Goal: Contribute content: Contribute content

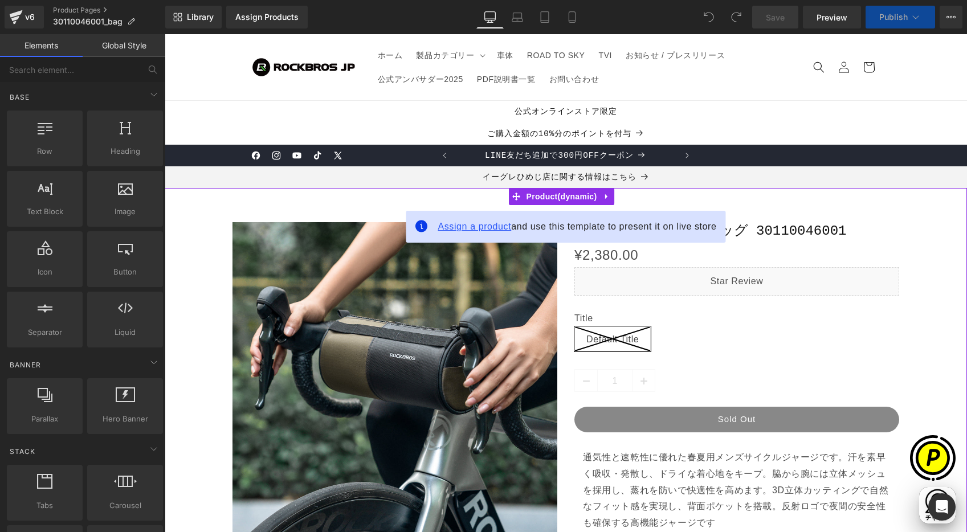
click at [461, 225] on span "Assign a product" at bounding box center [475, 227] width 74 height 10
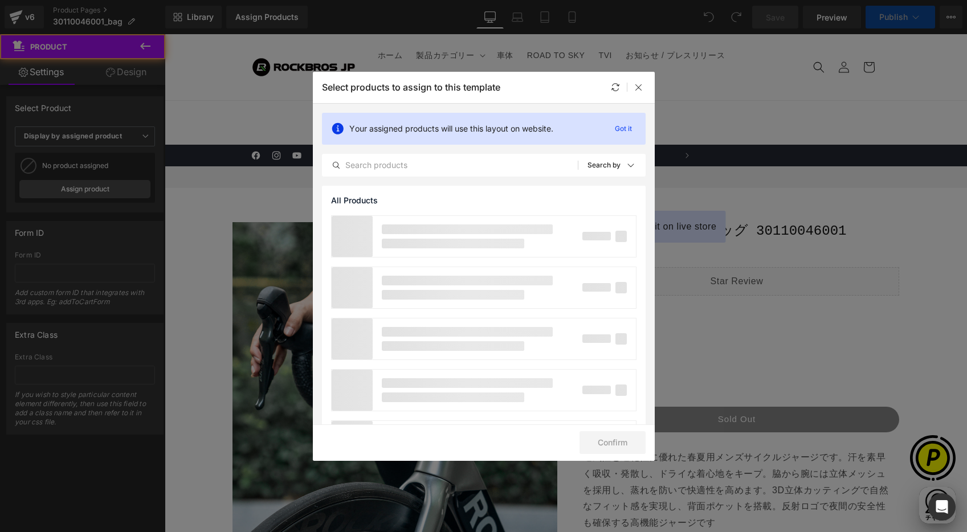
scroll to position [0, 222]
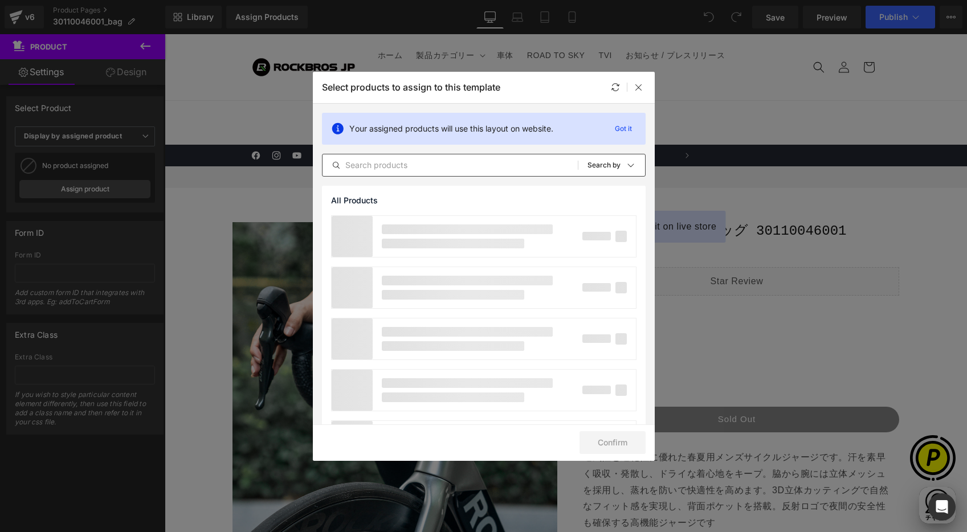
click at [376, 169] on input "text" at bounding box center [450, 165] width 255 height 14
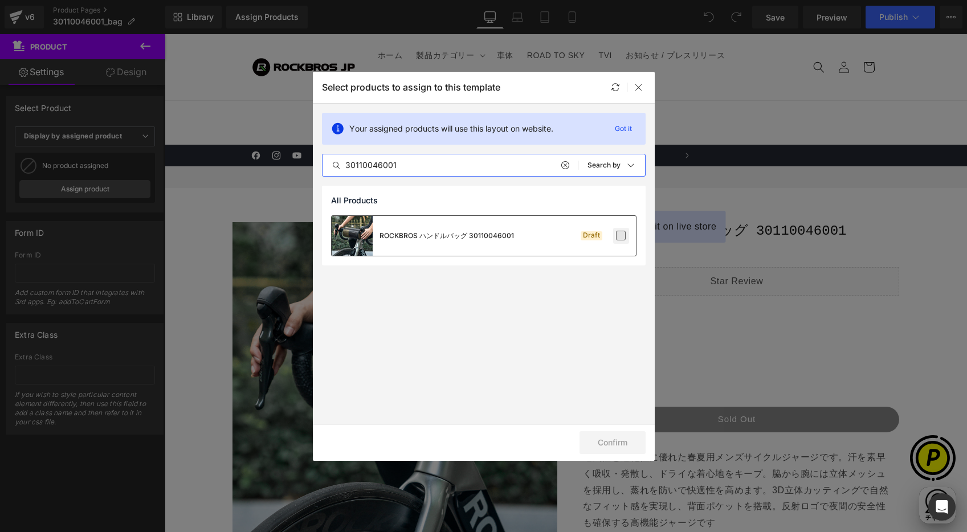
type input "30110046001"
click at [624, 238] on label at bounding box center [621, 236] width 10 height 10
click at [621, 236] on input "checkbox" at bounding box center [621, 236] width 0 height 0
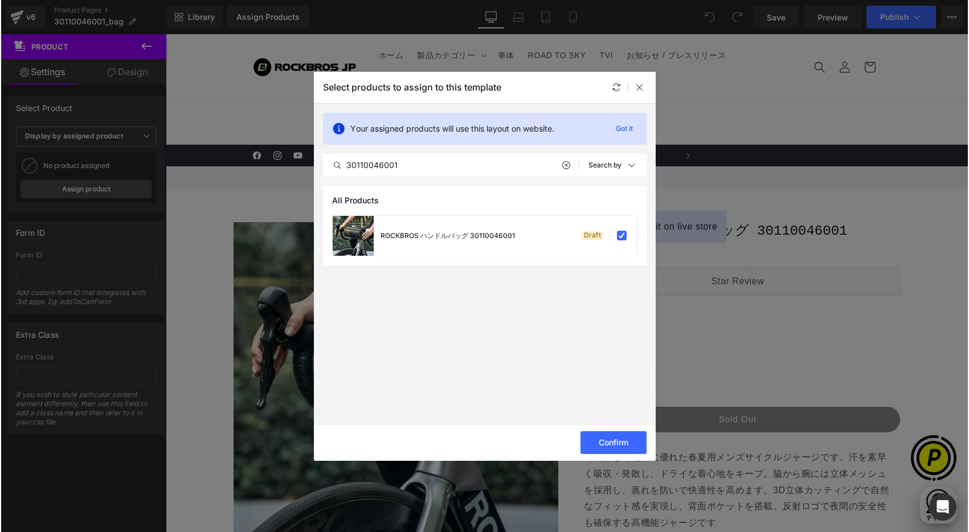
scroll to position [0, 444]
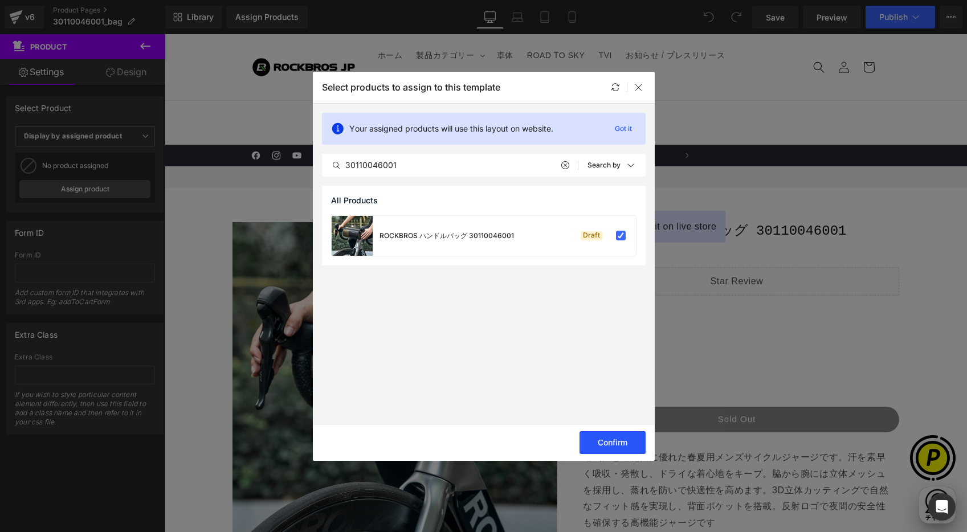
click at [601, 447] on button "Confirm" at bounding box center [612, 442] width 66 height 23
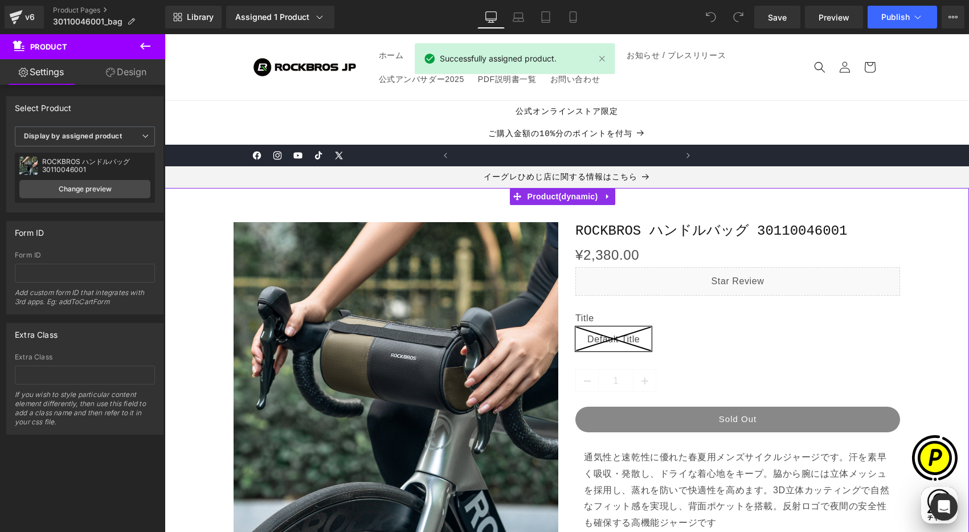
scroll to position [0, 667]
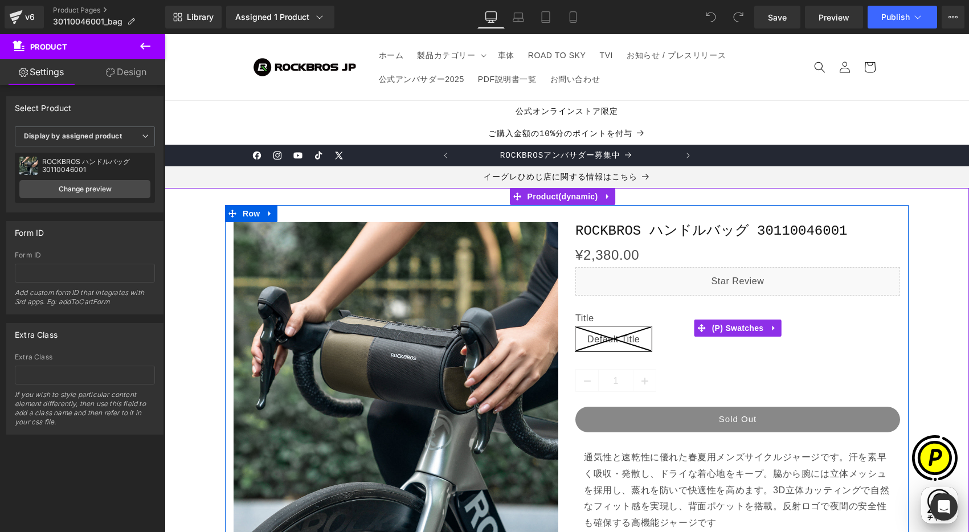
click at [773, 326] on icon at bounding box center [774, 328] width 8 height 9
click at [777, 327] on icon at bounding box center [781, 328] width 8 height 8
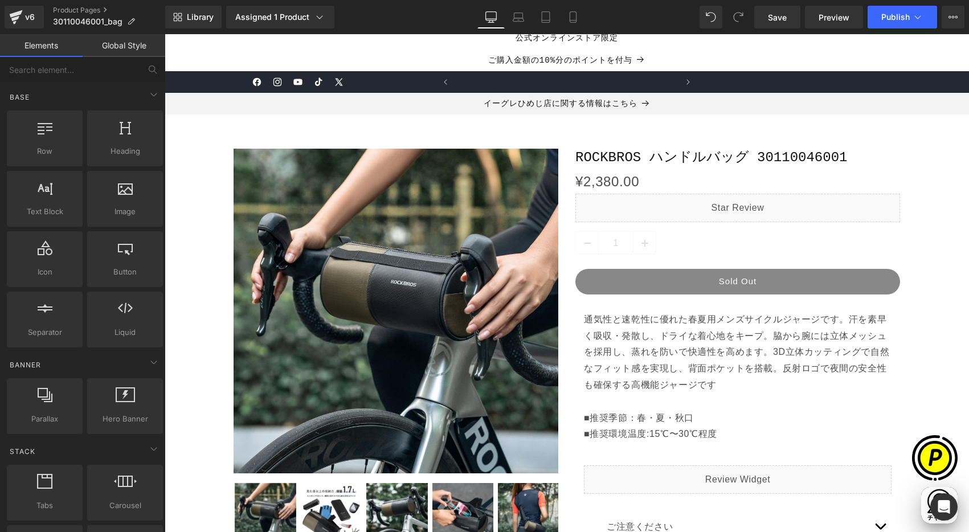
scroll to position [0, 222]
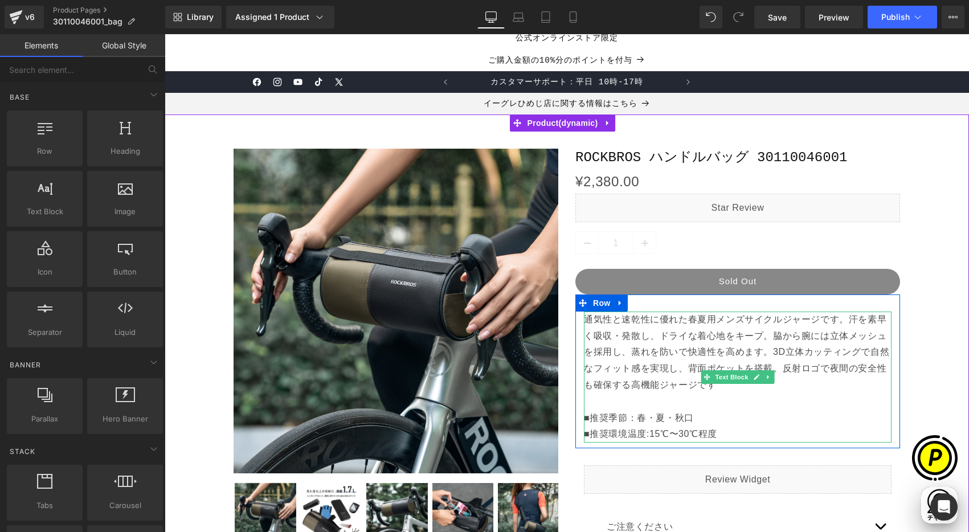
click at [603, 334] on p "通気性と速乾性に優れた春夏用メンズサイクルジャージです。汗を素早く吸収・発散し、ドライな着心地をキープ。脇から腕には立体メッシュを採用し、蒸れを防いで快適性を…" at bounding box center [738, 377] width 308 height 131
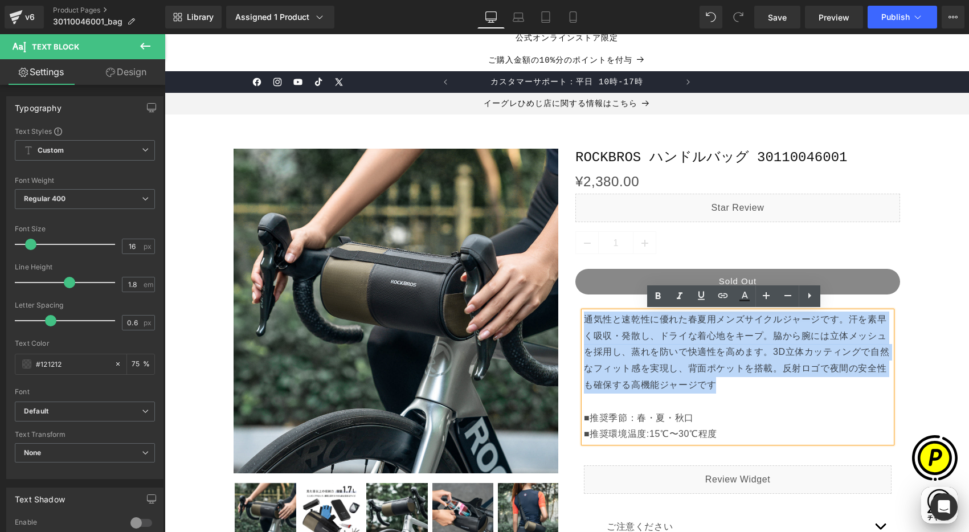
drag, startPoint x: 581, startPoint y: 316, endPoint x: 738, endPoint y: 384, distance: 171.3
click at [738, 384] on p "通気性と速乾性に優れた春夏用メンズサイクルジャージです。汗を素早く吸収・発散し、ドライな着心地をキープ。脇から腕には立体メッシュを採用し、蒸れを防いで快適性を…" at bounding box center [738, 377] width 308 height 131
paste div
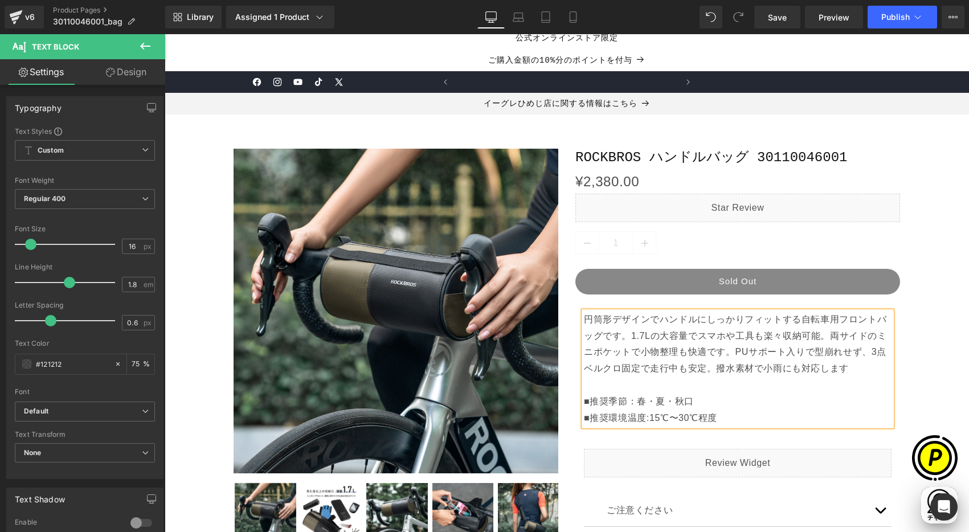
scroll to position [0, 667]
click at [708, 372] on p "円筒形デザインでハンドルにしっかりフィットする自転車用フロントバッグです。1.7Lの大容量でスマホや工具も楽々収納可能。両サイドのミニポケットで小物整理も快適…" at bounding box center [738, 369] width 308 height 115
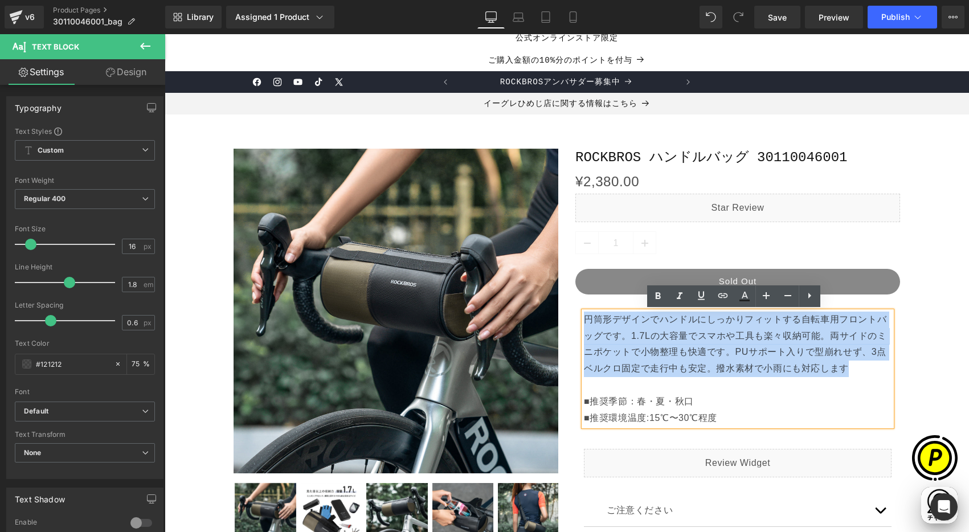
drag, startPoint x: 807, startPoint y: 368, endPoint x: 581, endPoint y: 323, distance: 230.0
click at [584, 323] on p "円筒形デザインでハンドルにしっかりフィットする自転車用フロントバッグです。1.7Lの大容量でスマホや工具も楽々収納可能。両サイドのミニポケットで小物整理も快適…" at bounding box center [738, 369] width 308 height 115
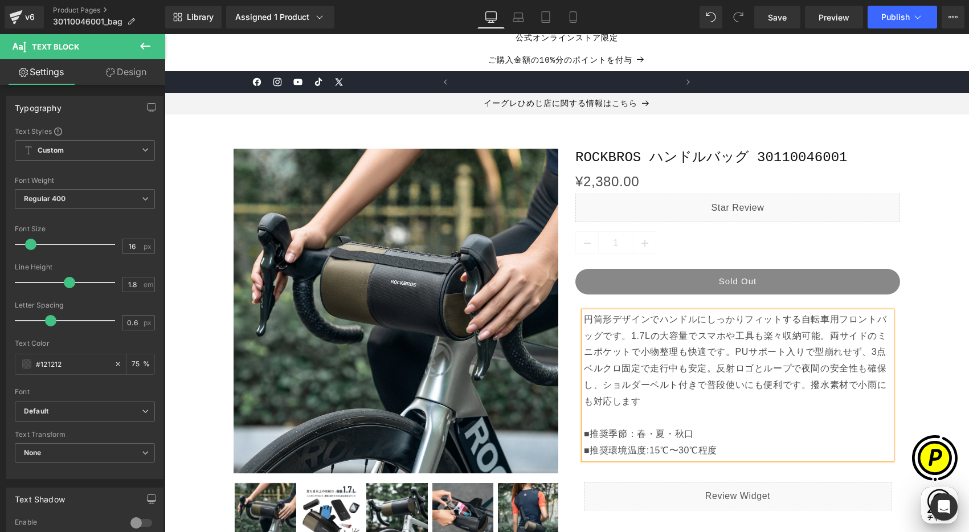
scroll to position [0, 0]
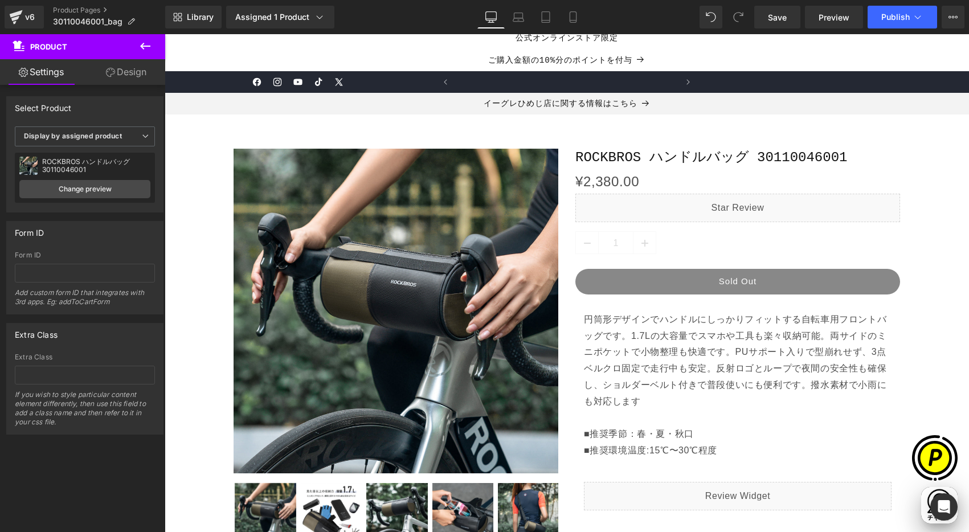
scroll to position [0, 667]
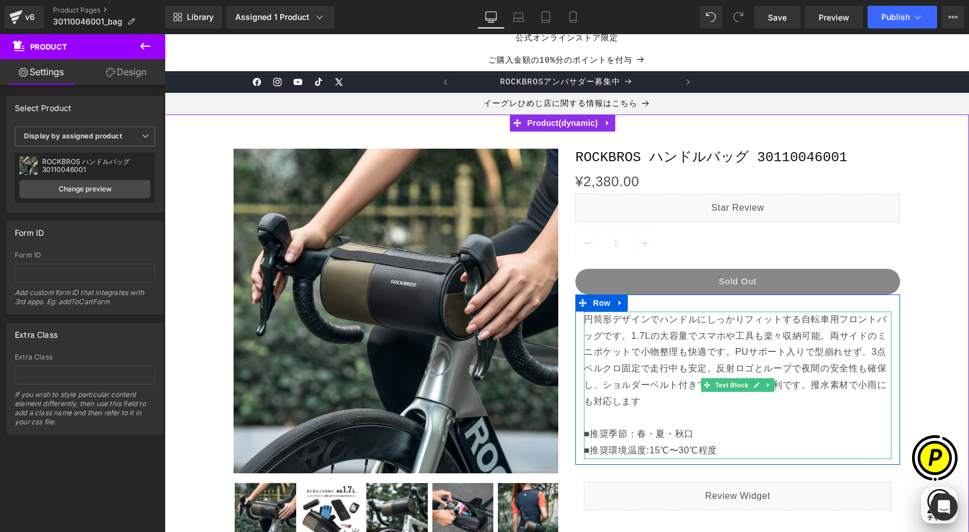
click at [605, 430] on p "円筒形デザインでハンドルにしっかりフィットする自転車用フロントバッグです。1.7Lの大容量でスマホや工具も楽々収納可能。両サイドのミニポケットで小物整理も快適…" at bounding box center [738, 386] width 308 height 148
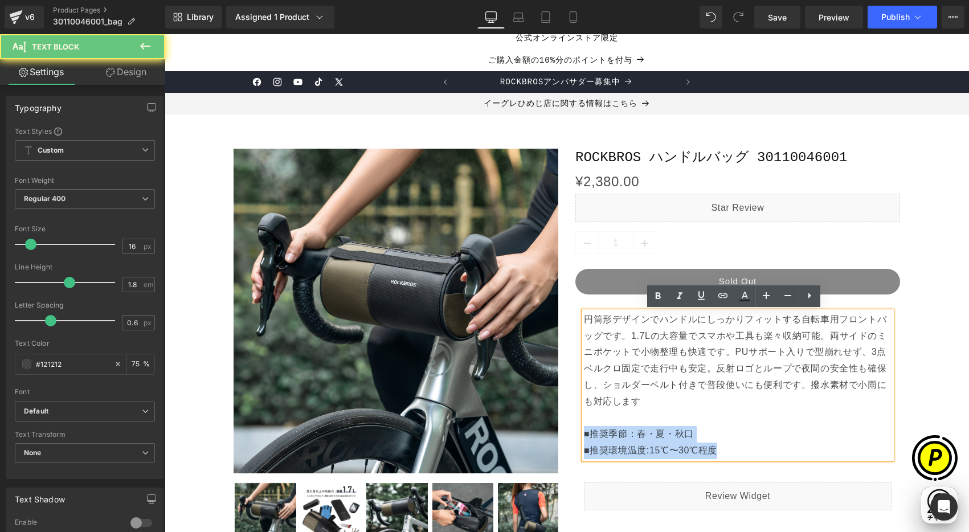
drag, startPoint x: 579, startPoint y: 434, endPoint x: 728, endPoint y: 451, distance: 149.1
click at [728, 451] on p "円筒形デザインでハンドルにしっかりフィットする自転車用フロントバッグです。1.7Lの大容量でスマホや工具も楽々収納可能。両サイドのミニポケットで小物整理も快適…" at bounding box center [738, 386] width 308 height 148
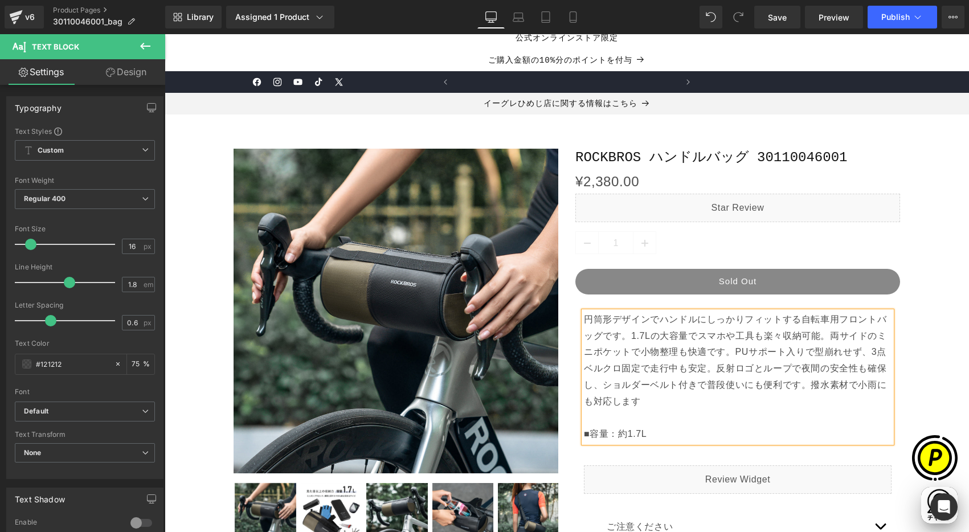
scroll to position [0, 0]
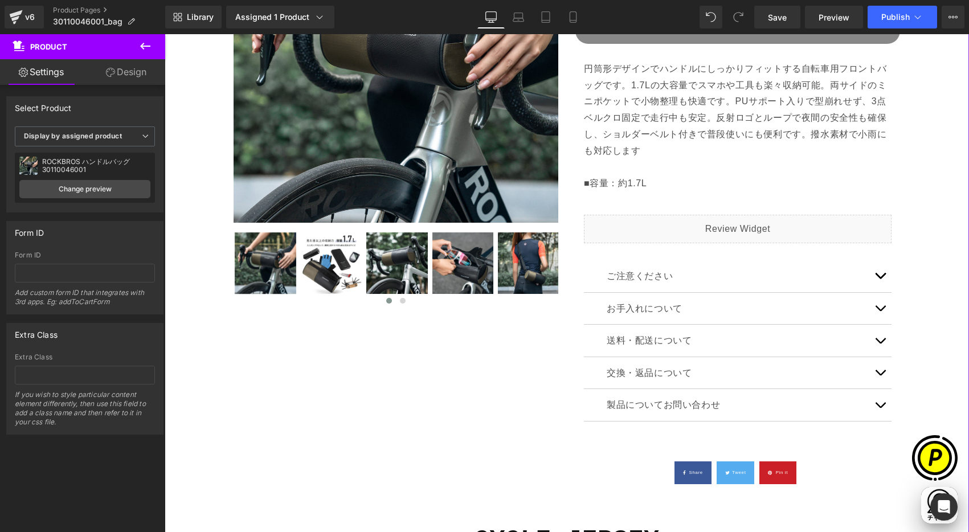
scroll to position [0, 222]
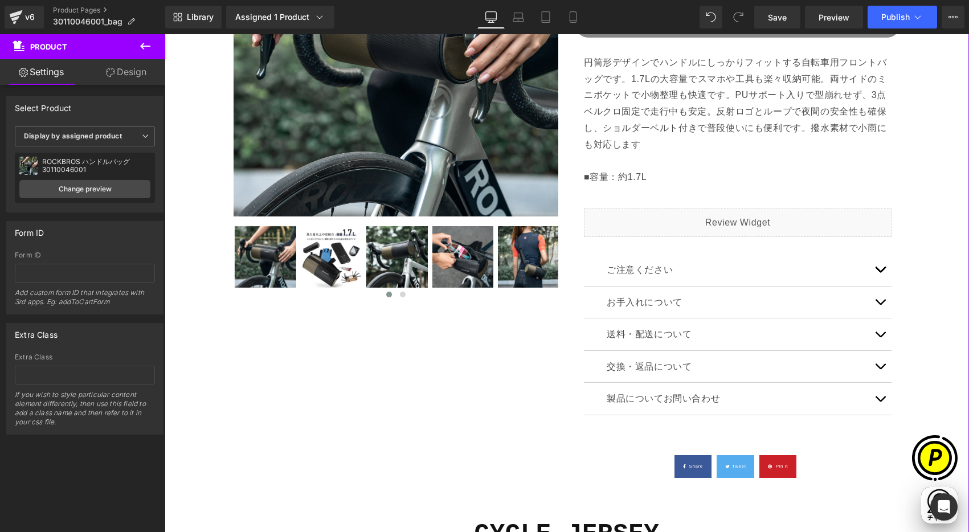
click at [880, 272] on span "button" at bounding box center [880, 272] width 0 height 0
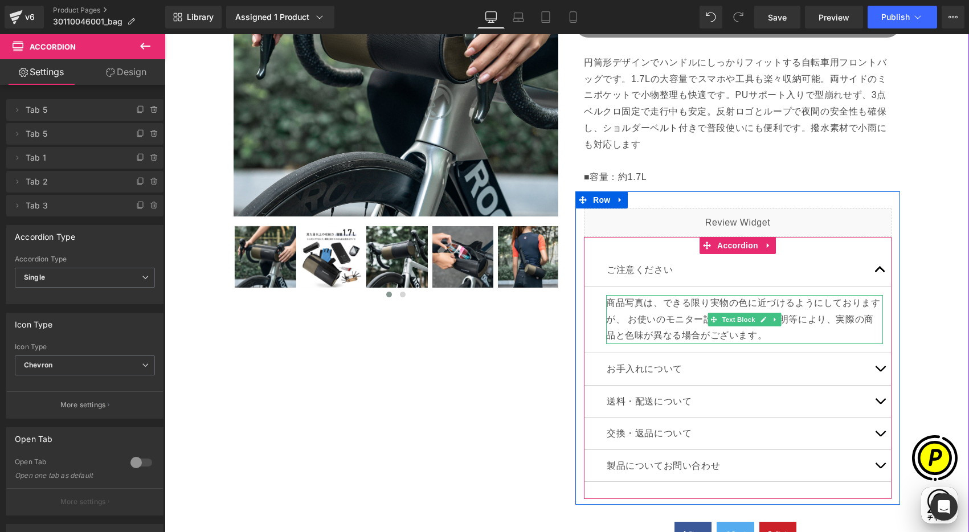
scroll to position [0, 667]
click at [611, 300] on p "商品写真は、できる限り実物の色に近づけるようにしておりますが、 お使いのモニター設定・お部屋の照明等により、実際の商品と色味が異なる場合がございます。" at bounding box center [744, 319] width 277 height 49
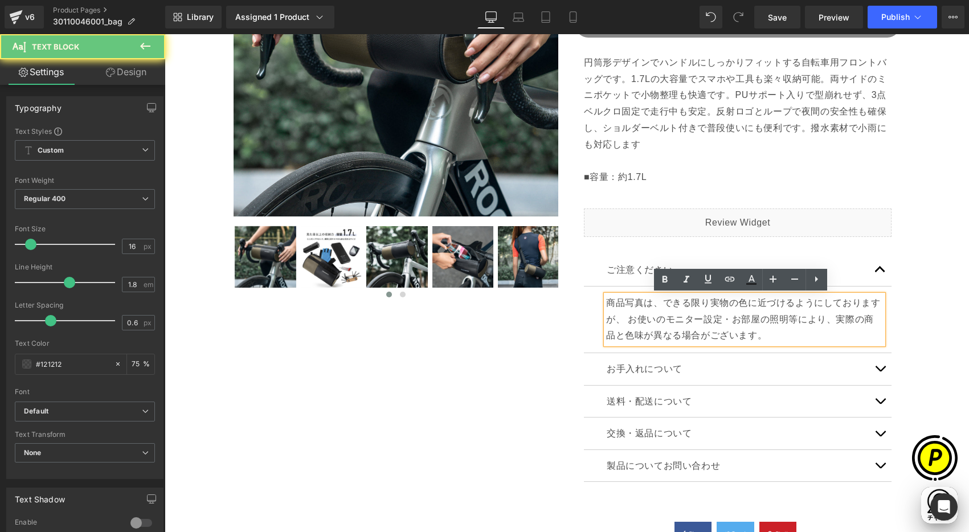
click at [606, 301] on p "商品写真は、できる限り実物の色に近づけるようにしておりますが、 お使いのモニター設定・お部屋の照明等により、実際の商品と色味が異なる場合がございます。" at bounding box center [744, 319] width 277 height 49
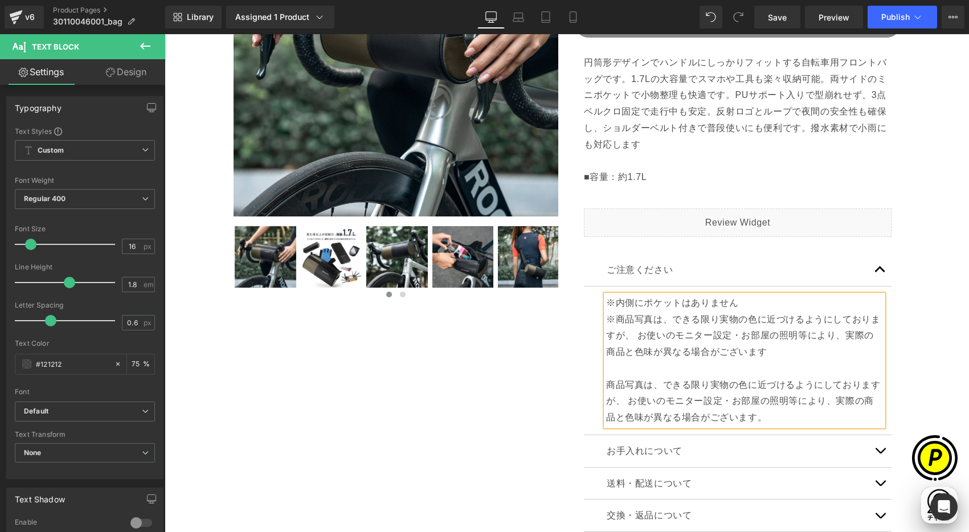
scroll to position [0, 0]
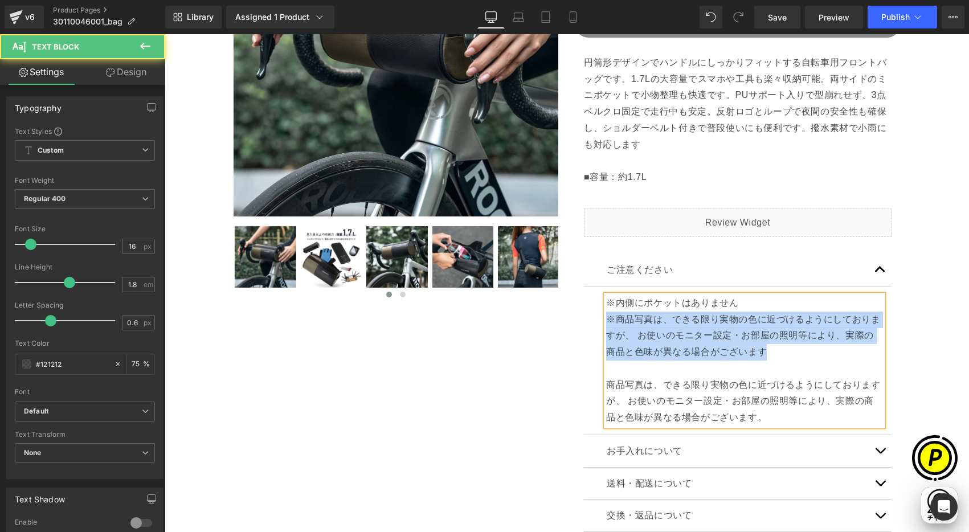
drag, startPoint x: 761, startPoint y: 350, endPoint x: 597, endPoint y: 317, distance: 167.4
click at [597, 317] on article "※内側にポケットはありません Text Block" at bounding box center [738, 361] width 308 height 149
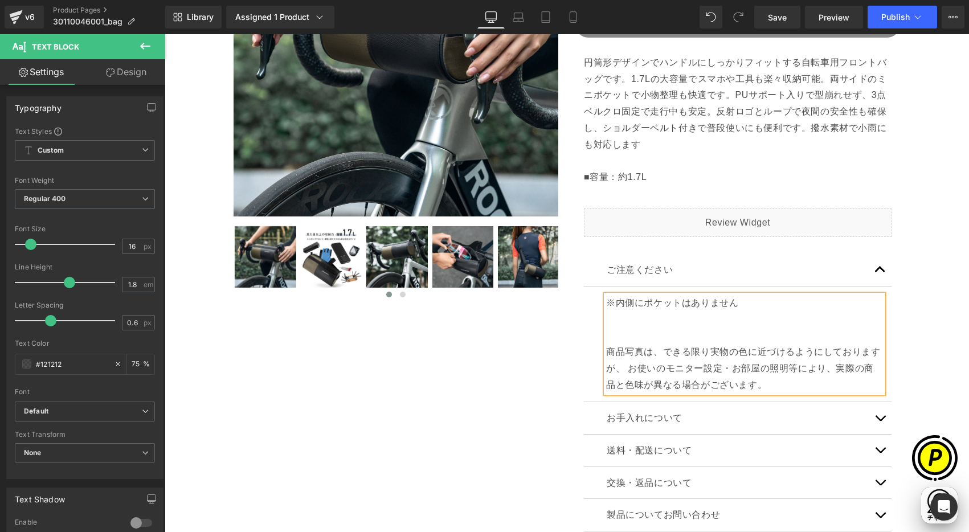
scroll to position [0, 222]
click at [748, 316] on p "商品写真は、できる限り実物の色に近づけるようにしておりますが、 お使いのモニター設定・お部屋の照明等により、実際の商品と色味が異なる場合がございます。" at bounding box center [744, 353] width 277 height 82
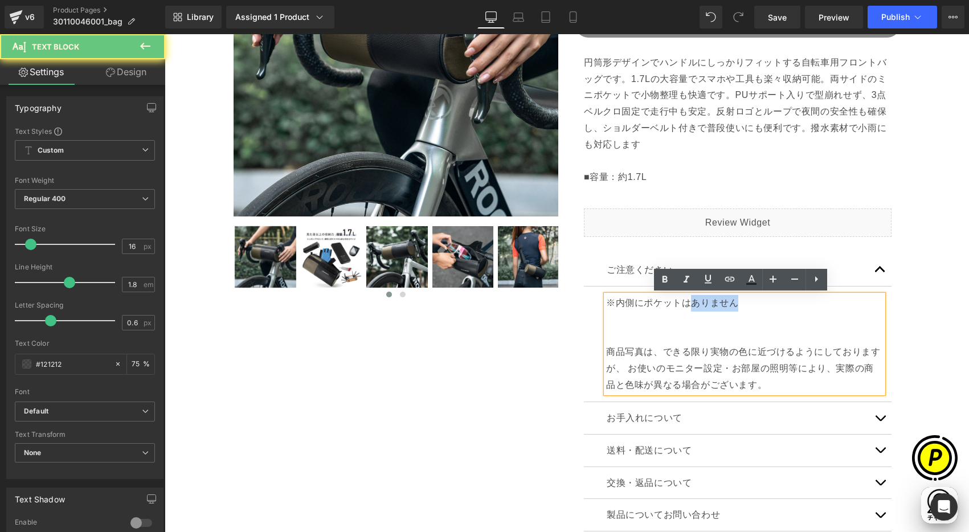
drag, startPoint x: 684, startPoint y: 303, endPoint x: 737, endPoint y: 302, distance: 53.0
click at [737, 302] on p "※内側にポケットはありません" at bounding box center [744, 303] width 277 height 17
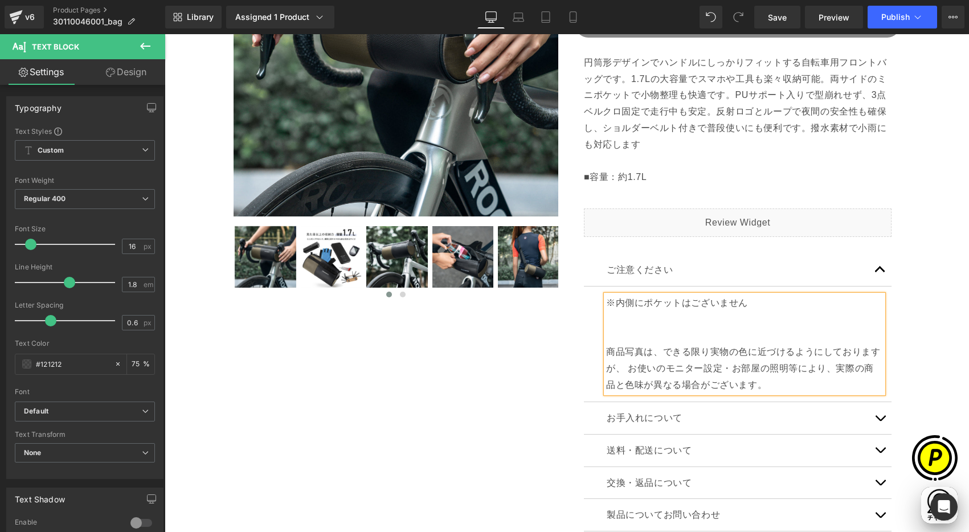
scroll to position [0, 444]
click at [625, 339] on p "商品写真は、できる限り実物の色に近づけるようにしておりますが、 お使いのモニター設定・お部屋の照明等により、実際の商品と色味が異なる場合がございます。" at bounding box center [744, 353] width 277 height 82
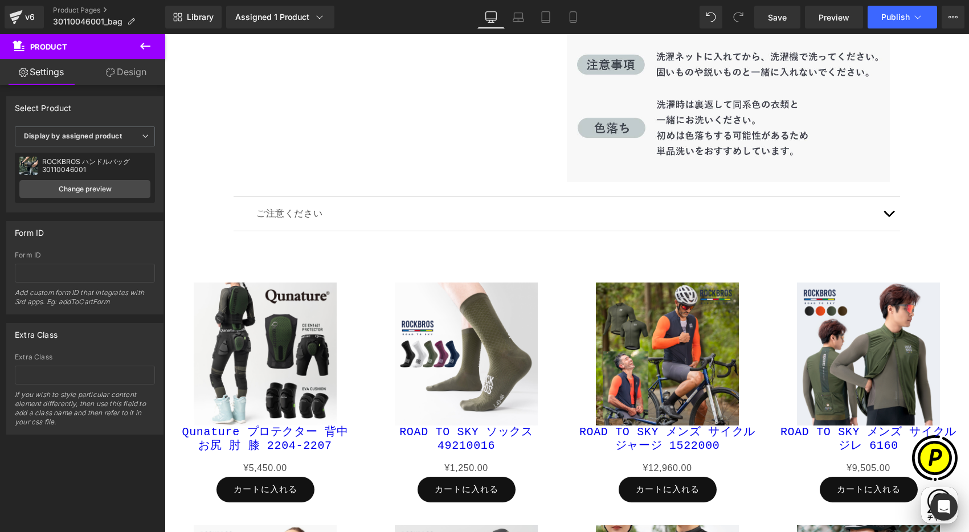
scroll to position [4361, 0]
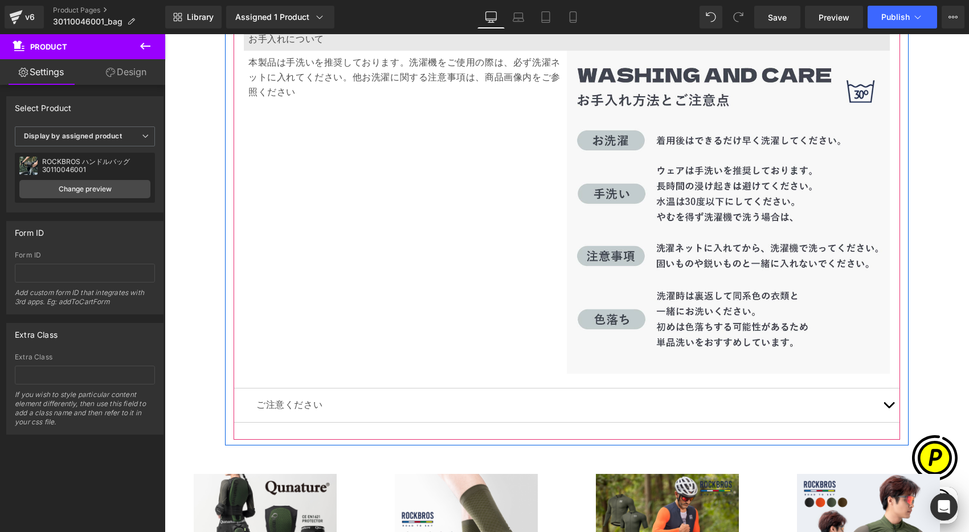
click at [883, 402] on button "button" at bounding box center [889, 406] width 23 height 34
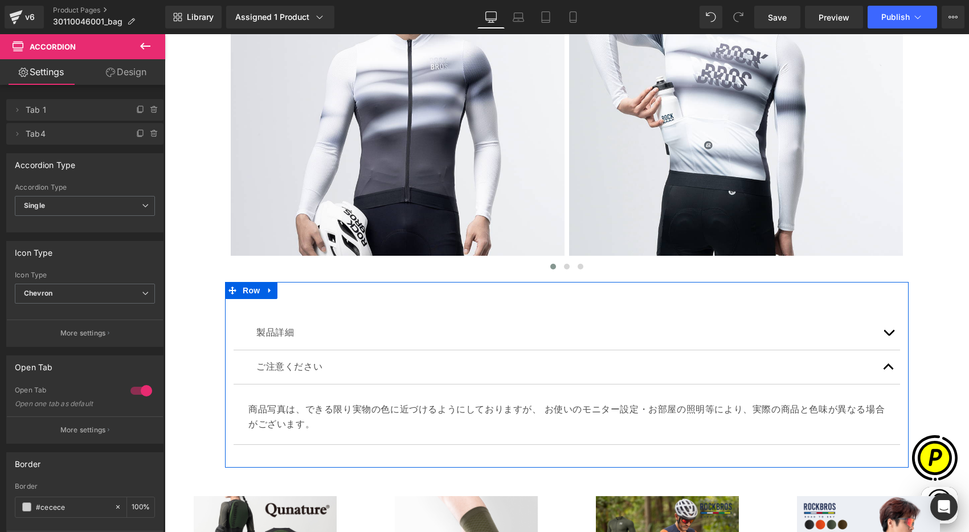
scroll to position [0, 0]
click at [262, 407] on span "Row" at bounding box center [268, 402] width 18 height 14
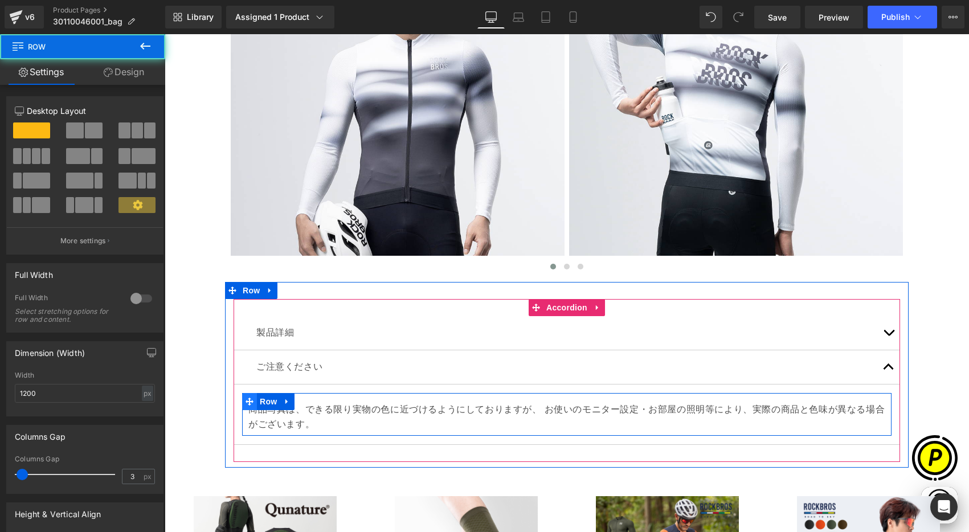
click at [248, 407] on span at bounding box center [249, 401] width 15 height 17
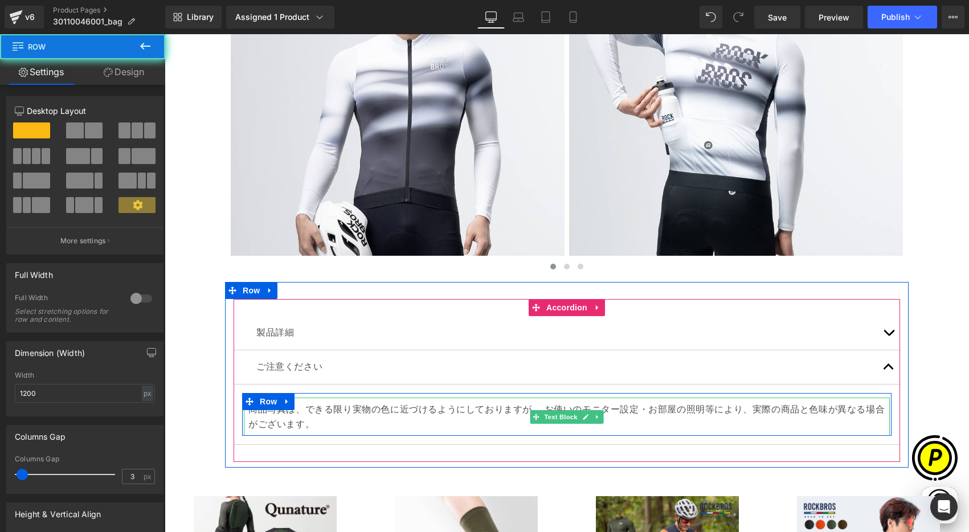
click at [263, 423] on p "商品写真は、できる限り実物の色に近づけるようにしておりますが、 お使いのモニター設定・お部屋の照明等により、実際の商品と色味が異なる場合がございます。" at bounding box center [566, 416] width 637 height 29
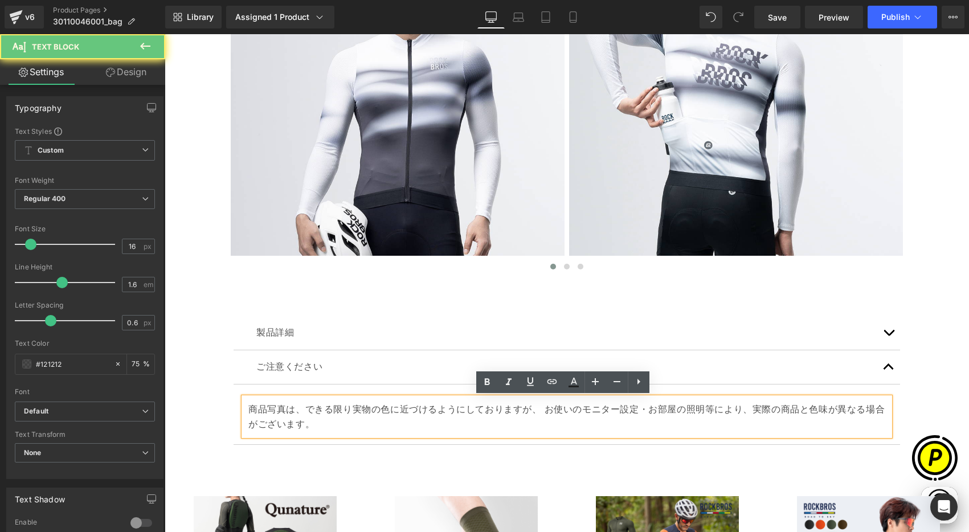
click at [248, 409] on p "商品写真は、できる限り実物の色に近づけるようにしておりますが、 お使いのモニター設定・お部屋の照明等により、実際の商品と色味が異なる場合がございます。" at bounding box center [566, 416] width 637 height 29
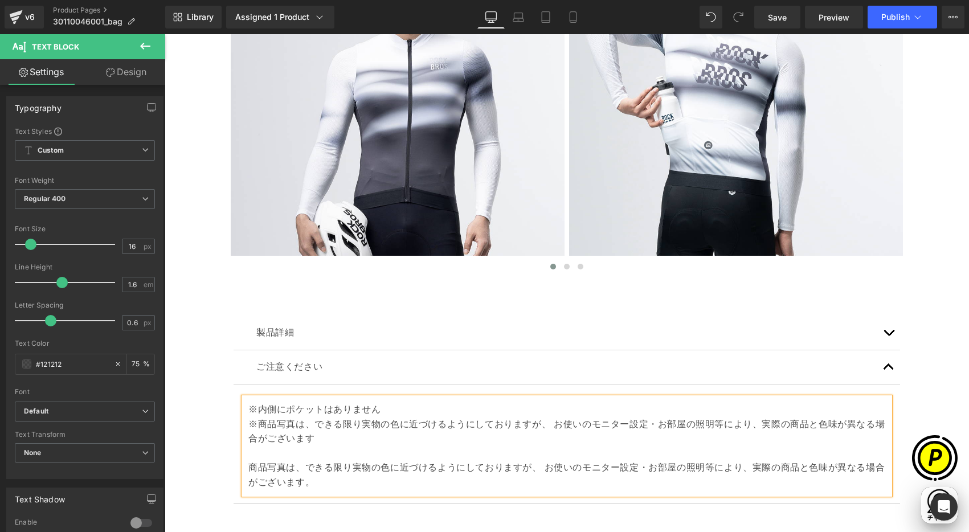
scroll to position [0, 222]
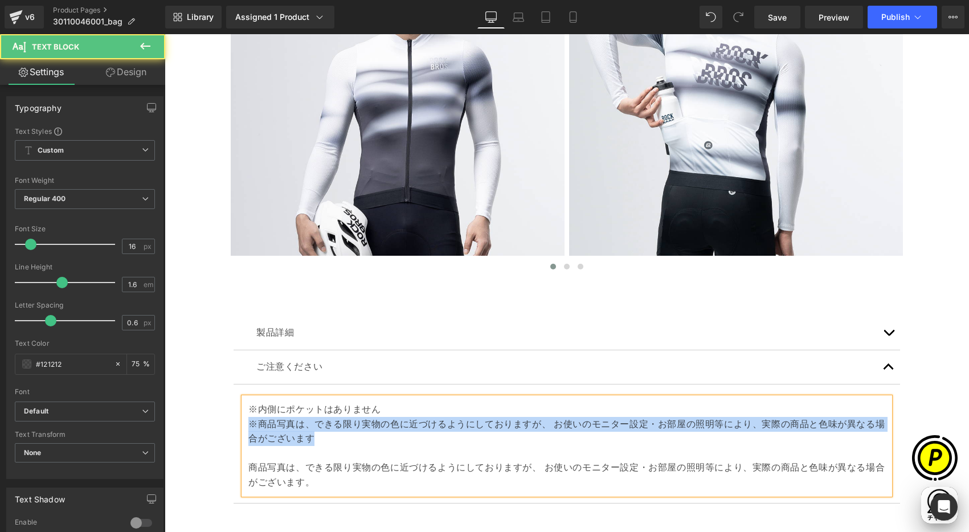
drag, startPoint x: 321, startPoint y: 438, endPoint x: 247, endPoint y: 421, distance: 76.2
click at [244, 422] on div "※内側にポケットはありません ※商品写真は、できる限り実物の色に近づけるようにしておりますが、 お使いのモニター設定・お部屋の照明等により、実際の商品と色味が…" at bounding box center [567, 446] width 646 height 97
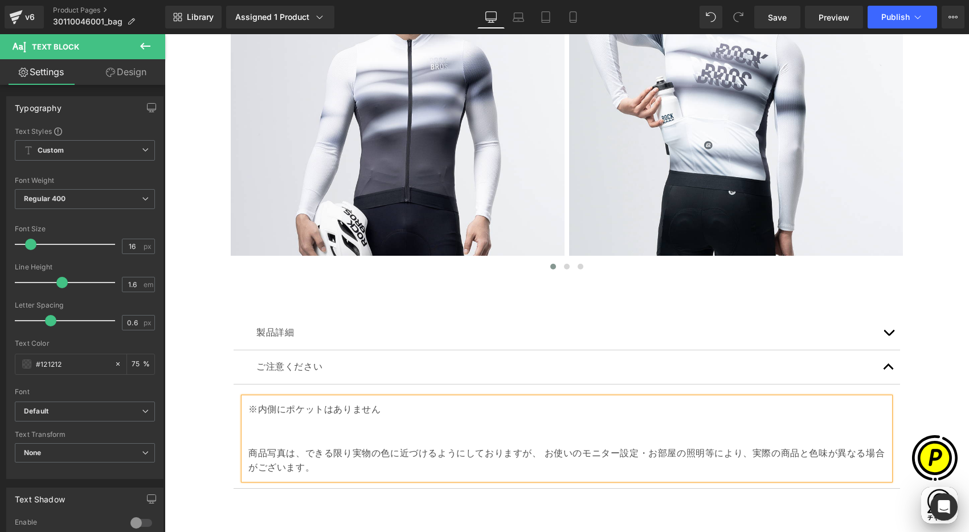
click at [272, 430] on p "商品写真は、できる限り実物の色に近づけるようにしておりますが、 お使いのモニター設定・お部屋の照明等により、実際の商品と色味が異なる場合がございます。" at bounding box center [566, 446] width 637 height 58
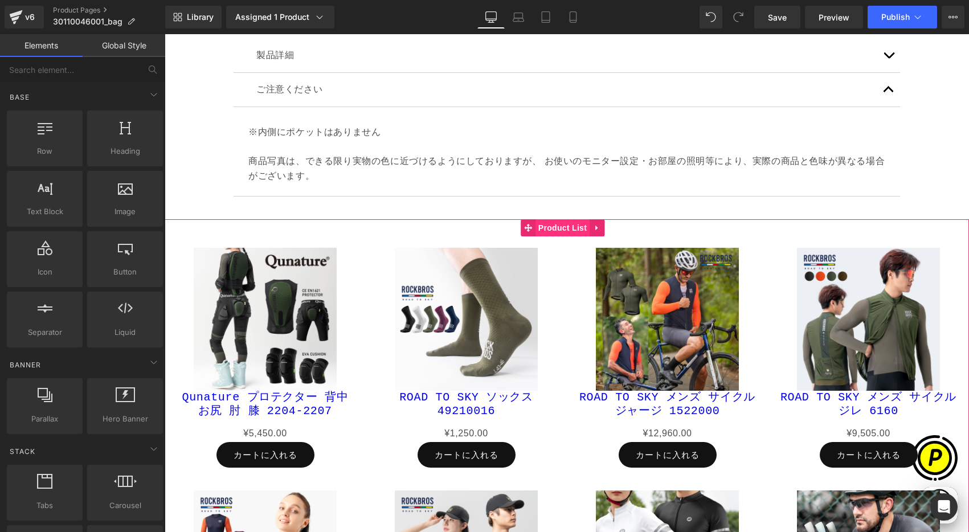
scroll to position [0, 444]
click at [574, 228] on span "Product List" at bounding box center [563, 227] width 54 height 17
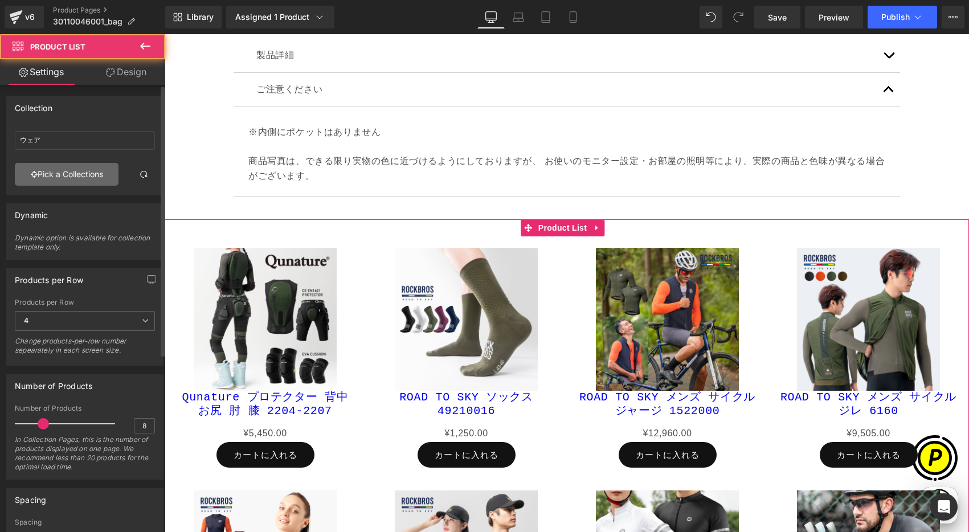
click at [58, 174] on link "Pick a Collections" at bounding box center [67, 174] width 104 height 23
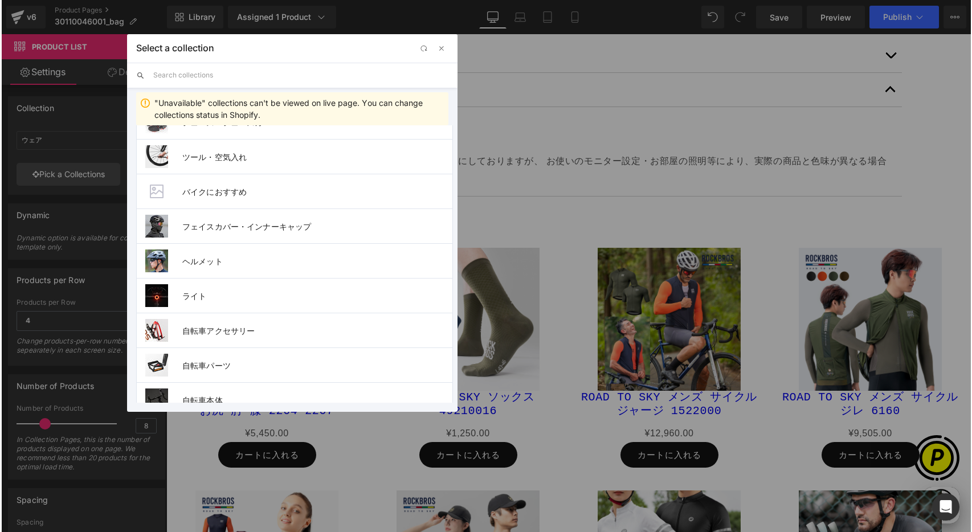
scroll to position [391, 0]
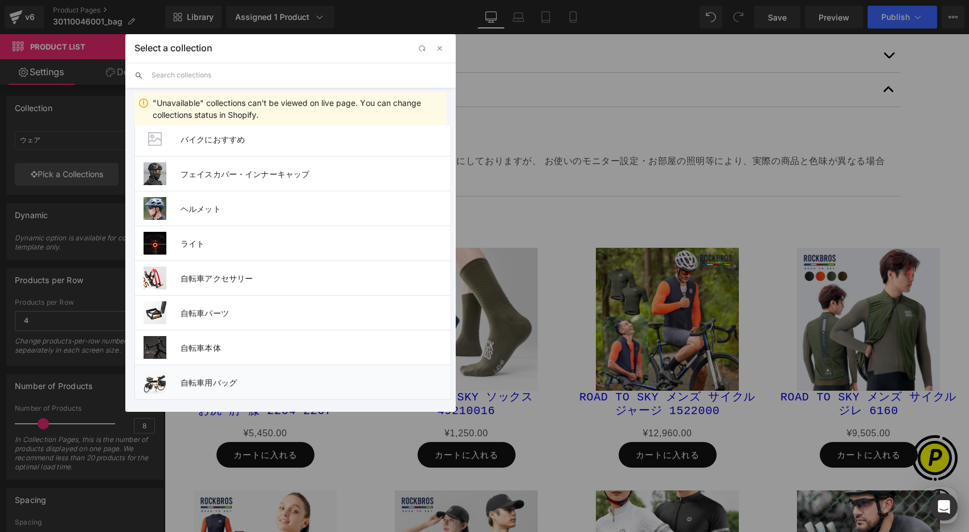
drag, startPoint x: 217, startPoint y: 377, endPoint x: 364, endPoint y: 277, distance: 177.8
click at [217, 378] on span "自転車用バッグ" at bounding box center [316, 383] width 270 height 10
type input "自転車用バッグ"
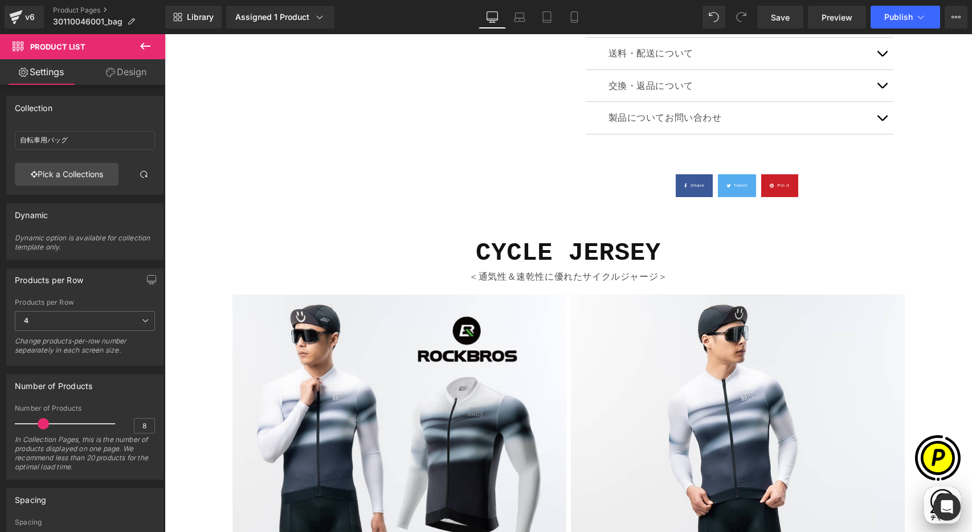
scroll to position [712, 0]
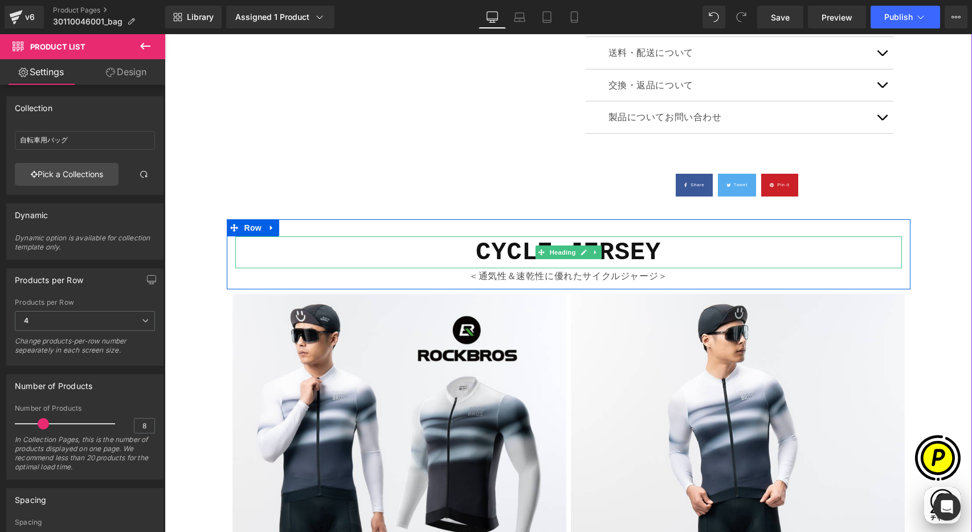
click at [518, 252] on b "CYCLE JERSEY" at bounding box center [568, 252] width 185 height 28
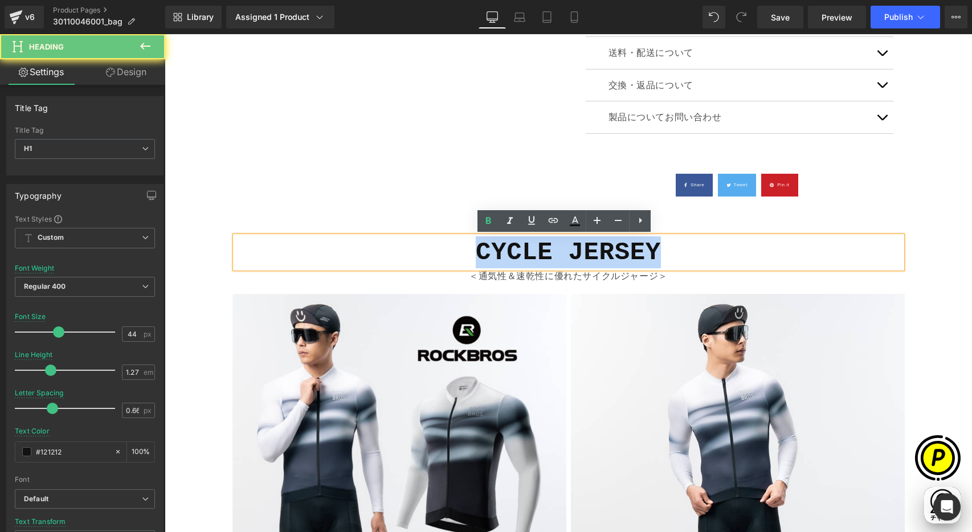
drag, startPoint x: 467, startPoint y: 253, endPoint x: 659, endPoint y: 265, distance: 193.0
click at [659, 265] on h1 "CYCLE JERSEY" at bounding box center [568, 252] width 667 height 32
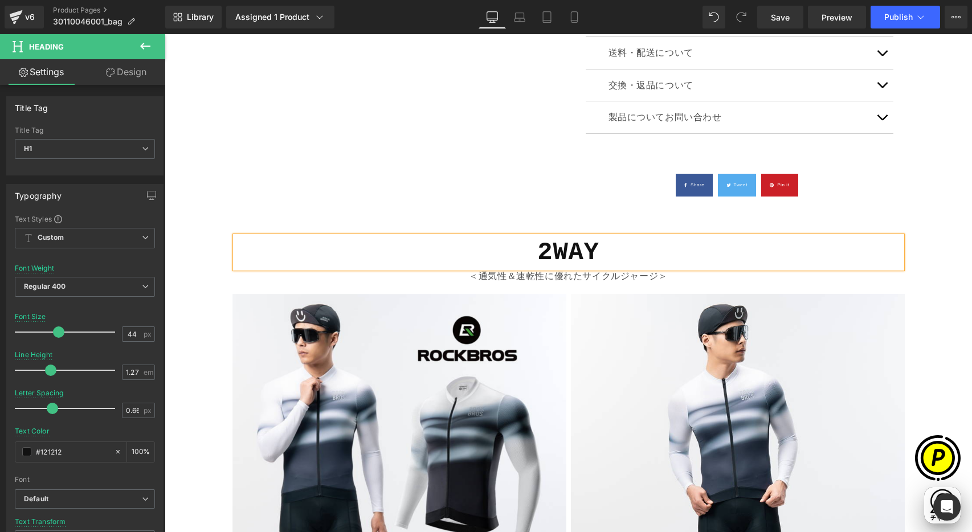
scroll to position [0, 444]
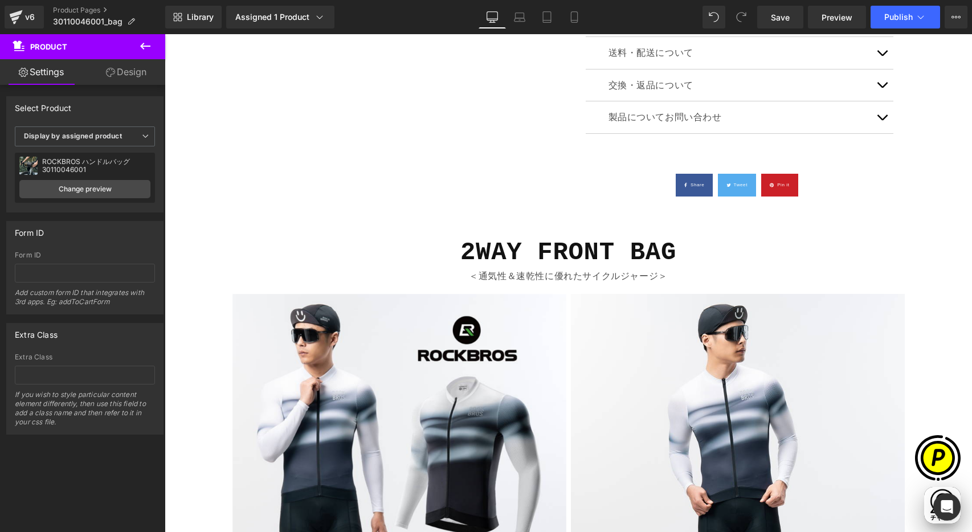
scroll to position [0, 0]
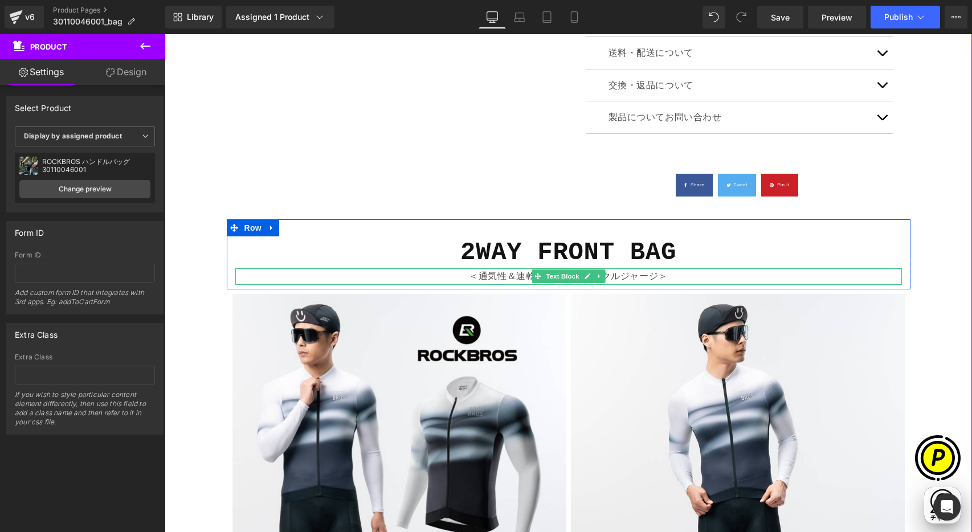
click at [489, 276] on p "＜通気性＆速乾性に優れたサイクルジャージ＞" at bounding box center [568, 276] width 667 height 17
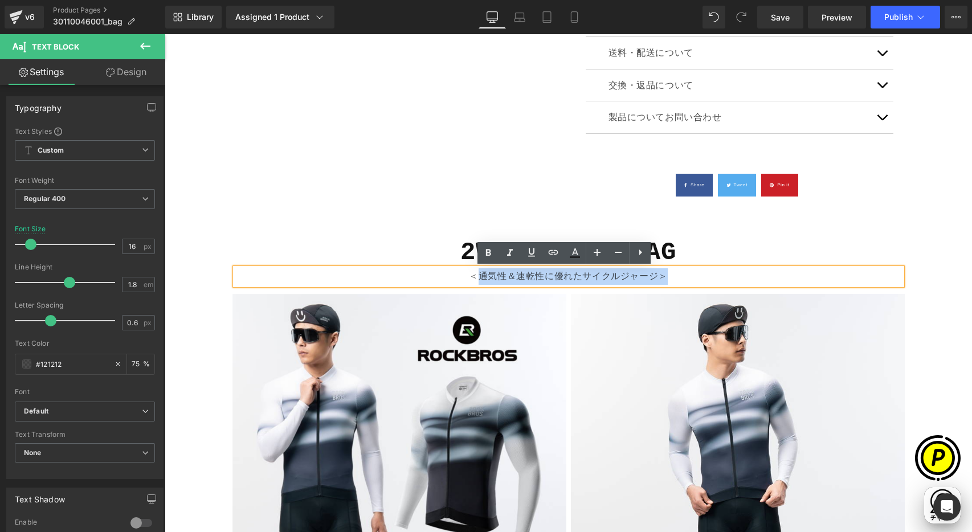
scroll to position [0, 222]
drag, startPoint x: 479, startPoint y: 275, endPoint x: 659, endPoint y: 279, distance: 180.7
click at [659, 279] on p "＜通気性＆速乾性に優れたサイクルジャージ＞" at bounding box center [568, 276] width 667 height 17
click at [658, 279] on p "＜通気性＆速乾性に優れたサイクルジャージ＞" at bounding box center [568, 276] width 667 height 17
drag, startPoint x: 481, startPoint y: 275, endPoint x: 640, endPoint y: 279, distance: 159.0
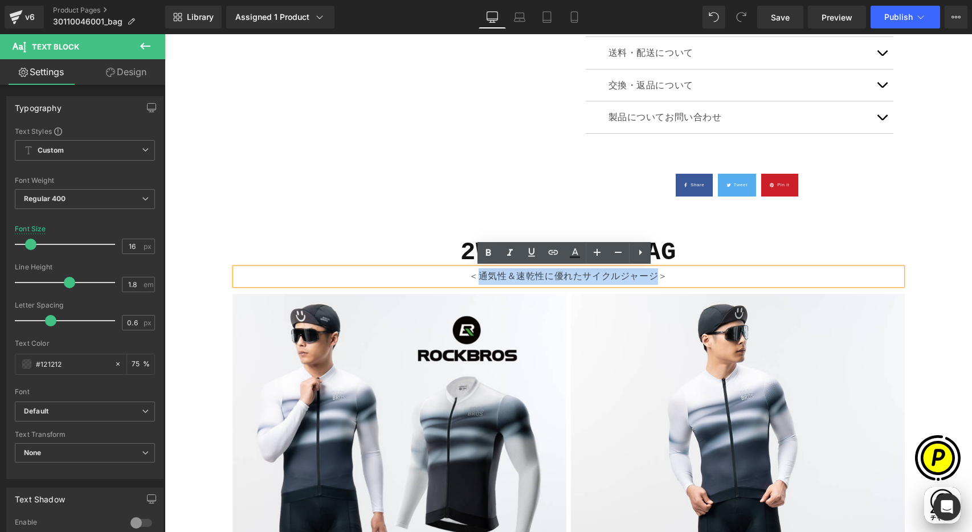
click at [651, 276] on p "＜通気性＆速乾性に優れたサイクルジャージ＞" at bounding box center [568, 276] width 667 height 17
paste div
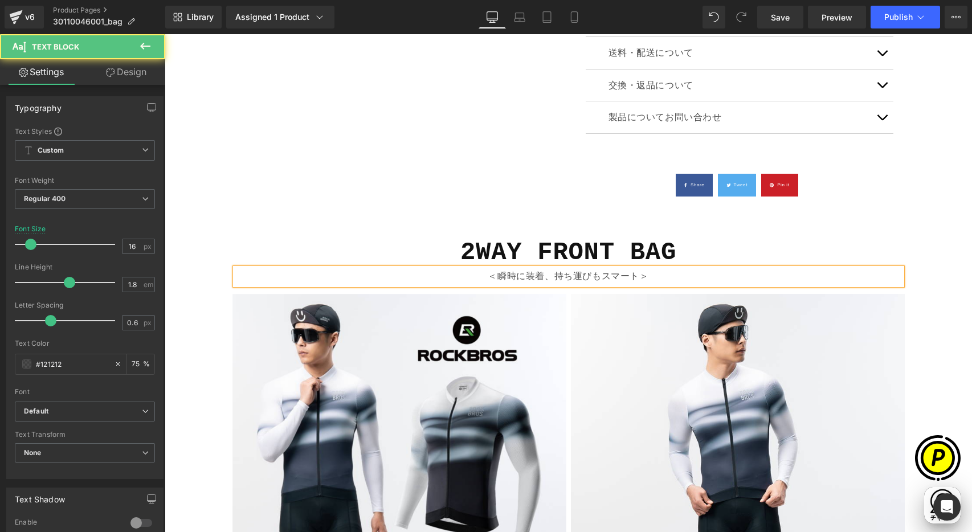
click at [550, 277] on p "＜瞬時に装着、持ち運びもスマート＞" at bounding box center [568, 276] width 667 height 17
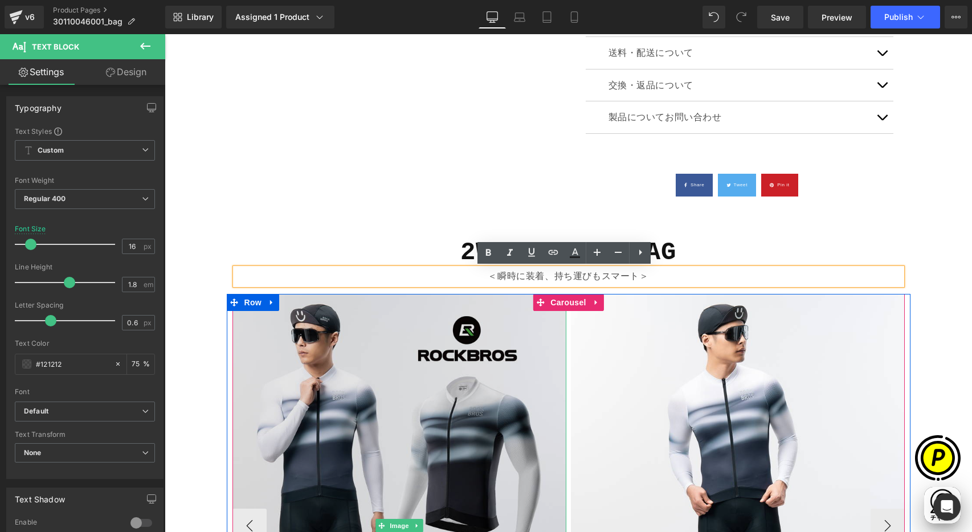
scroll to position [0, 444]
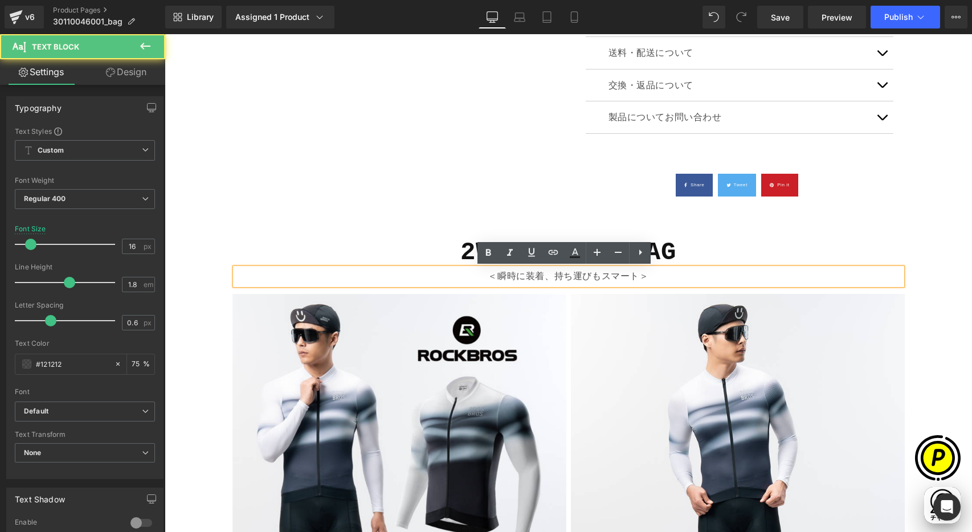
click at [636, 276] on p "＜瞬時に装着、持ち運びもスマート＞" at bounding box center [568, 276] width 667 height 17
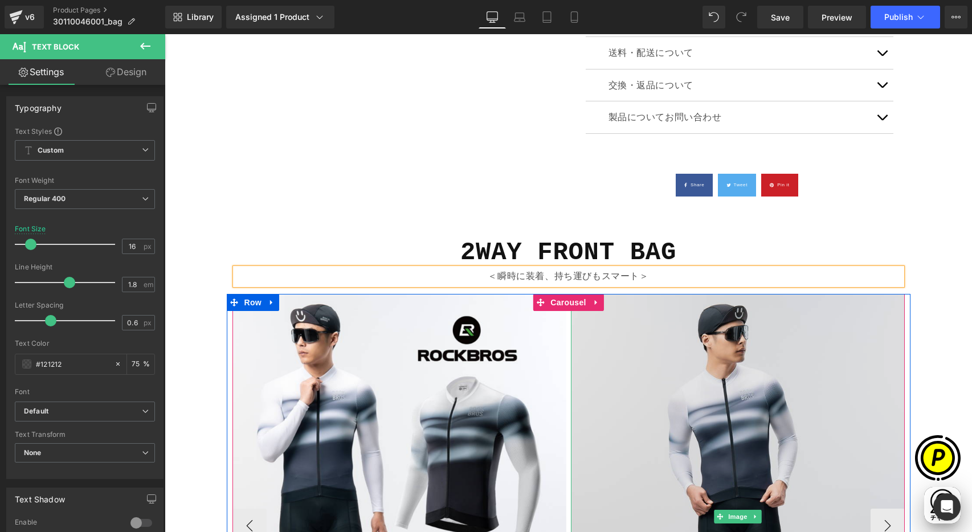
scroll to position [0, 0]
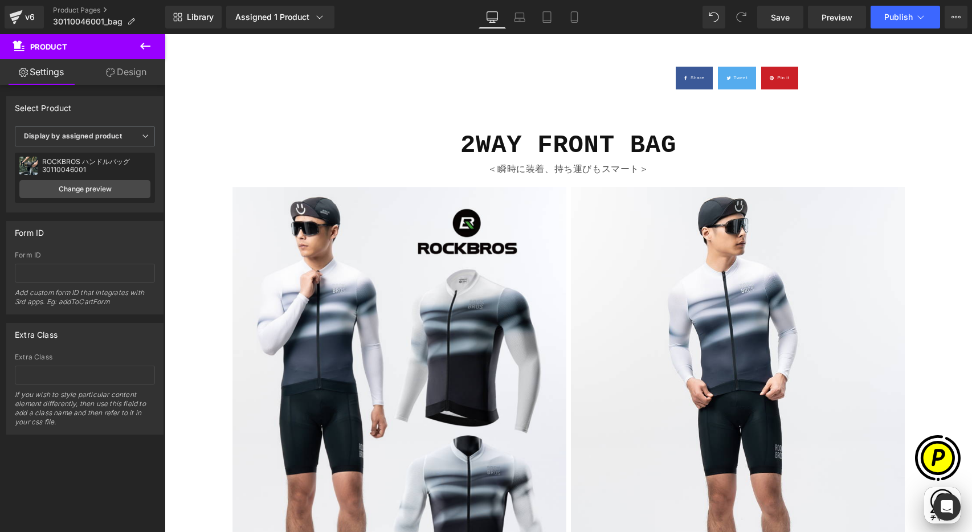
scroll to position [834, 0]
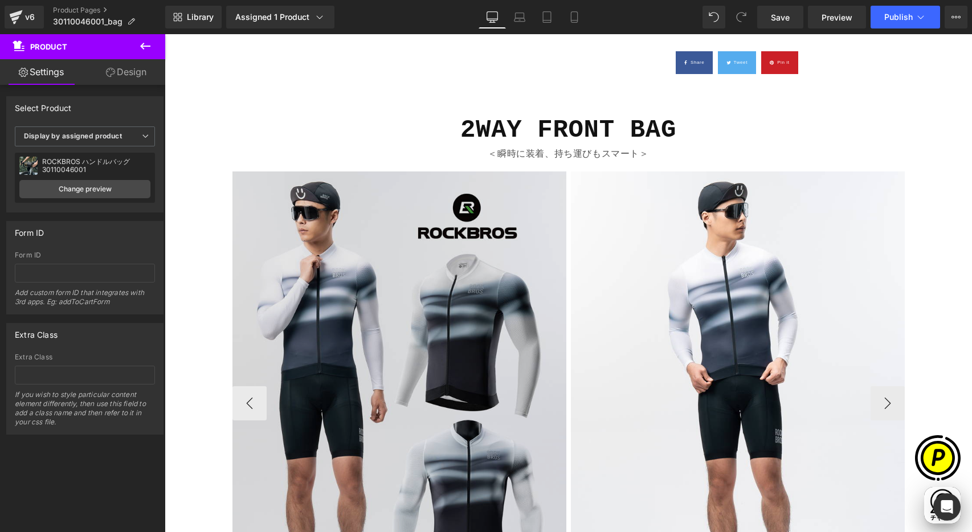
click at [464, 297] on img at bounding box center [399, 403] width 334 height 463
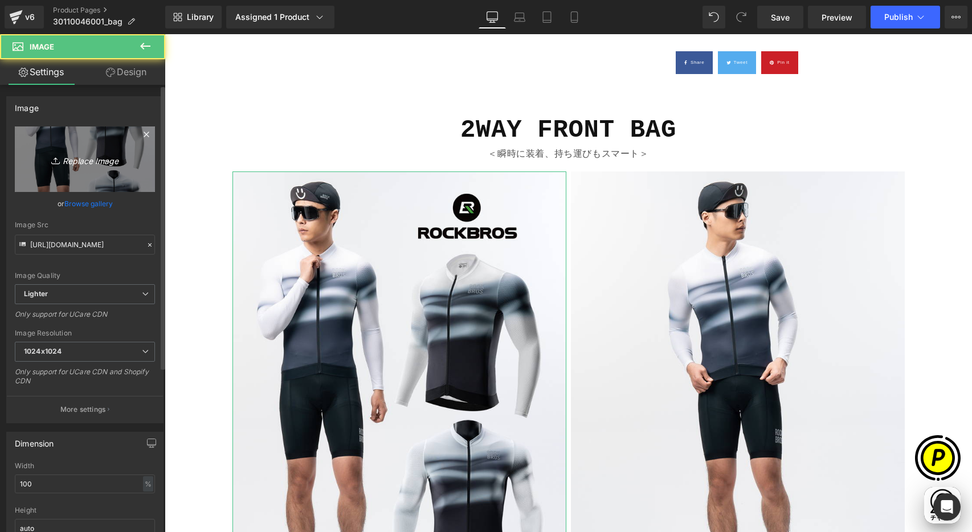
click at [84, 140] on link "Replace Image" at bounding box center [85, 159] width 140 height 66
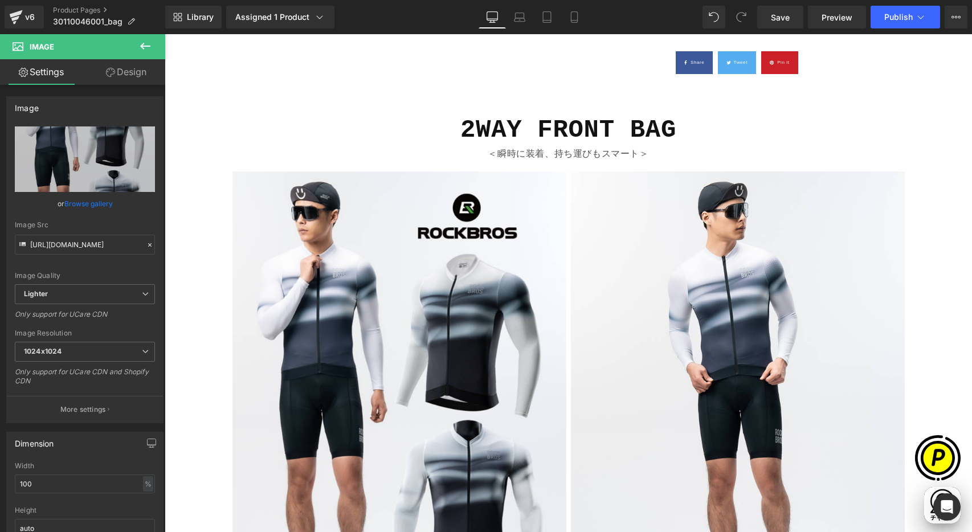
type input "C:\fakepath\shopify-LP-30110046001_01-1.jpg"
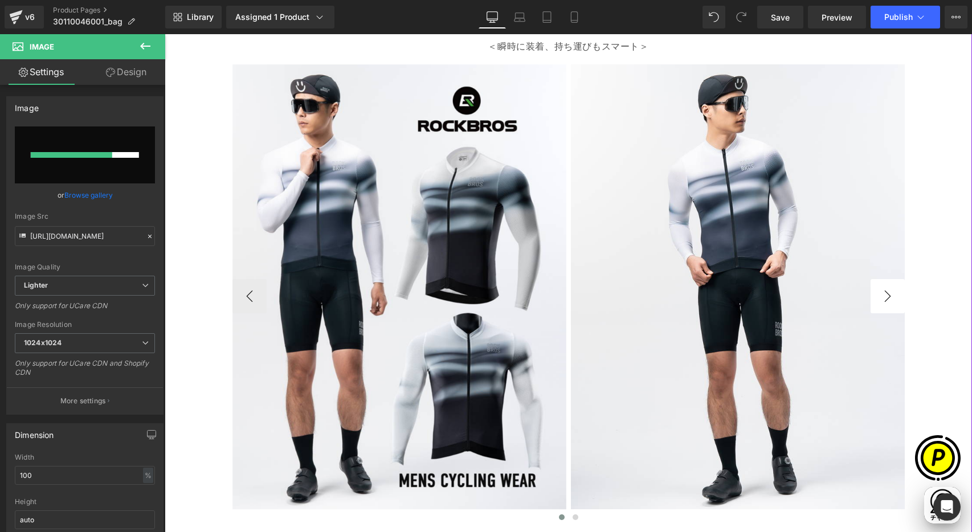
scroll to position [0, 0]
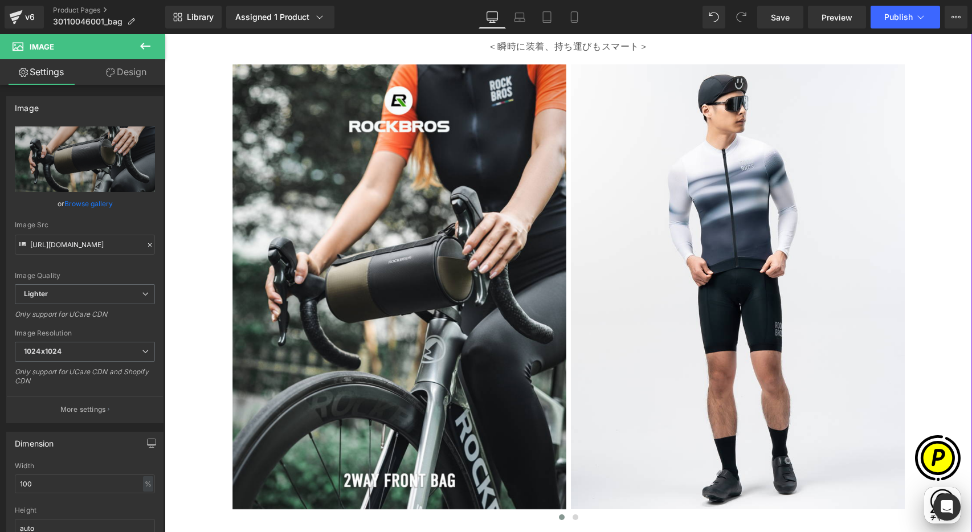
type input "https://ucarecdn.com/e618aaff-361a-44ca-aac5-c11c72ab236d/-/format/auto/-/previ…"
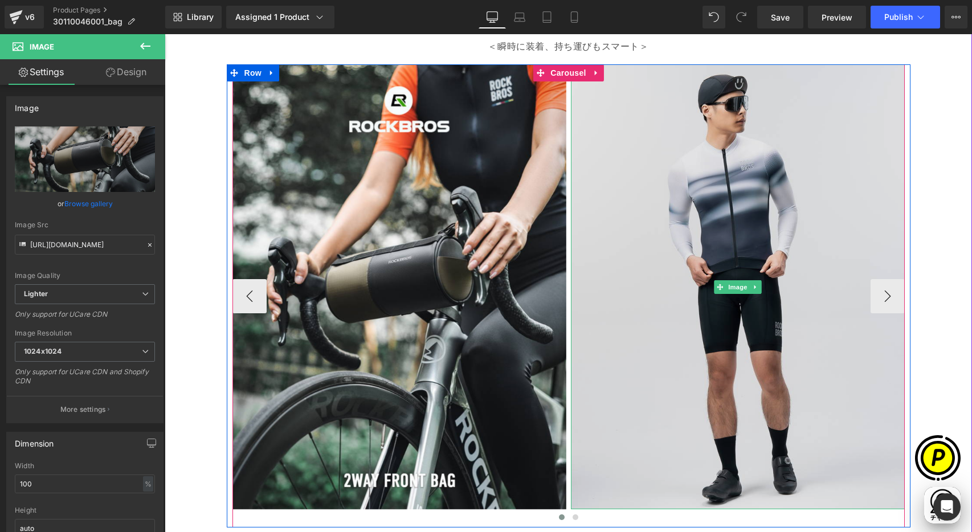
click at [644, 198] on img at bounding box center [738, 286] width 334 height 445
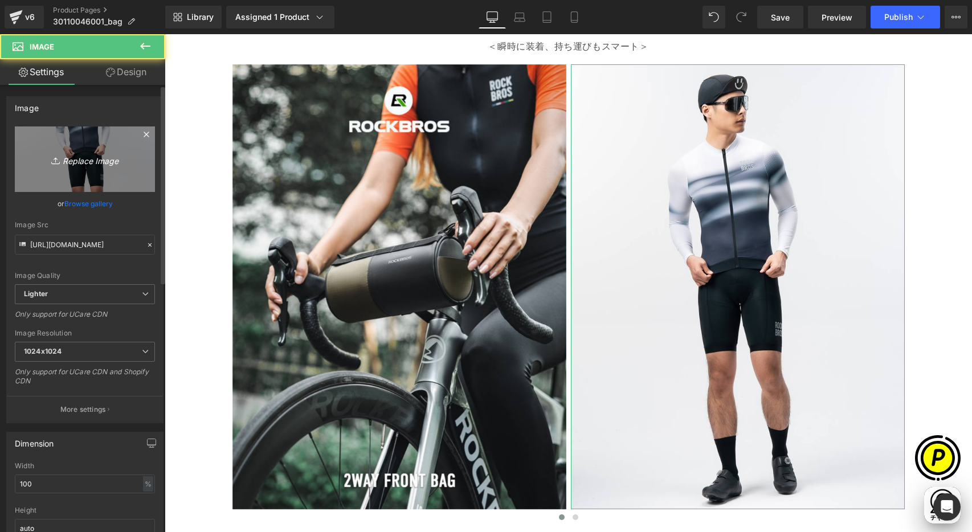
click at [83, 174] on link "Replace Image" at bounding box center [85, 159] width 140 height 66
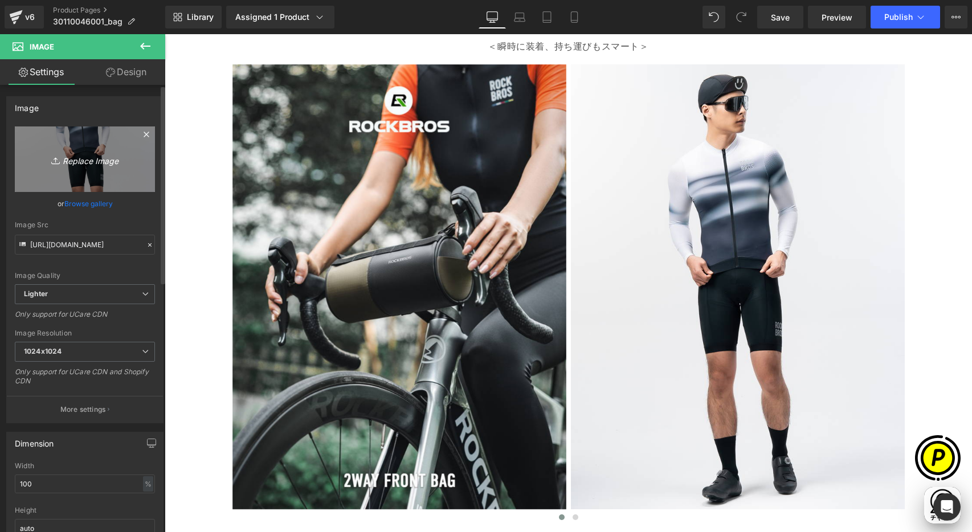
scroll to position [0, 222]
type input "C:\fakepath\shopify-LP-30110046001_01-2.jpg"
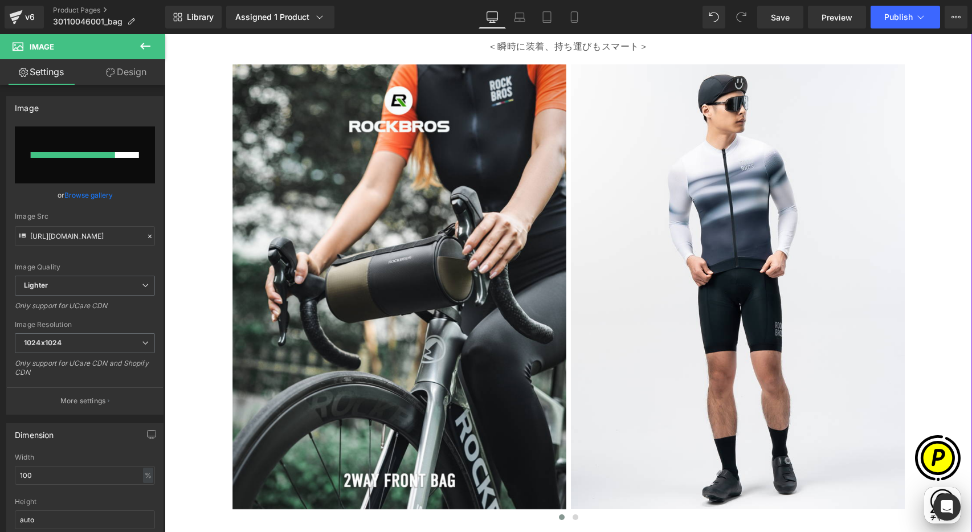
scroll to position [0, 667]
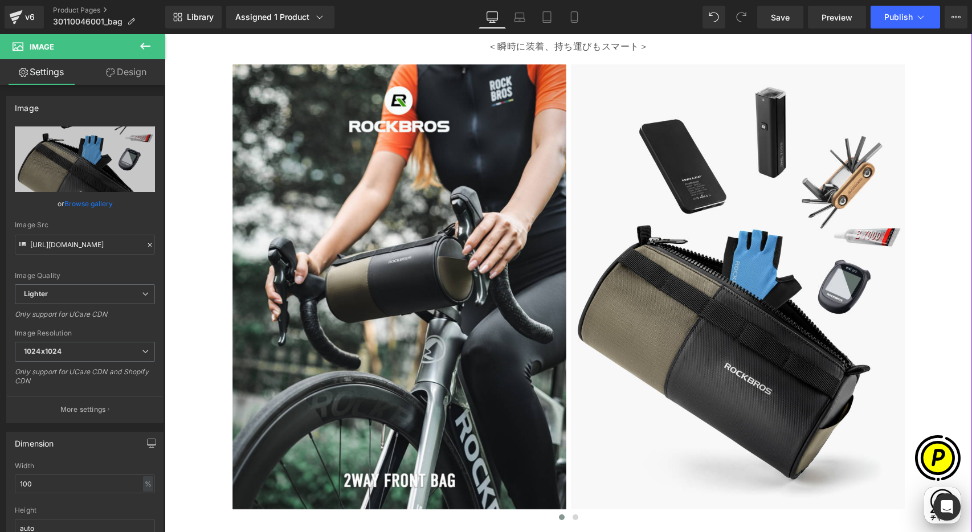
type input "https://ucarecdn.com/59856cb1-4168-451f-bf87-34f8b3696ad2/-/format/auto/-/previ…"
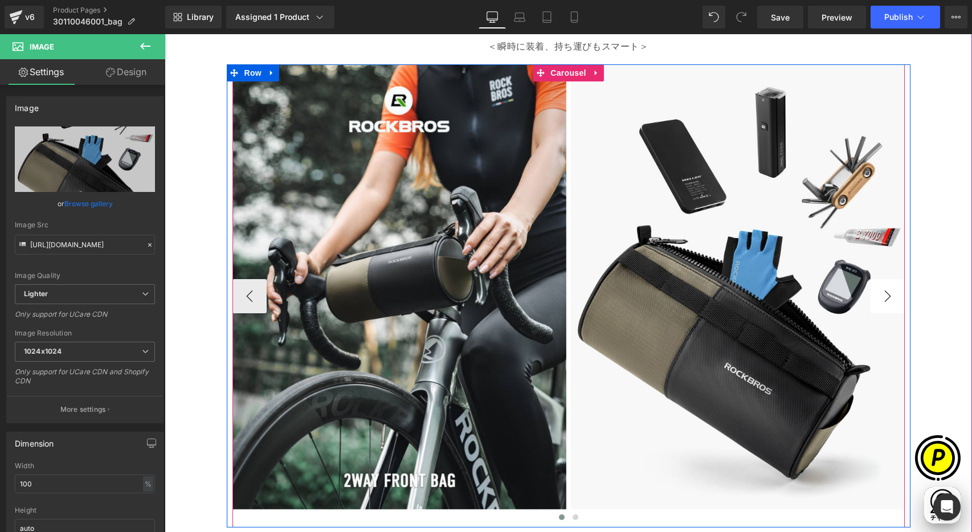
click at [887, 293] on button "›" at bounding box center [888, 296] width 34 height 34
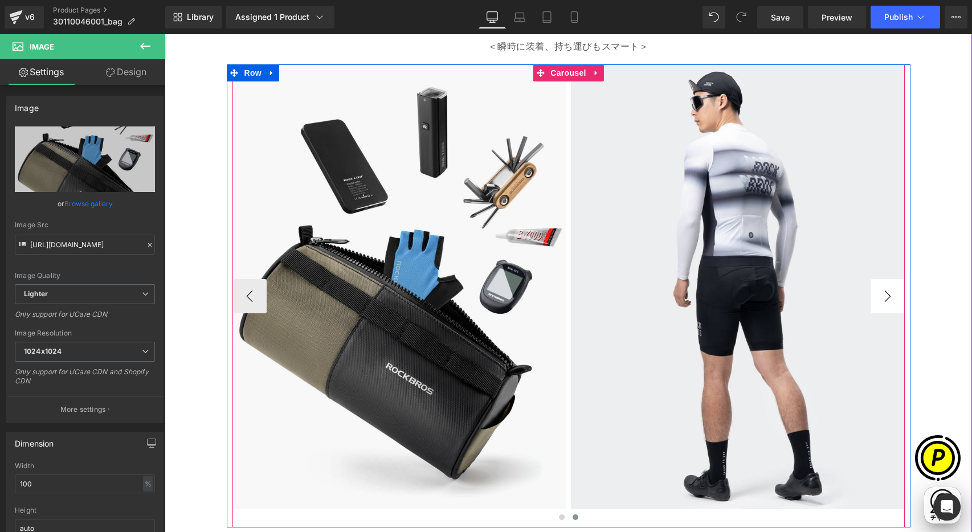
click at [885, 293] on button "›" at bounding box center [888, 296] width 34 height 34
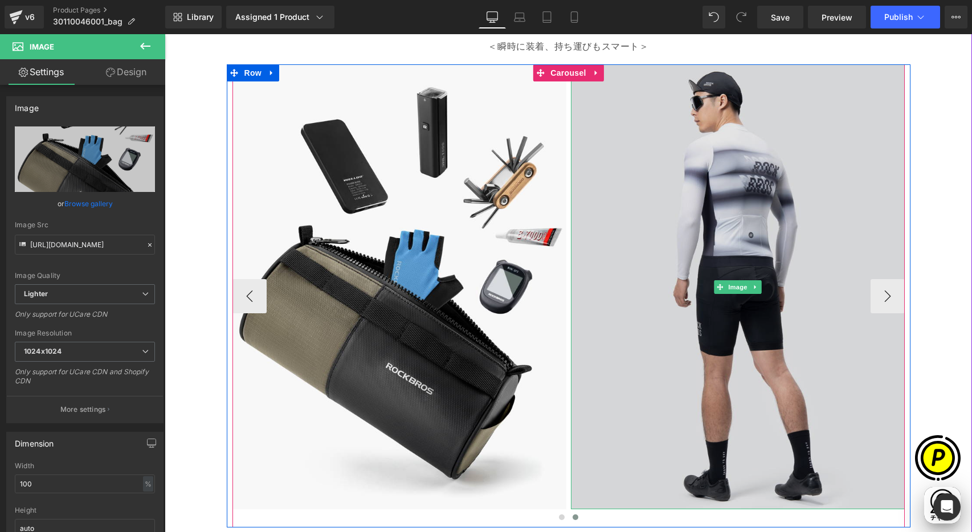
click at [710, 217] on img at bounding box center [738, 286] width 334 height 445
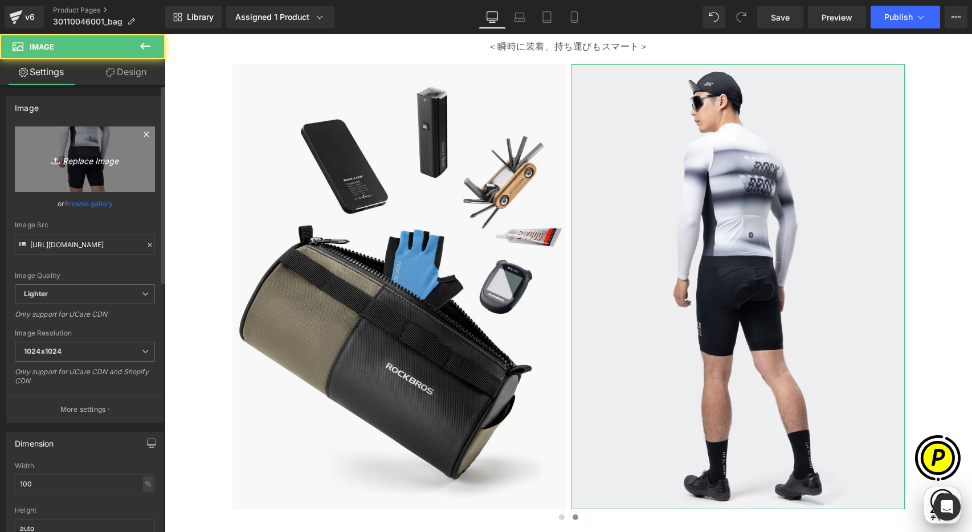
click at [103, 146] on link "Replace Image" at bounding box center [85, 159] width 140 height 66
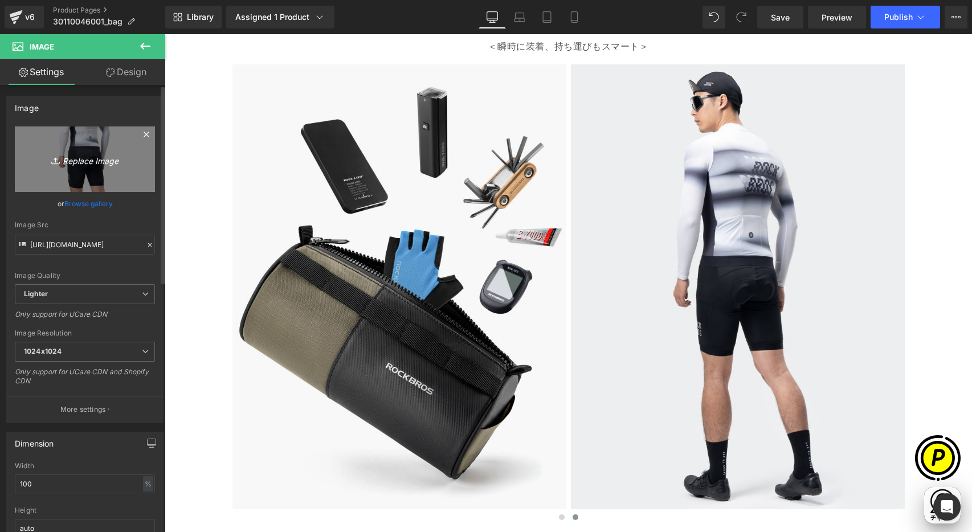
type input "C:\fakepath\shopify-LP-30110046001_01-3.jpg"
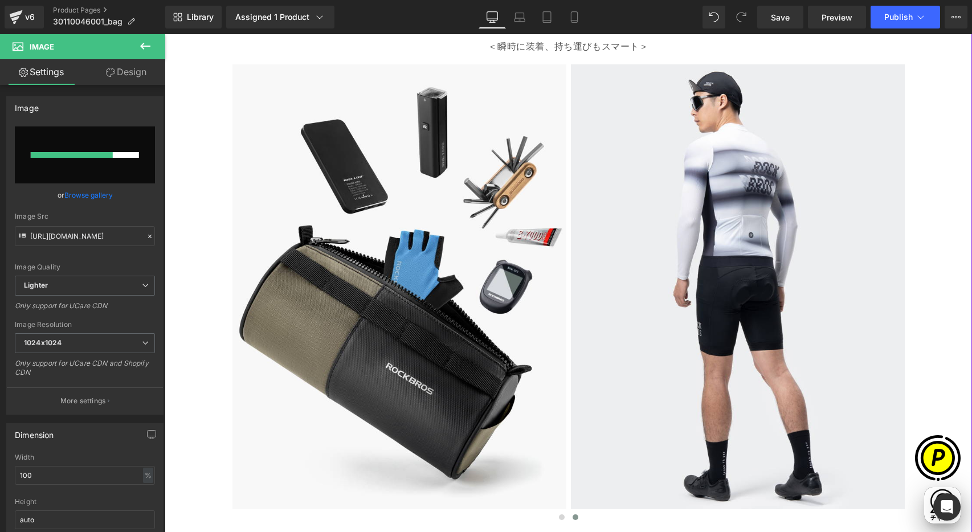
scroll to position [0, 444]
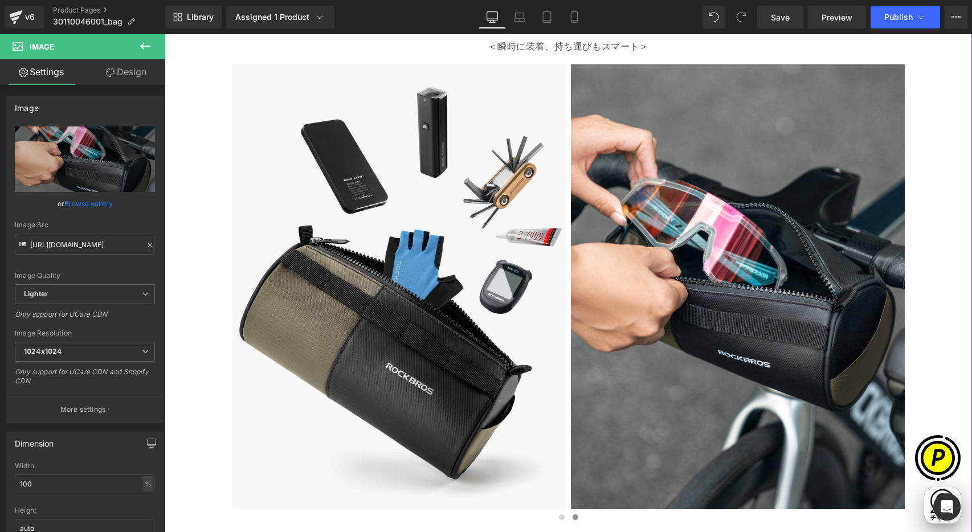
type input "https://ucarecdn.com/9b14deee-90e6-4b08-9333-d6926f161a8e/-/format/auto/-/previ…"
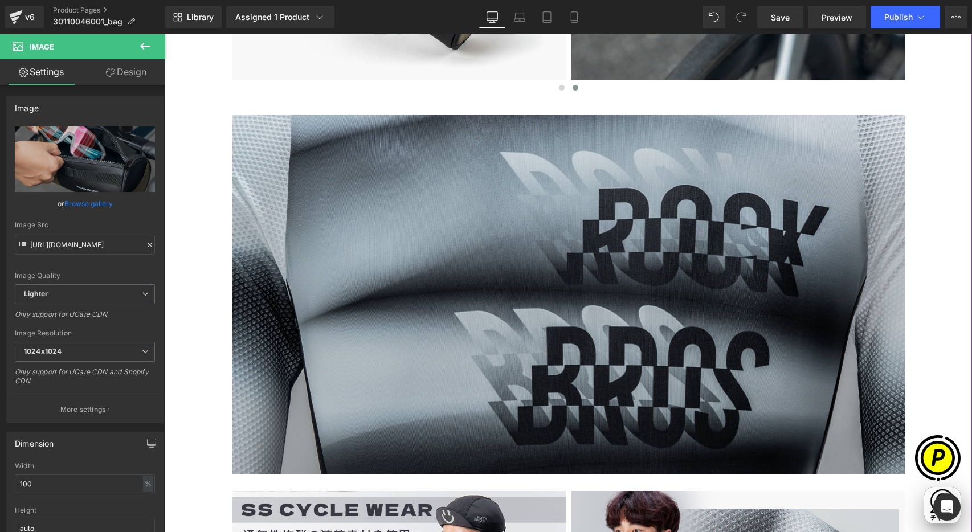
scroll to position [1372, 0]
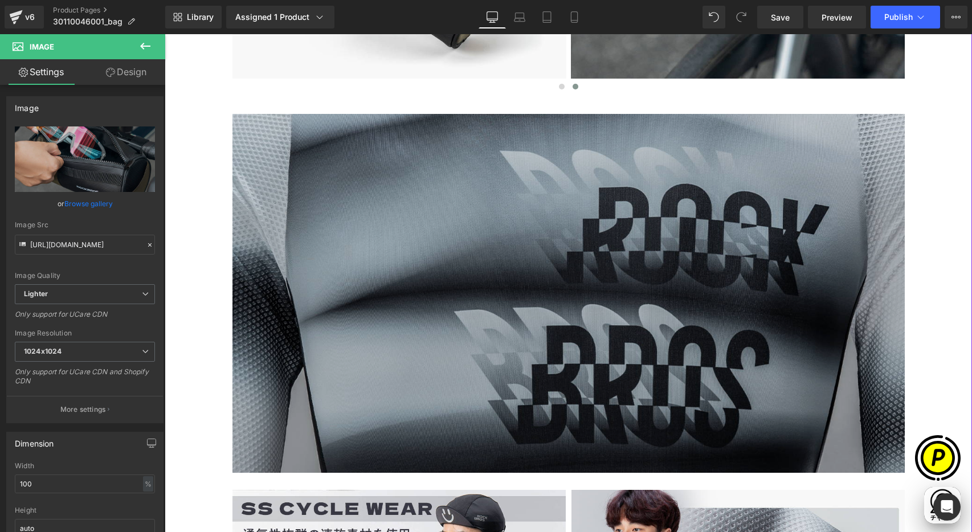
click at [605, 277] on img at bounding box center [568, 293] width 672 height 358
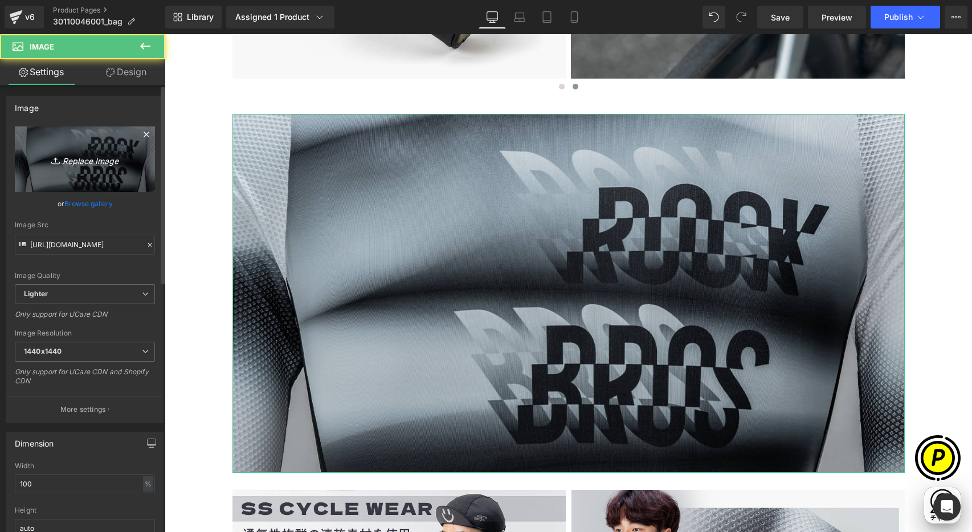
click at [44, 149] on link "Replace Image" at bounding box center [85, 159] width 140 height 66
type input "C:\fakepath\shopify-LP-30110046001_02.jpg"
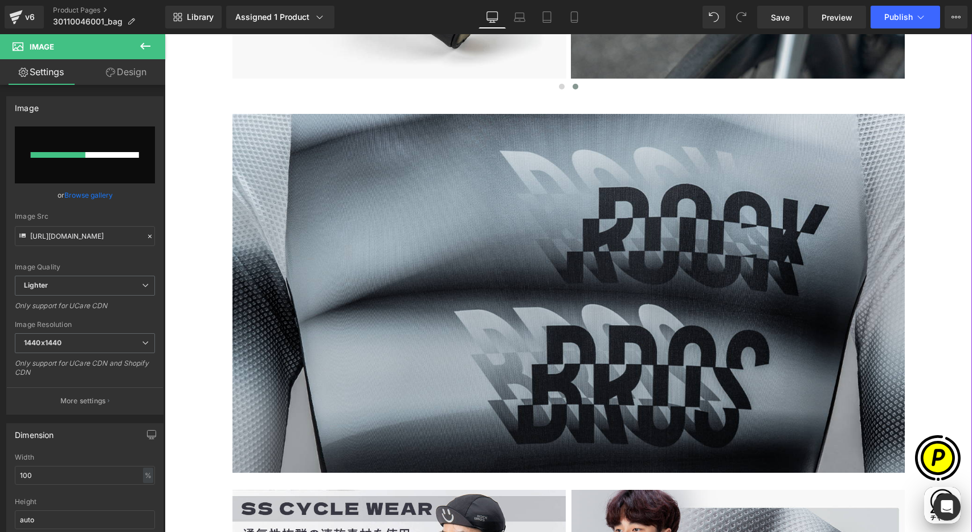
scroll to position [0, 0]
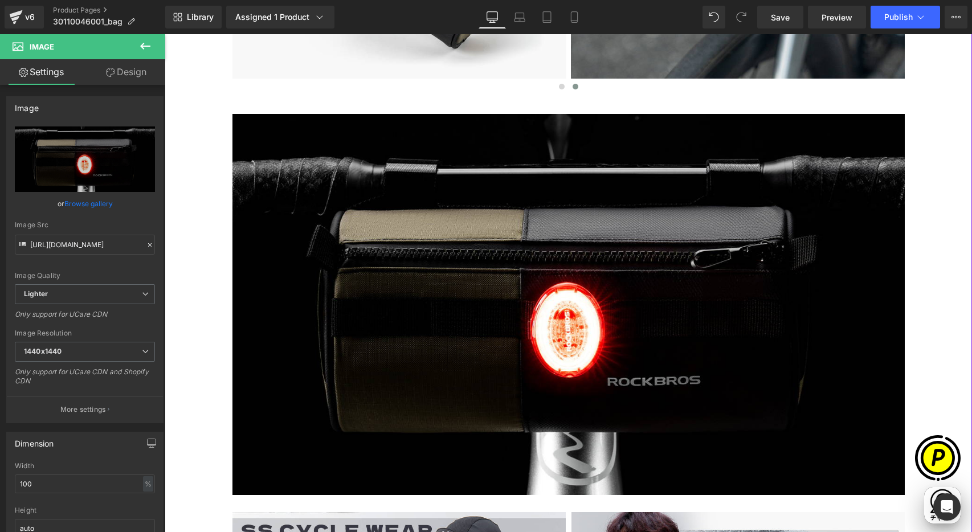
type input "https://ucarecdn.com/b6384c84-c00b-491d-aea4-0ba1fe5c6d05/-/format/auto/-/previ…"
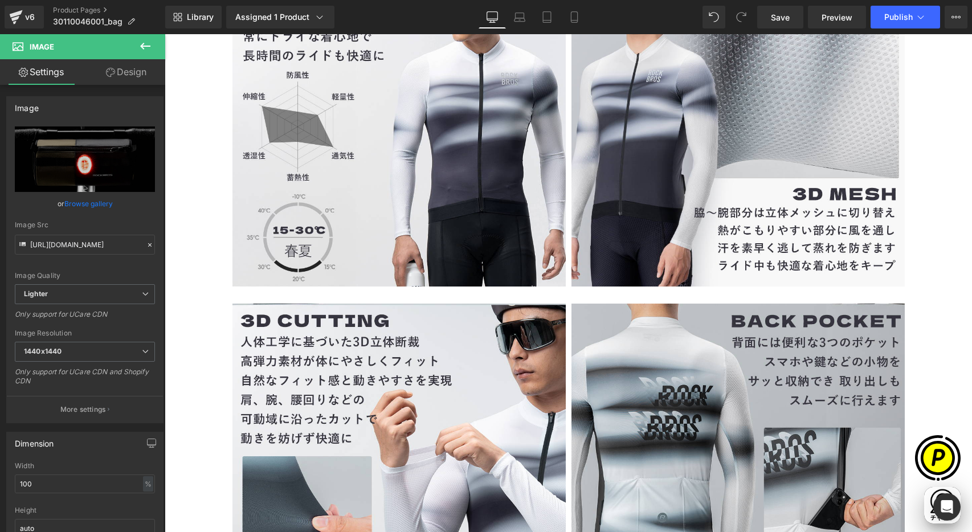
scroll to position [0, 444]
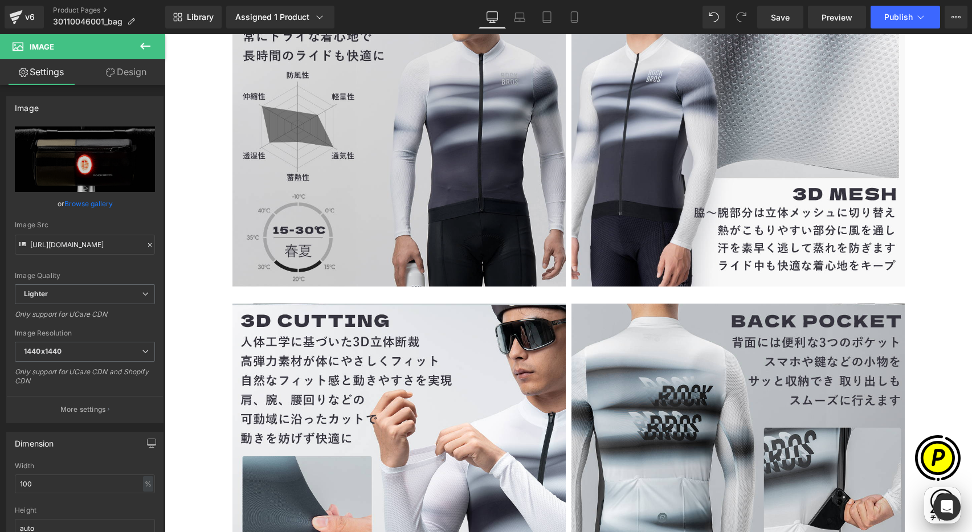
click at [426, 154] on img at bounding box center [398, 119] width 333 height 333
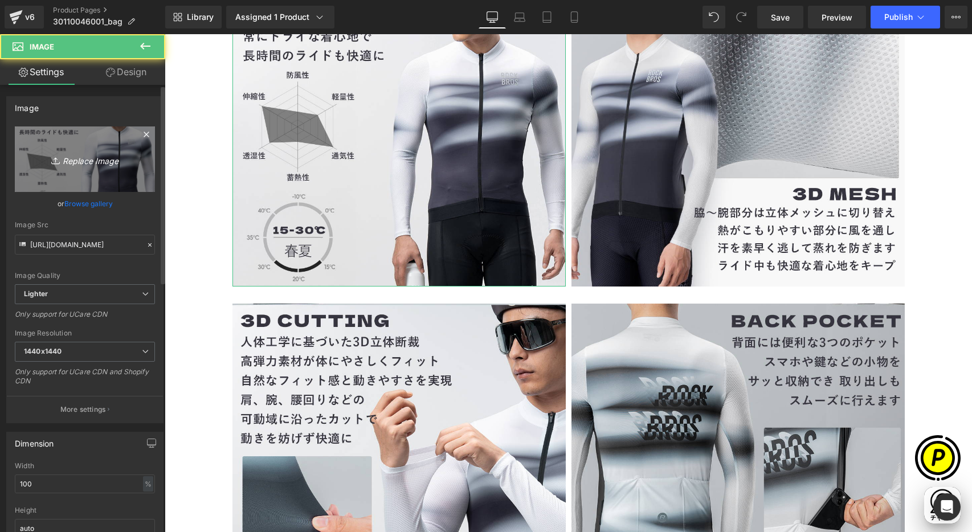
click at [109, 172] on link "Replace Image" at bounding box center [85, 159] width 140 height 66
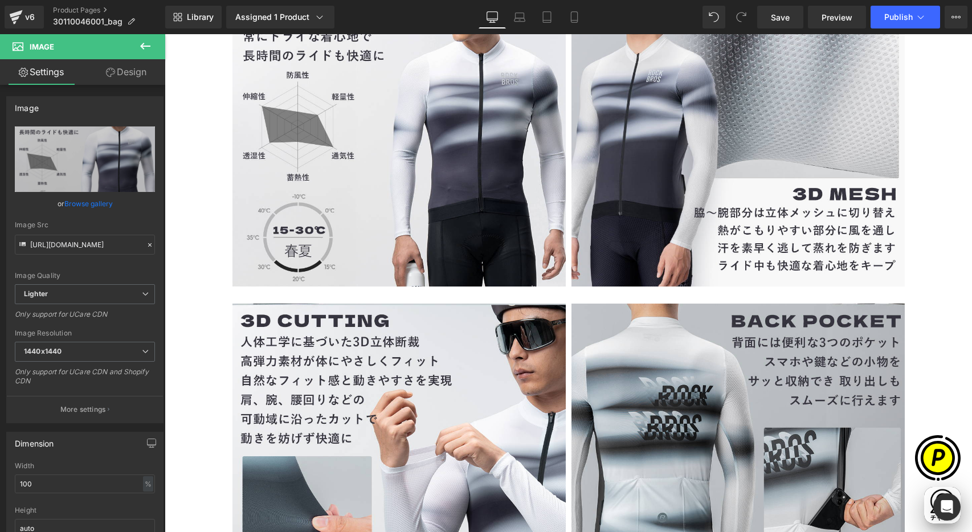
type input "C:\fakepath\30110046001_2.jpg"
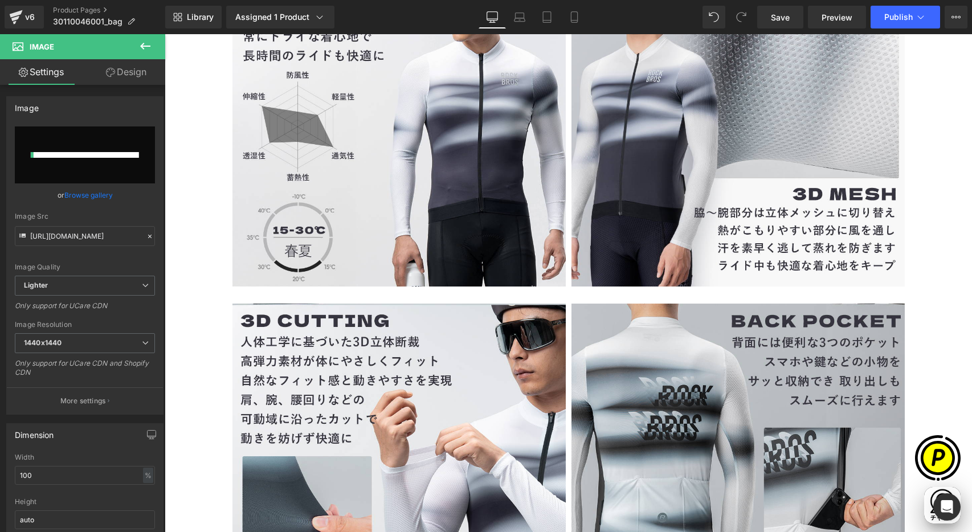
scroll to position [0, 667]
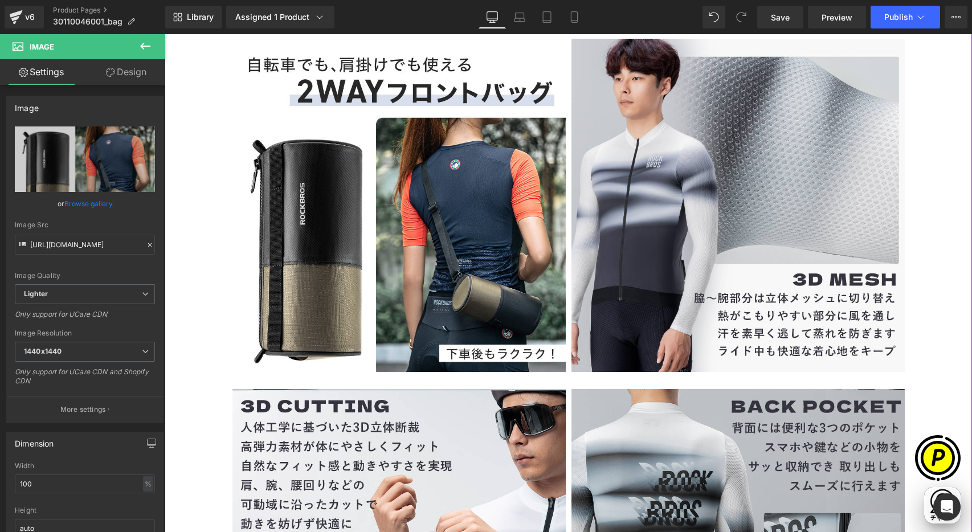
type input "https://ucarecdn.com/c142c3ae-3b3e-4154-9caa-880108899cdc/-/format/auto/-/previ…"
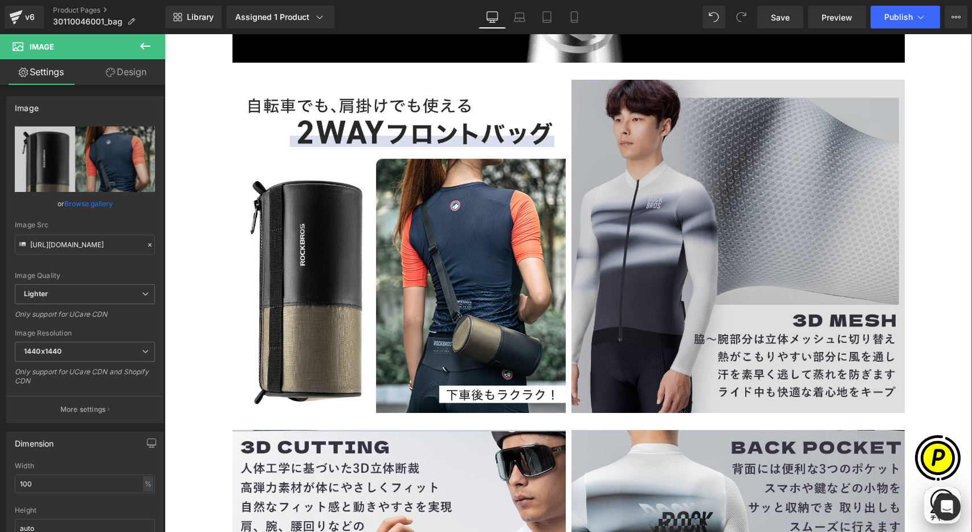
scroll to position [0, 0]
click at [629, 215] on img at bounding box center [738, 246] width 333 height 333
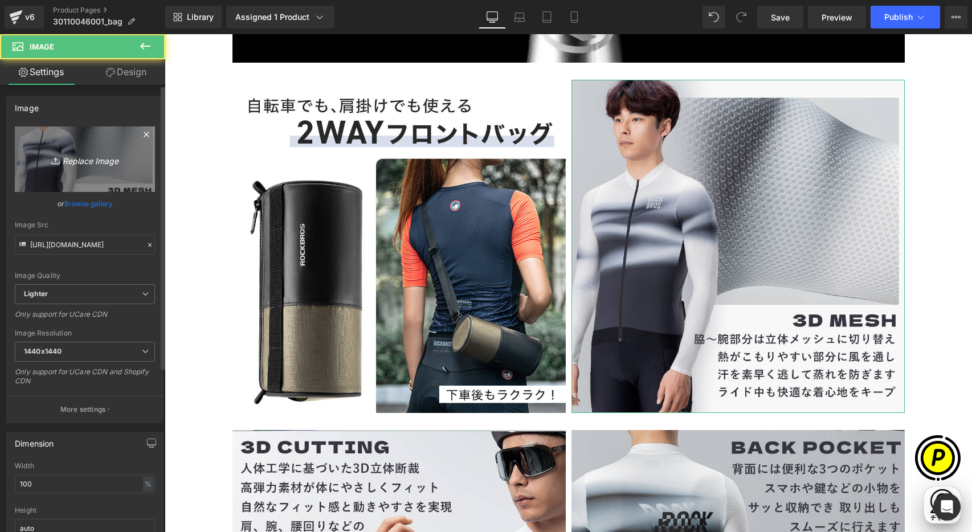
click at [58, 157] on icon at bounding box center [56, 160] width 11 height 11
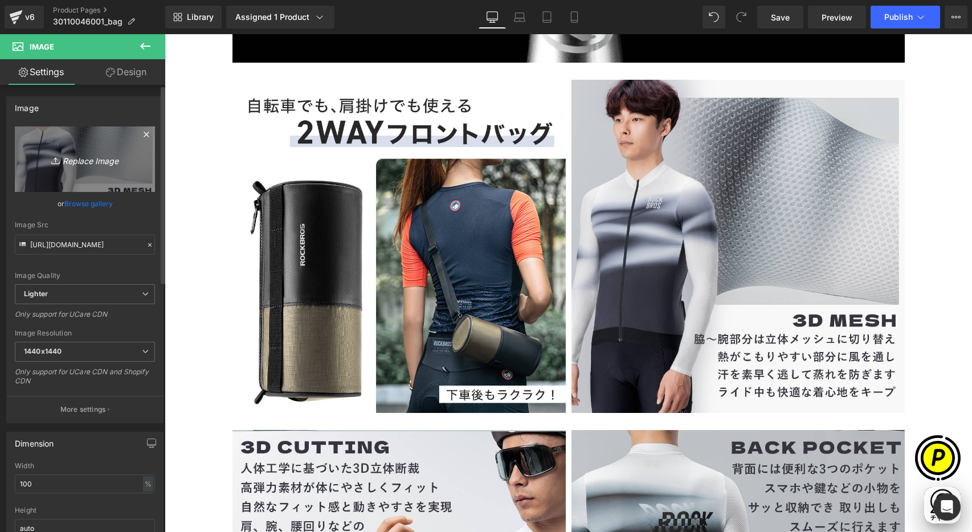
type input "C:\fakepath\30110046001_3n.jpg"
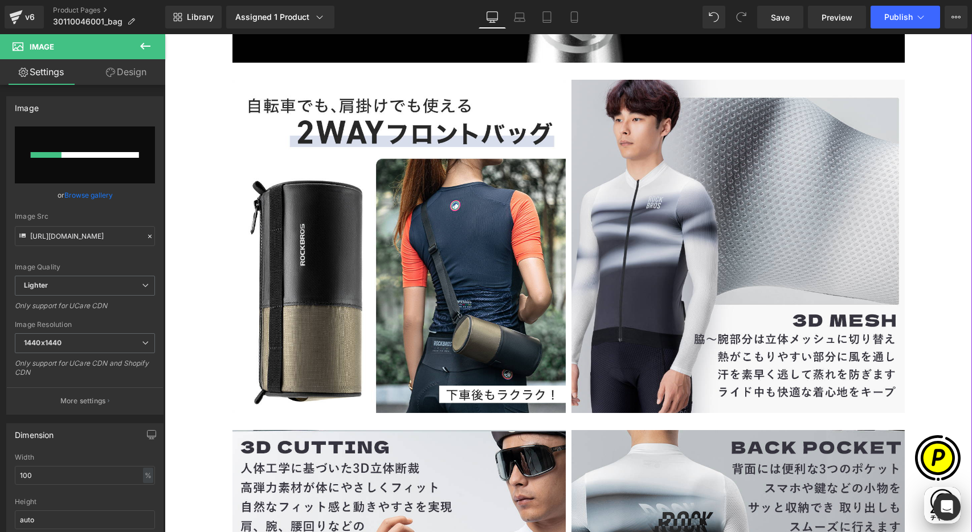
scroll to position [0, 222]
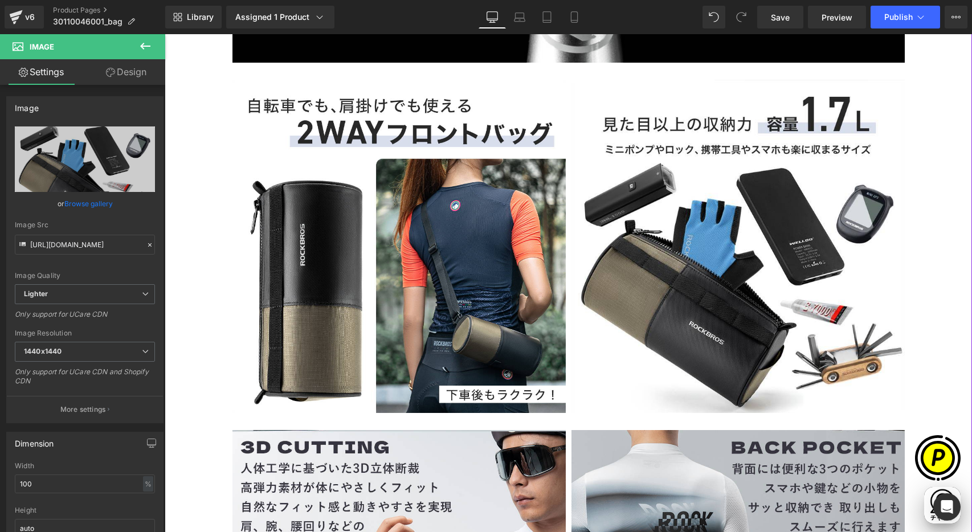
type input "https://ucarecdn.com/3da566f6-1544-45fb-977f-4763c309a334/-/format/auto/-/previ…"
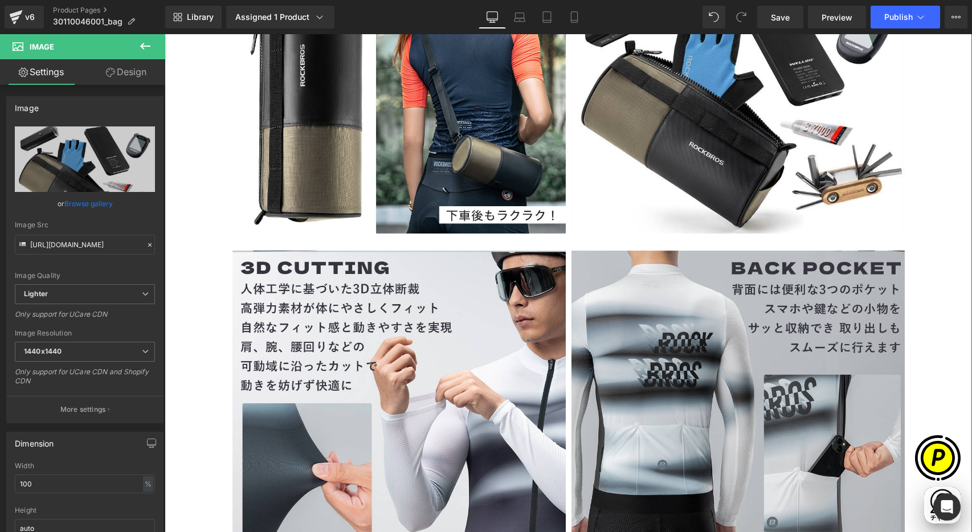
scroll to position [2071, 0]
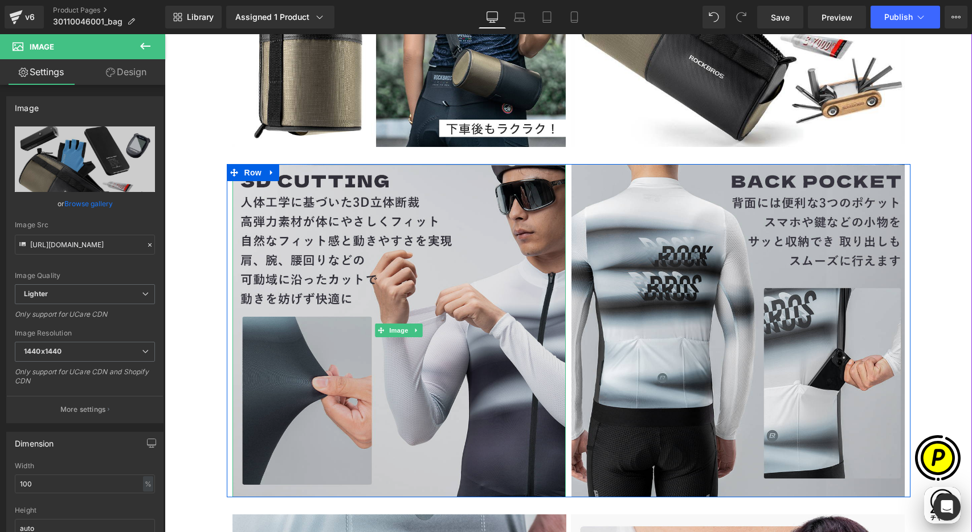
click at [369, 270] on img at bounding box center [398, 330] width 333 height 333
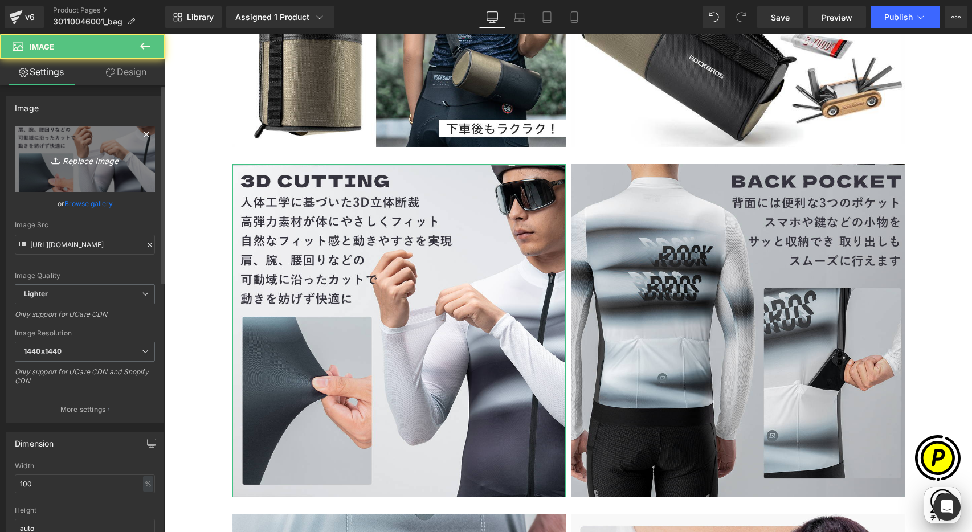
click at [109, 181] on link "Replace Image" at bounding box center [85, 159] width 140 height 66
type input "C:\fakepath\30110046001_4.jpg"
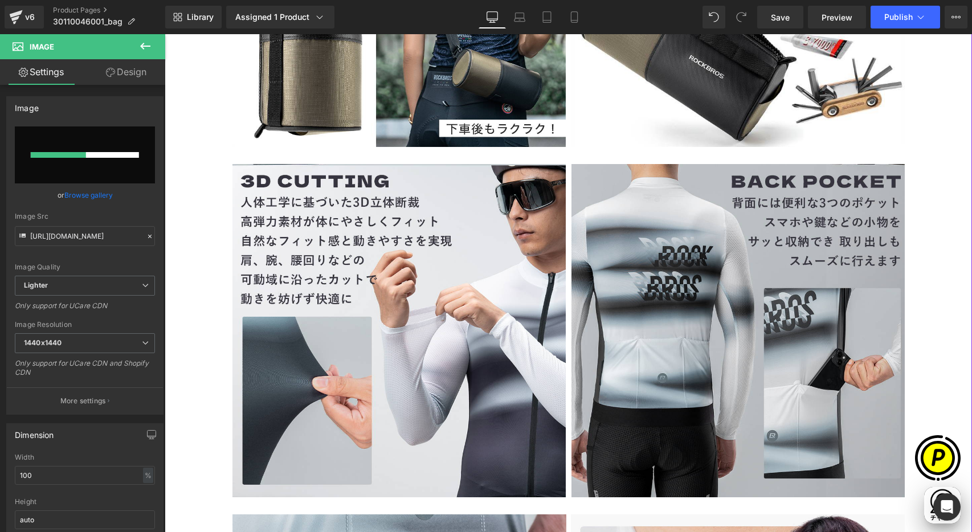
scroll to position [0, 667]
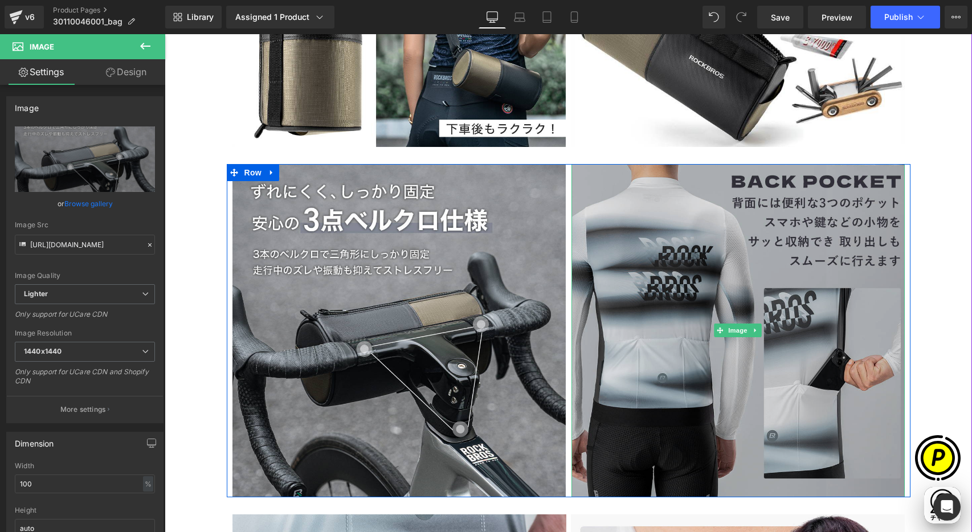
type input "https://ucarecdn.com/8000ff3a-aa24-43a9-90ac-948323b48692/-/format/auto/-/previ…"
click at [727, 270] on img at bounding box center [738, 330] width 333 height 333
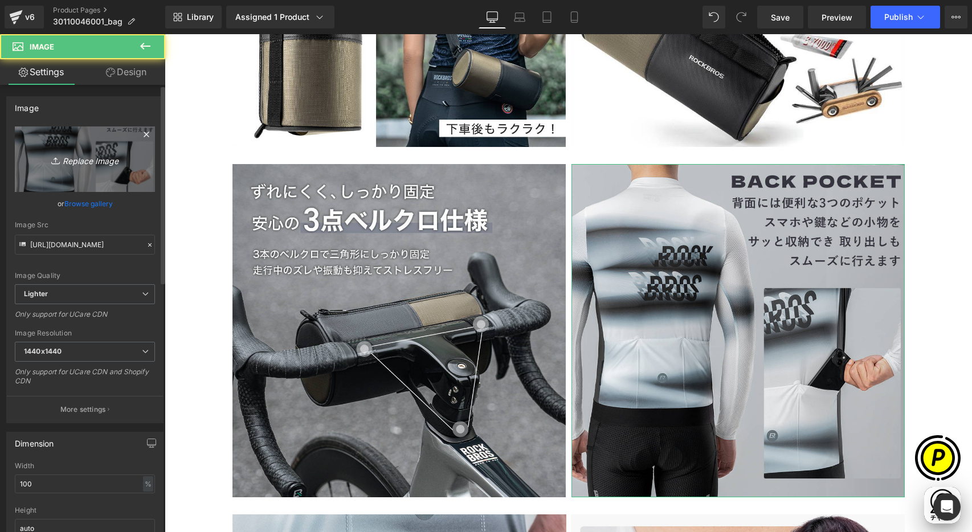
click at [95, 150] on link "Replace Image" at bounding box center [85, 159] width 140 height 66
type input "C:\fakepath\30110046001_5.jpg"
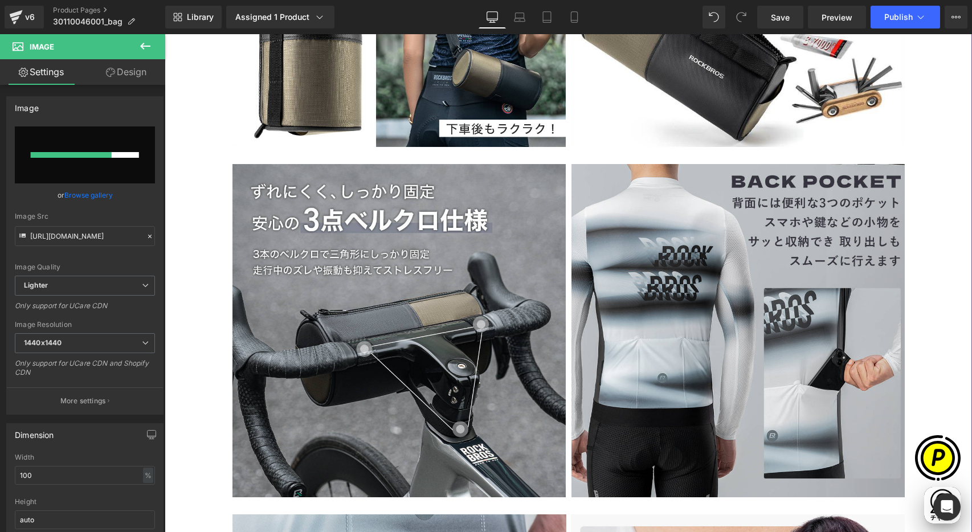
scroll to position [0, 222]
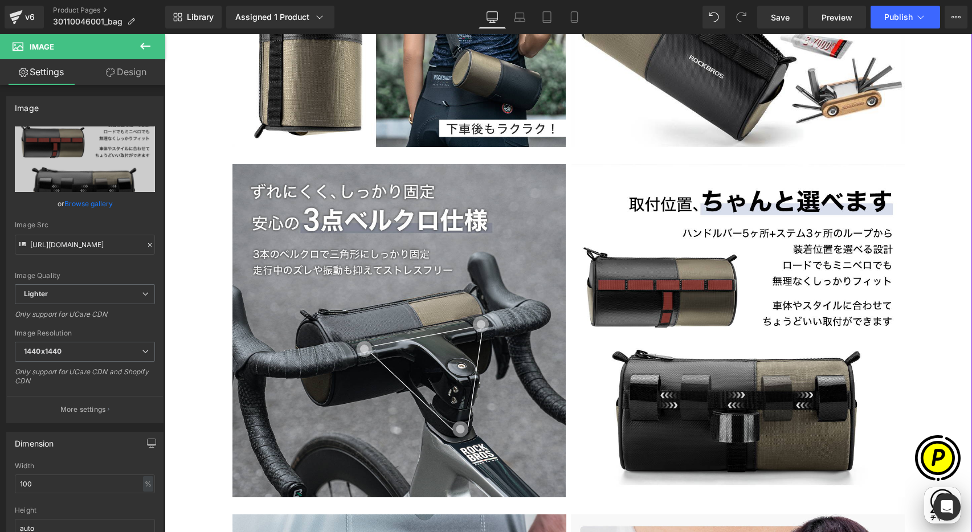
type input "https://ucarecdn.com/a6e14918-8979-4b4f-9329-7fe2d4489c32/-/format/auto/-/previ…"
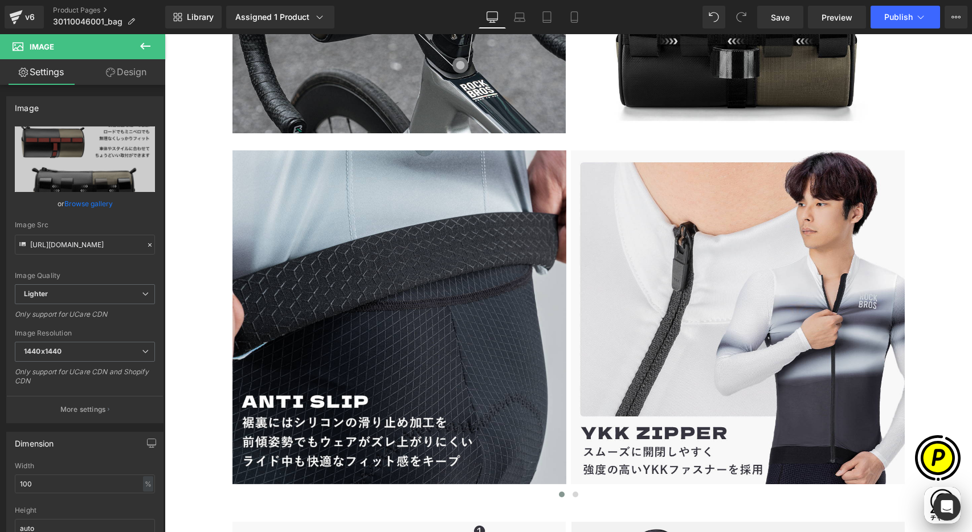
scroll to position [0, 667]
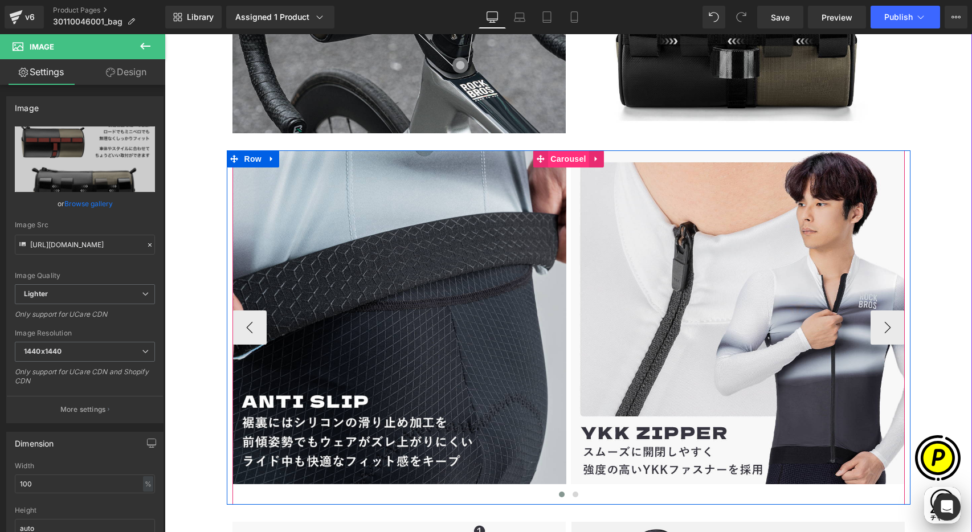
click at [558, 156] on span "Carousel" at bounding box center [568, 158] width 41 height 17
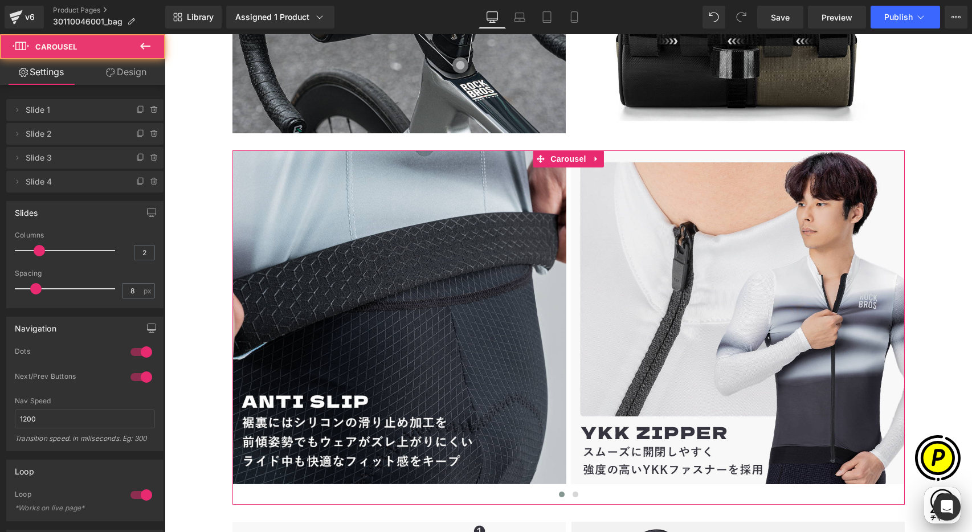
drag, startPoint x: 149, startPoint y: 178, endPoint x: 139, endPoint y: 181, distance: 10.6
click at [150, 178] on icon at bounding box center [154, 181] width 9 height 9
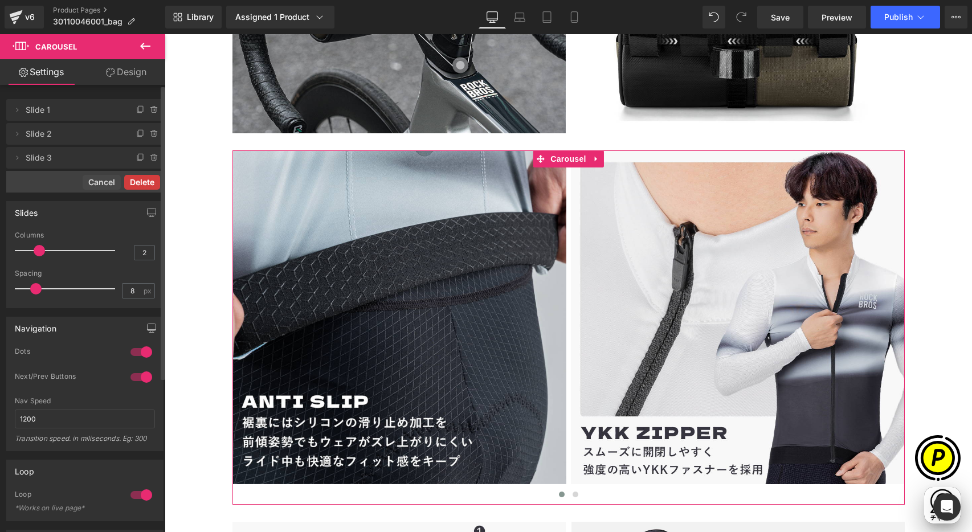
click at [140, 181] on button "Delete" at bounding box center [142, 182] width 36 height 15
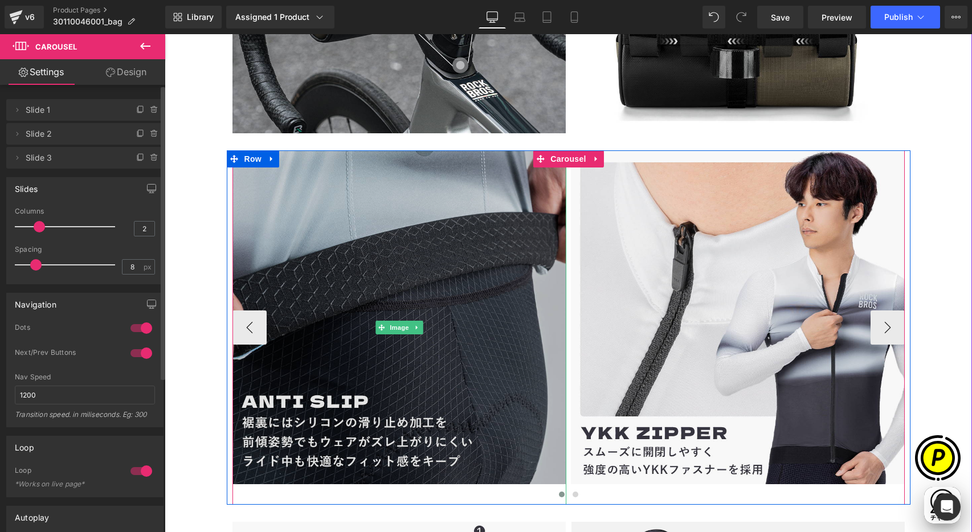
click at [341, 259] on img at bounding box center [399, 327] width 334 height 354
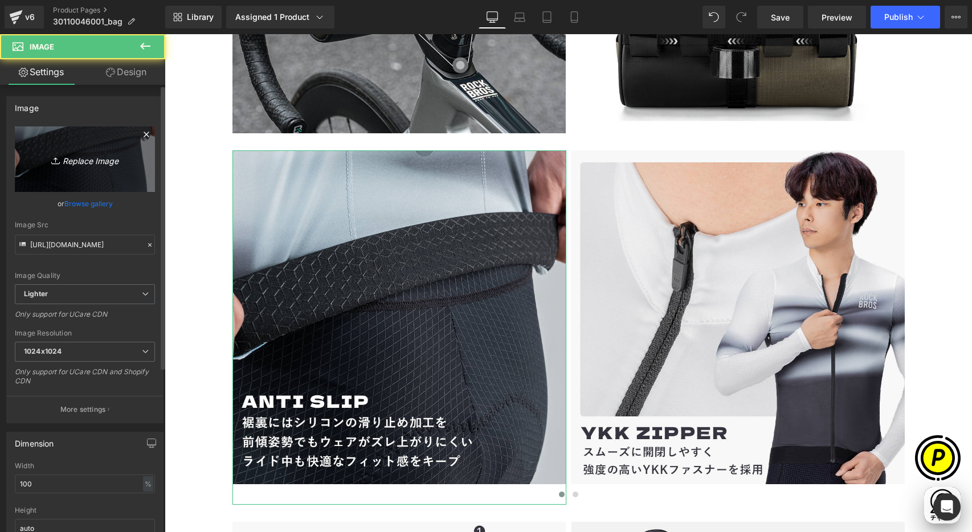
click at [61, 142] on link "Replace Image" at bounding box center [85, 159] width 140 height 66
type input "C:\fakepath\30110046001_6.jpg"
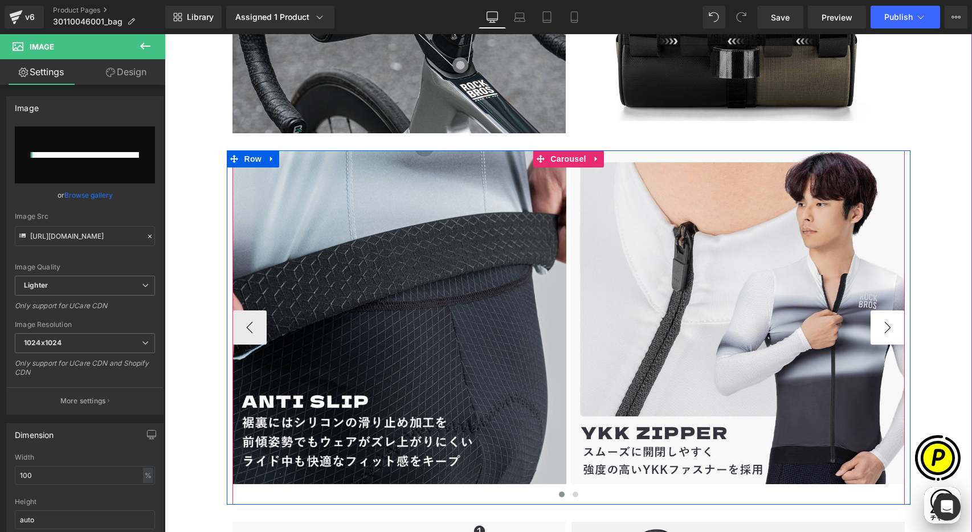
scroll to position [0, 222]
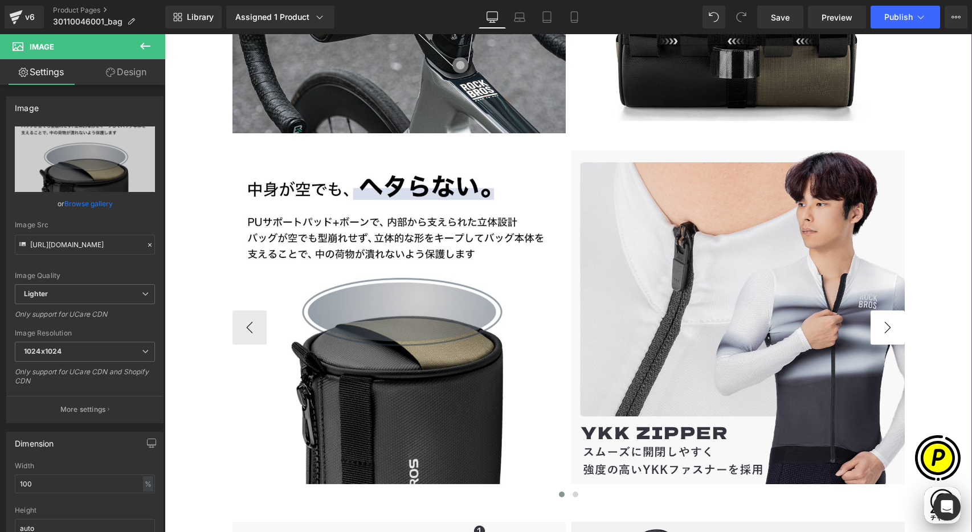
type input "https://ucarecdn.com/50565ea3-b2f3-450c-a96c-209e668b19d5/-/format/auto/-/previ…"
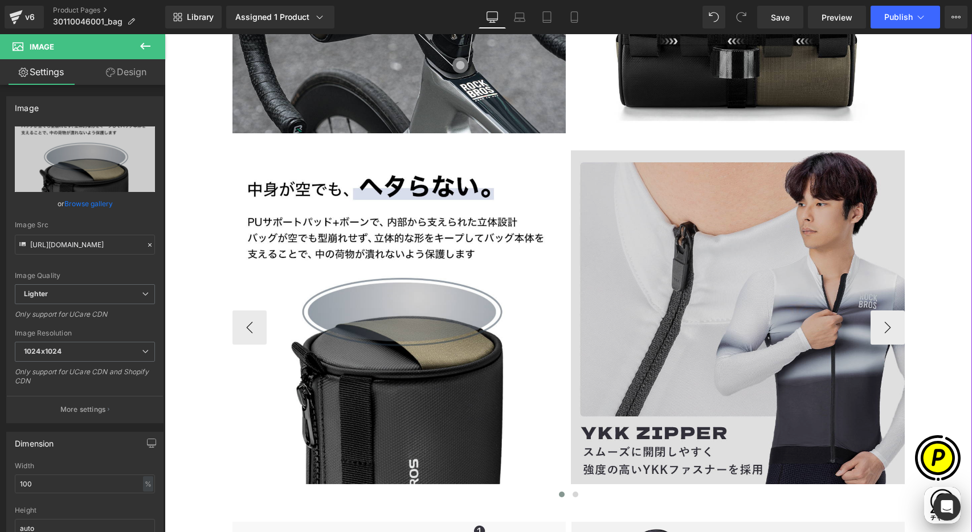
scroll to position [0, 444]
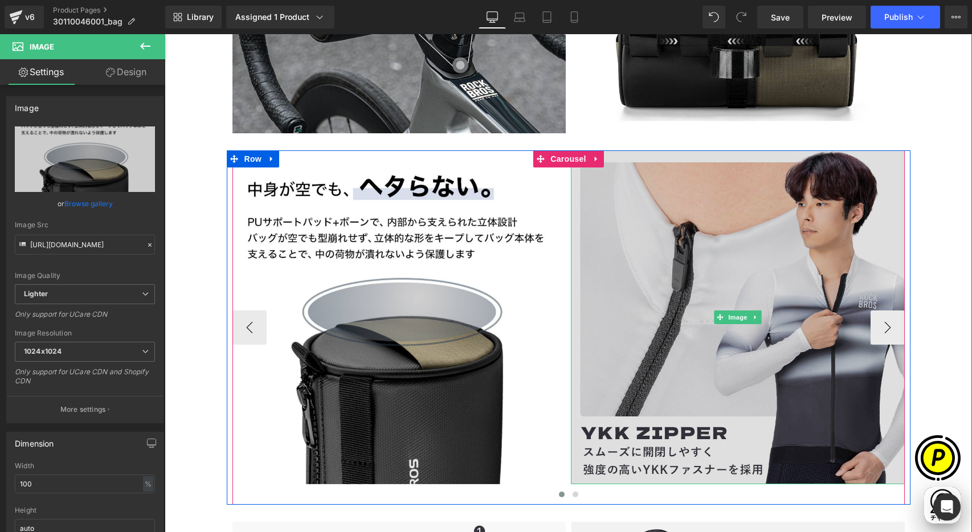
click at [716, 261] on img at bounding box center [738, 317] width 334 height 334
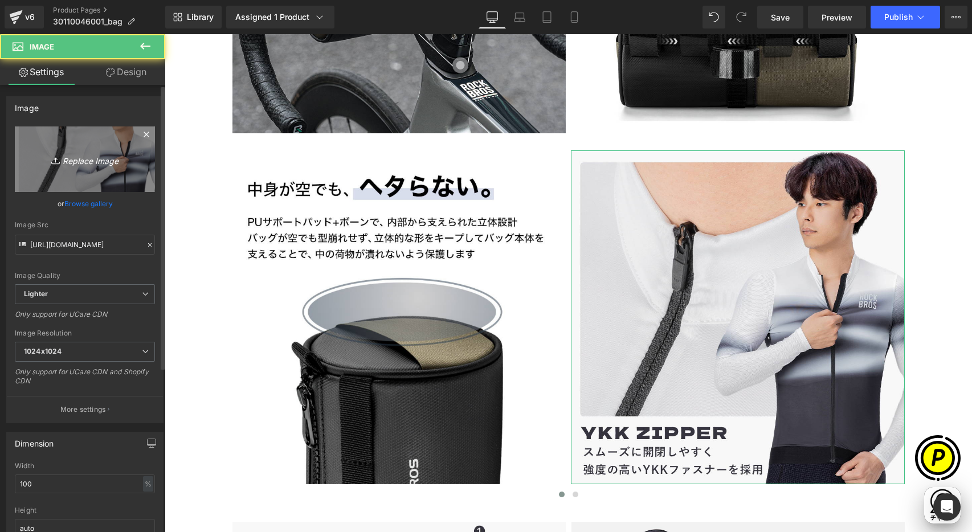
click at [107, 166] on icon "Replace Image" at bounding box center [84, 159] width 91 height 14
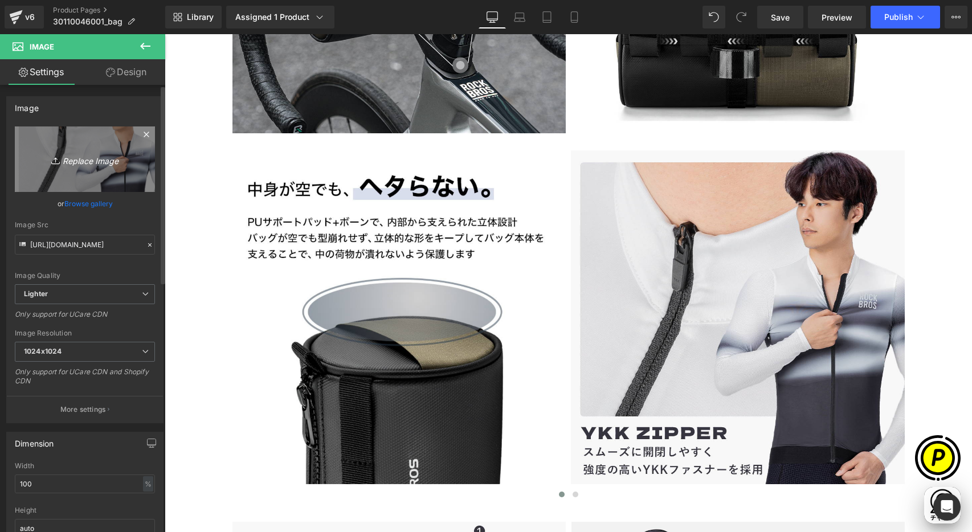
type input "C:\fakepath\30110046001_7.jpg"
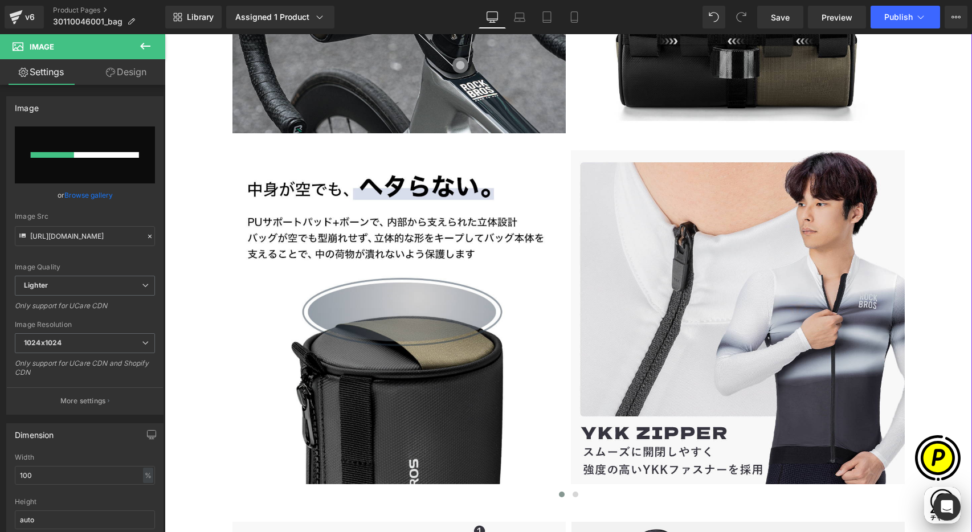
scroll to position [0, 667]
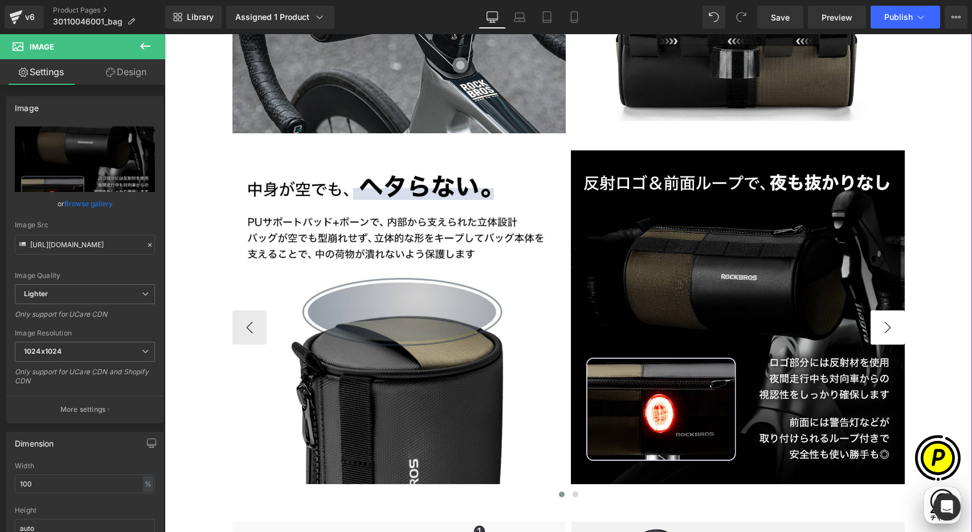
type input "https://ucarecdn.com/e91c5271-535a-405f-94d9-4ab2854498aa/-/format/auto/-/previ…"
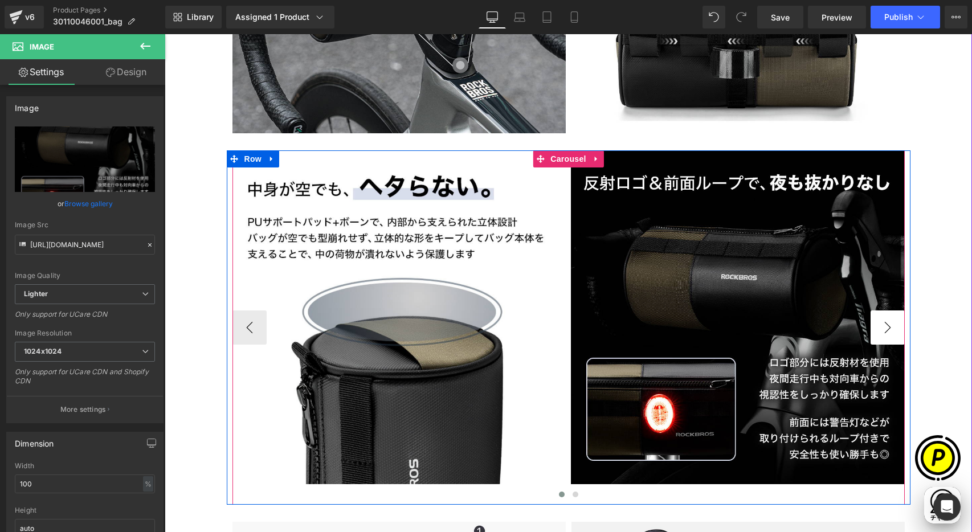
click at [882, 330] on button "›" at bounding box center [888, 328] width 34 height 34
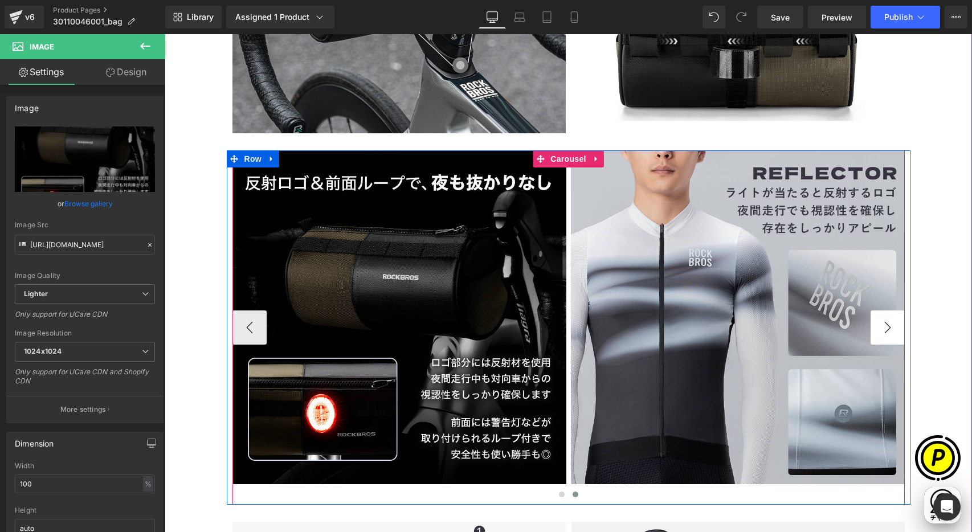
click at [882, 330] on button "›" at bounding box center [888, 328] width 34 height 34
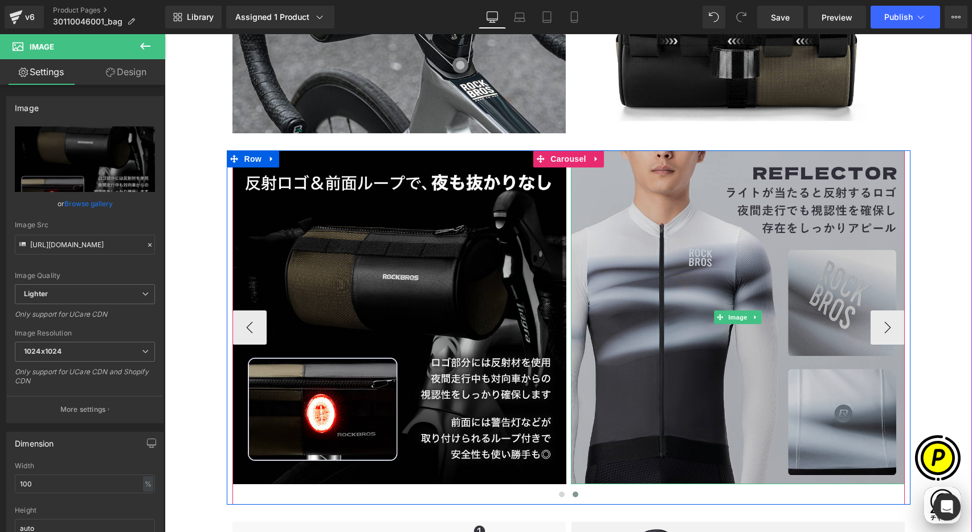
click at [708, 243] on img at bounding box center [738, 317] width 334 height 334
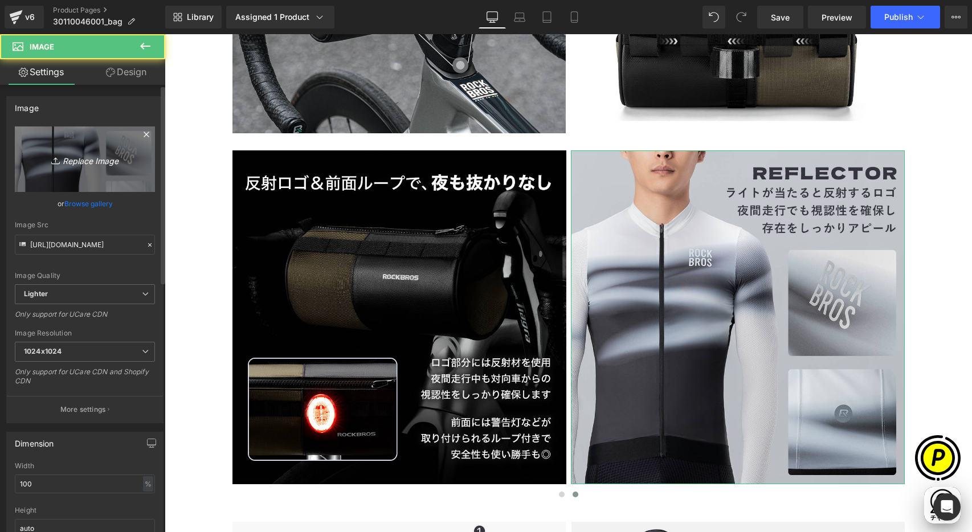
click at [100, 150] on link "Replace Image" at bounding box center [85, 159] width 140 height 66
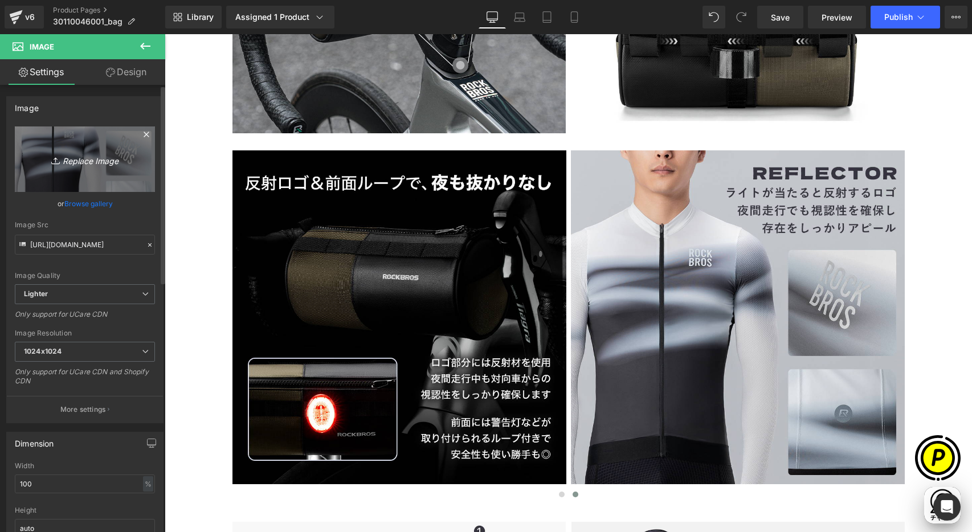
type input "C:\fakepath\30110046001_8.jpg"
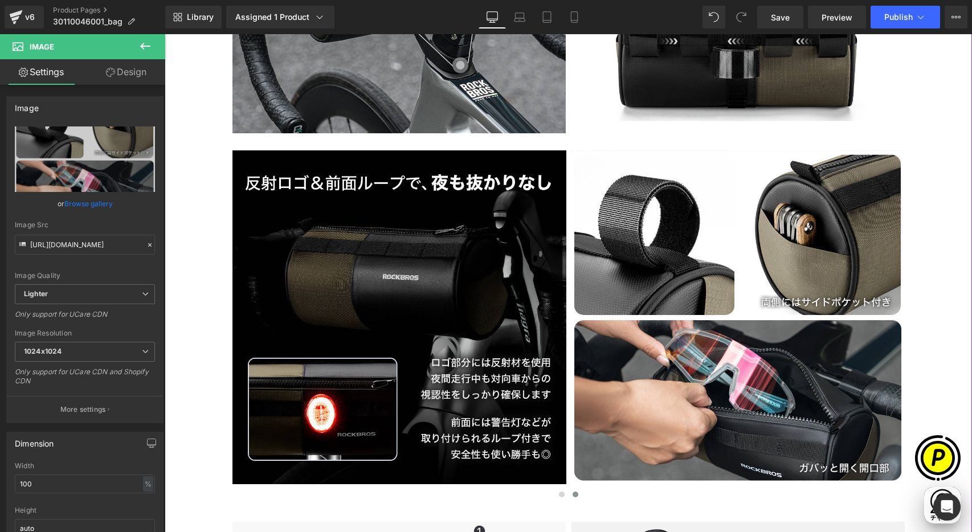
scroll to position [0, 444]
type input "https://ucarecdn.com/895b22b3-bc79-4010-ae66-24281823ca97/-/format/auto/-/previ…"
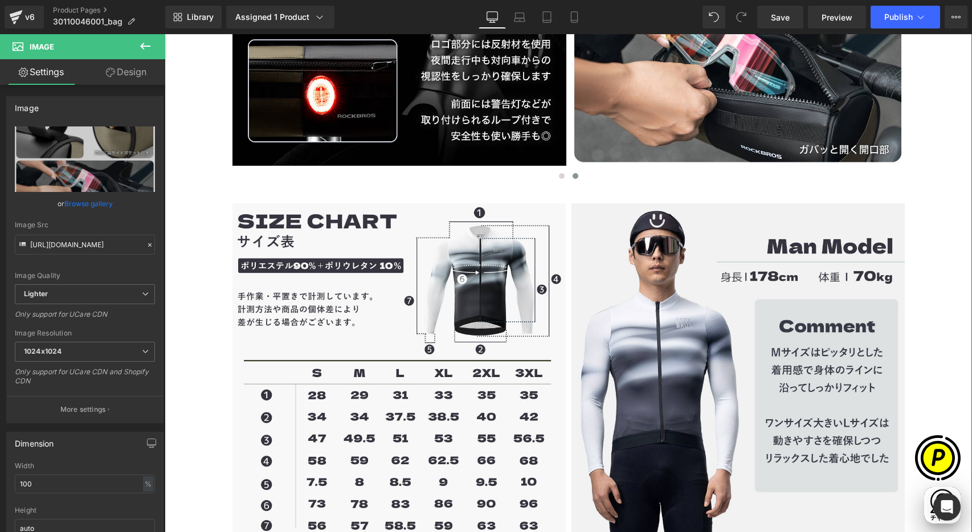
scroll to position [2883, 0]
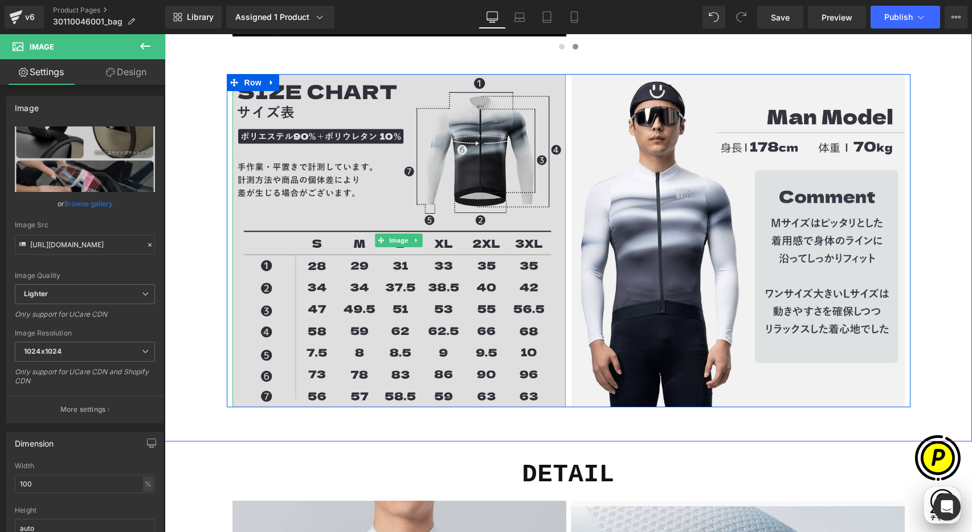
click at [420, 168] on img at bounding box center [398, 240] width 333 height 333
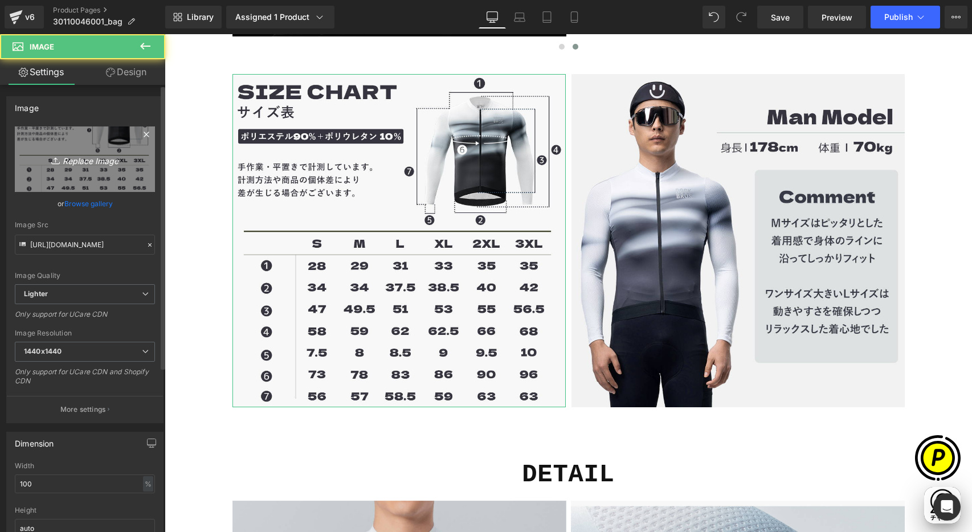
click at [105, 144] on link "Replace Image" at bounding box center [85, 159] width 140 height 66
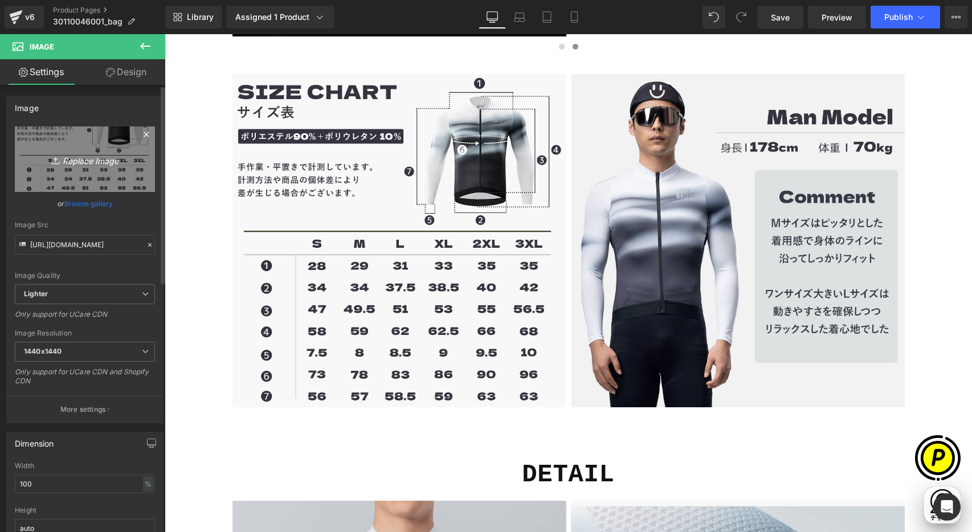
scroll to position [0, 667]
type input "C:\fakepath\30110046001_9.jpg"
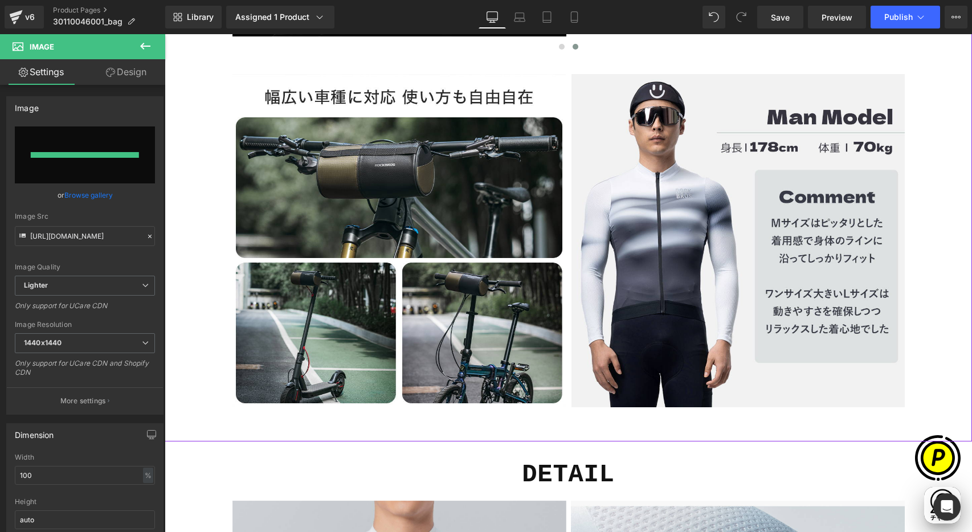
scroll to position [0, 0]
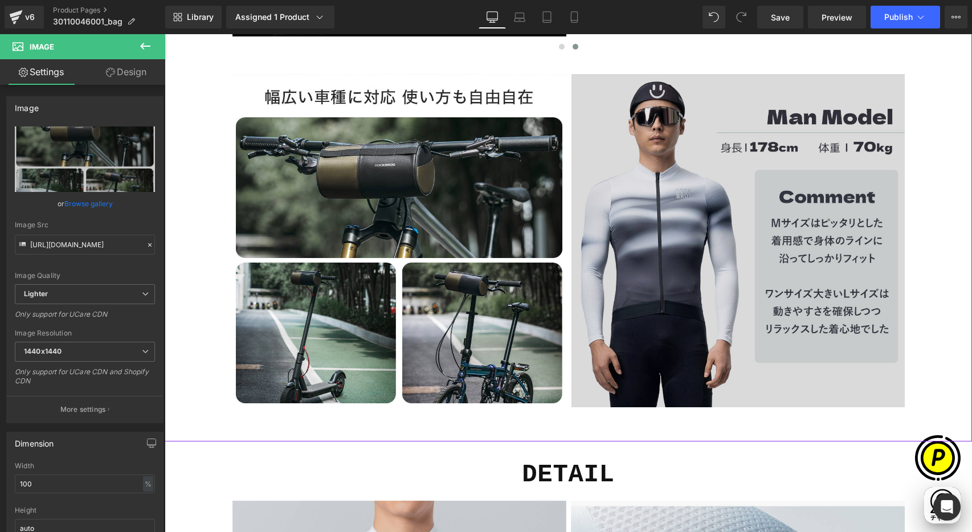
type input "https://ucarecdn.com/62939026-0bb5-4c78-8370-523f5879234a/-/format/auto/-/previ…"
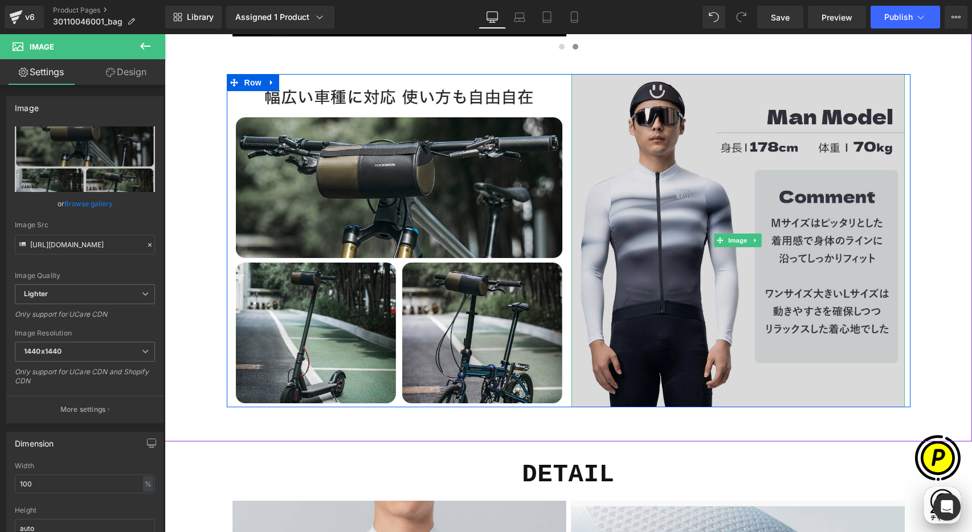
click at [663, 161] on img at bounding box center [738, 240] width 333 height 333
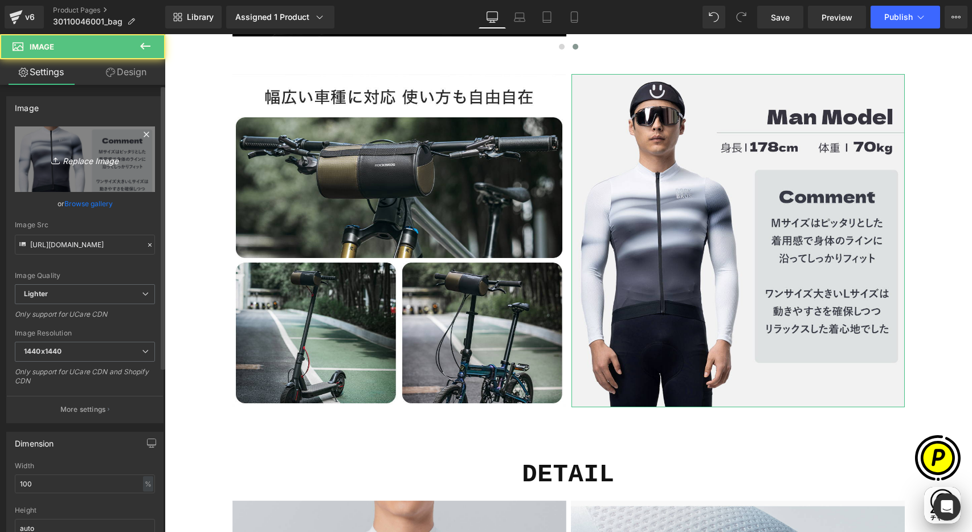
click at [128, 142] on link "Replace Image" at bounding box center [85, 159] width 140 height 66
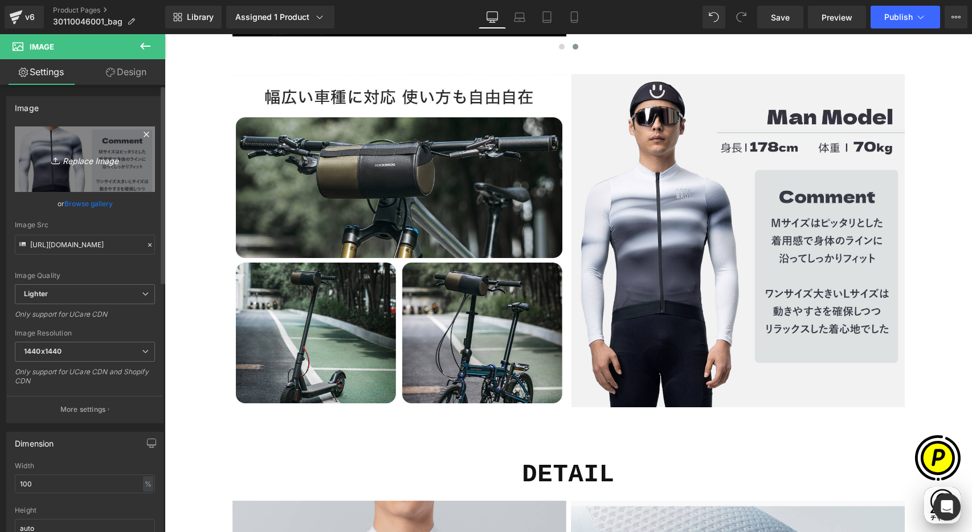
type input "C:\fakepath\30110046001_10.jpg"
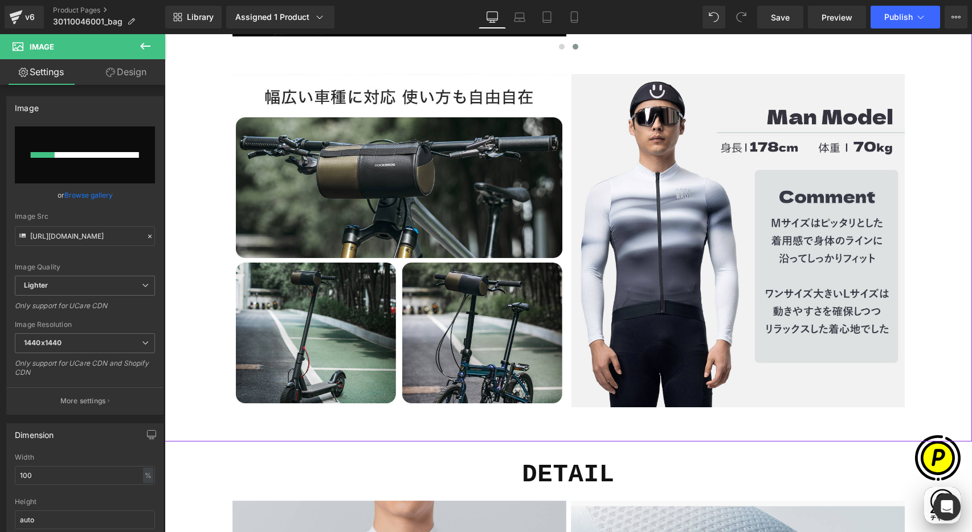
scroll to position [0, 222]
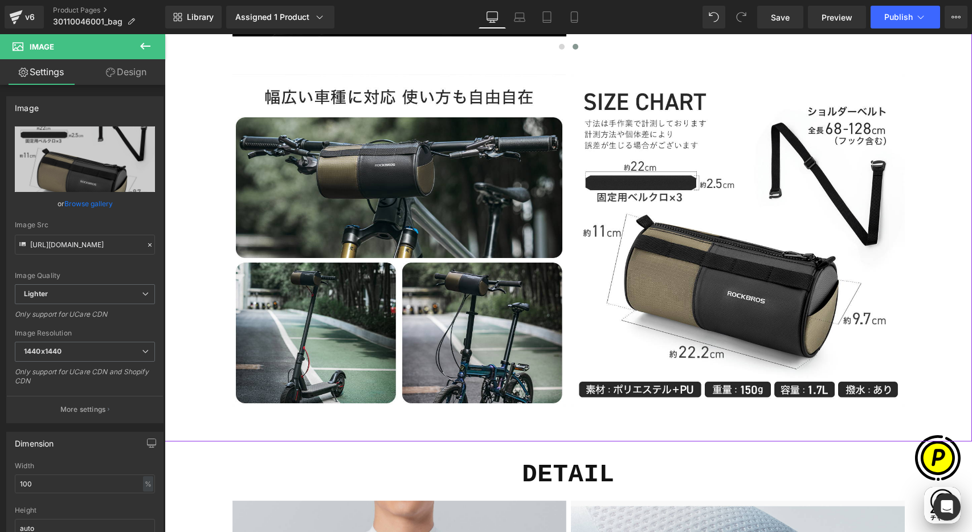
type input "https://ucarecdn.com/91859520-4c3f-4b7d-97e4-91f2655f4f6d/-/format/auto/-/previ…"
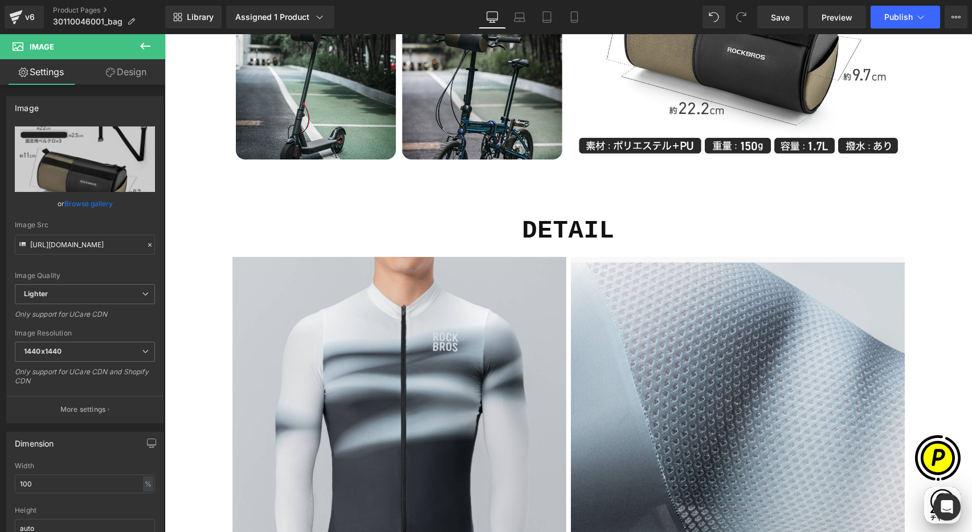
scroll to position [3331, 0]
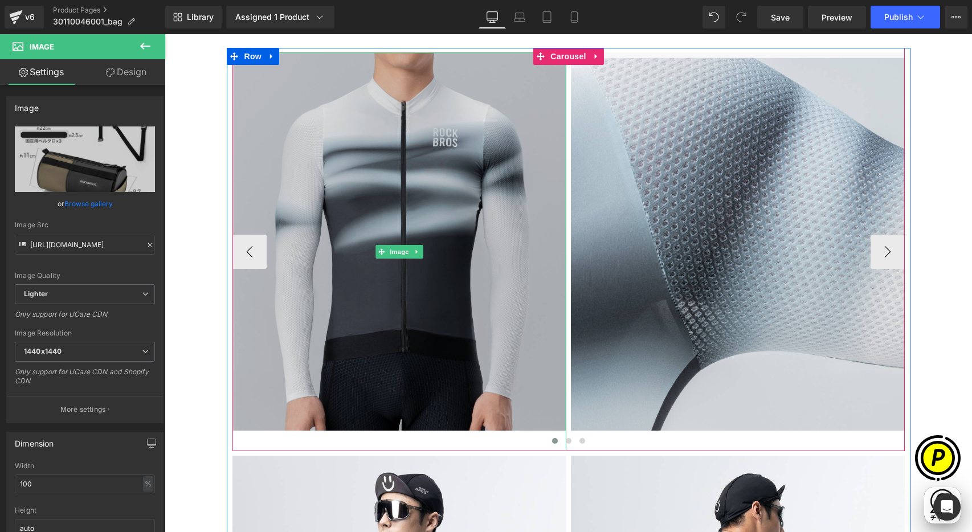
click at [442, 164] on img at bounding box center [399, 251] width 334 height 399
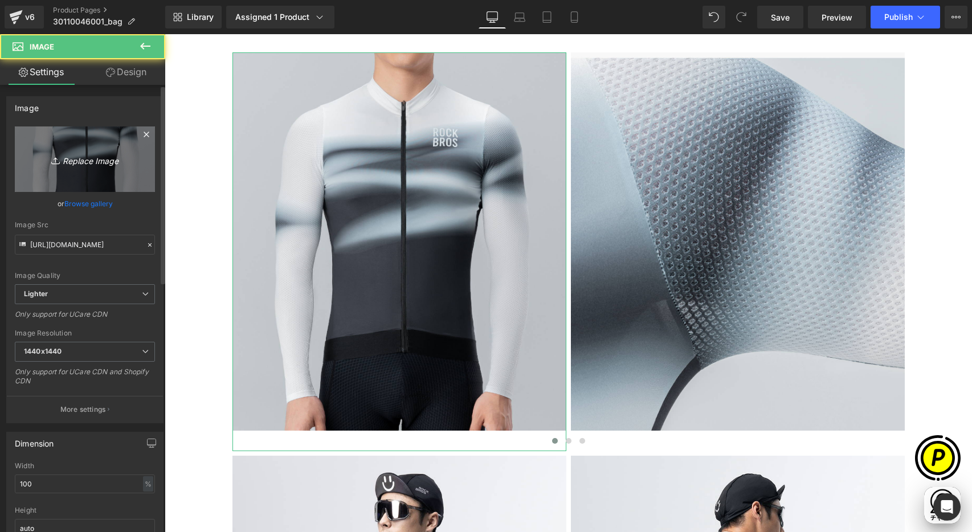
click at [68, 133] on link "Replace Image" at bounding box center [85, 159] width 140 height 66
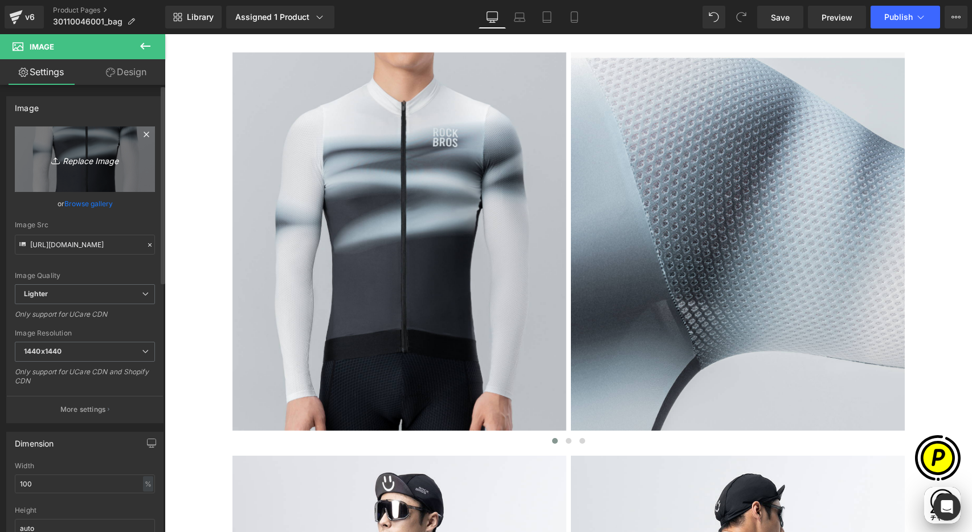
scroll to position [0, 667]
type input "C:\fakepath\shopify-LP-30110046001_04-1.jpg"
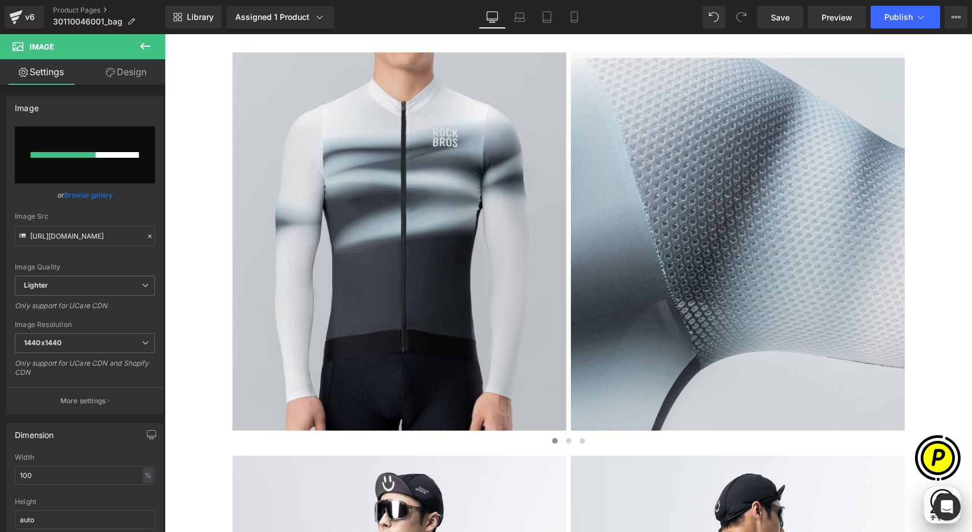
scroll to position [0, 0]
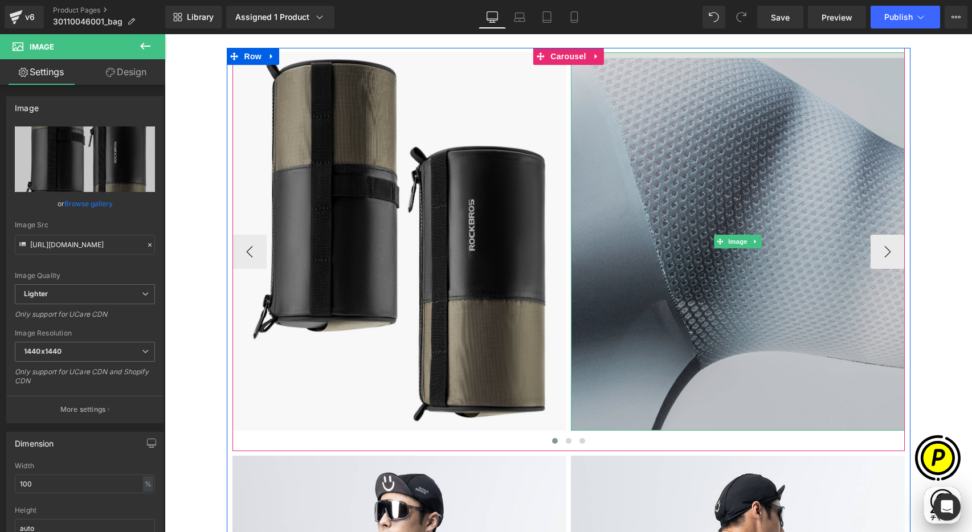
type input "https://ucarecdn.com/d597da72-1a9e-4b02-9402-1189451a3626/-/format/auto/-/previ…"
click at [704, 178] on img at bounding box center [738, 241] width 334 height 378
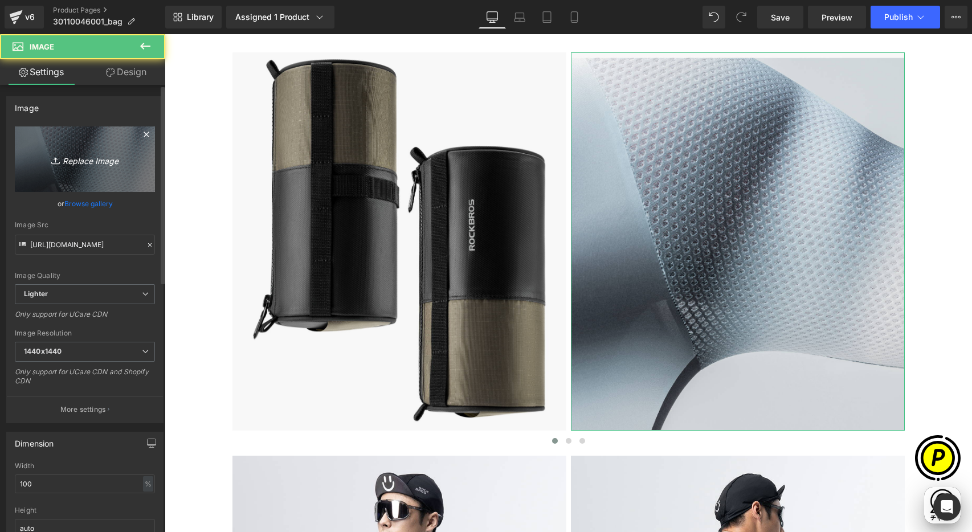
click at [84, 164] on icon "Replace Image" at bounding box center [84, 159] width 91 height 14
type input "C:\fakepath\shopify-LP-30110046001_04-2.jpg"
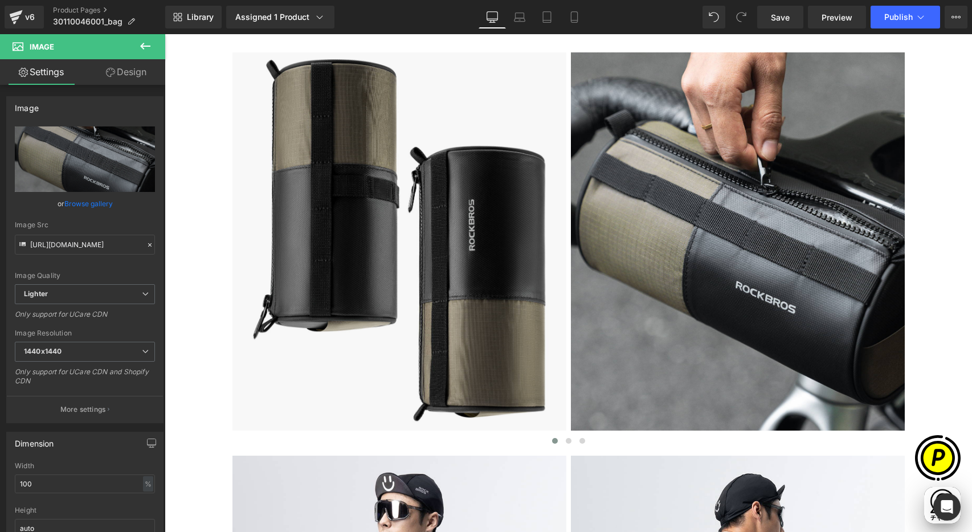
scroll to position [0, 667]
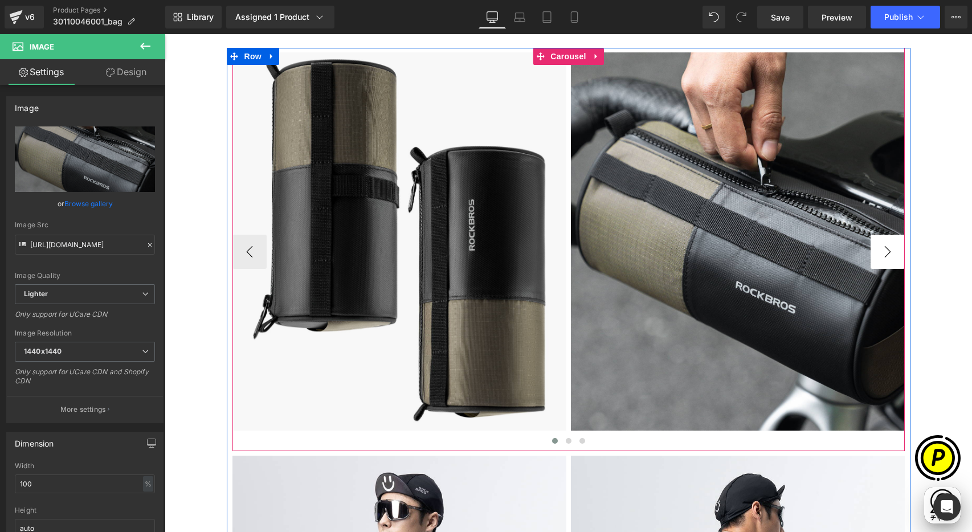
type input "https://ucarecdn.com/e62ef071-bd0f-4502-80dd-ebc80252560d/-/format/auto/-/previ…"
click at [880, 249] on button "›" at bounding box center [888, 252] width 34 height 34
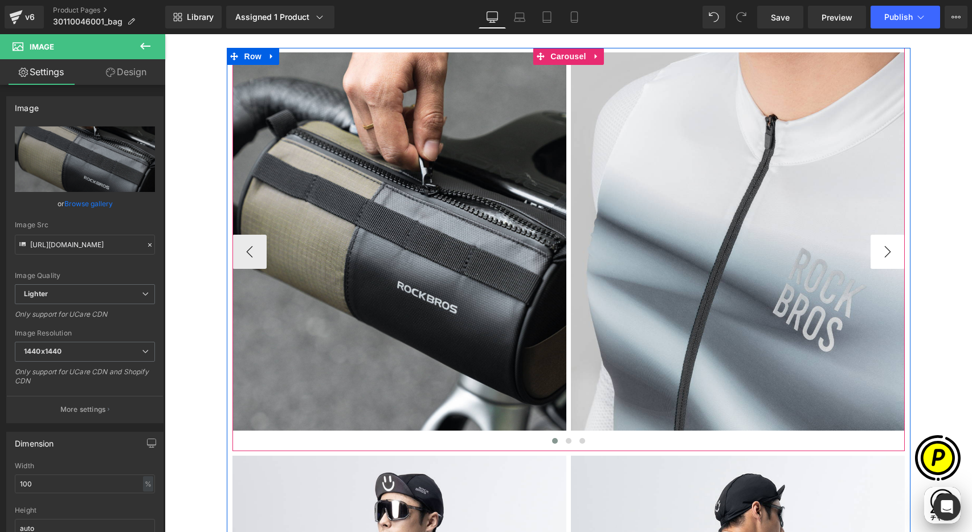
click at [880, 249] on button "›" at bounding box center [888, 252] width 34 height 34
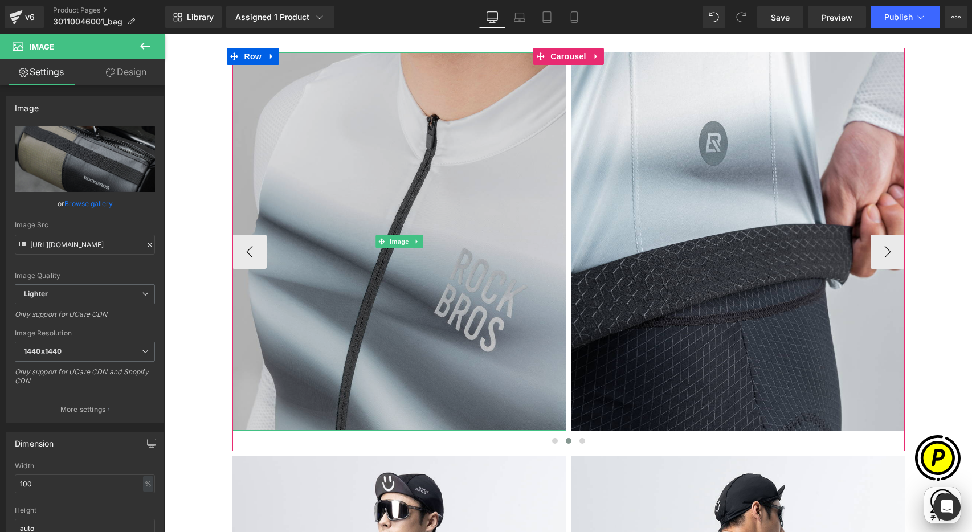
click at [369, 165] on img at bounding box center [399, 241] width 334 height 378
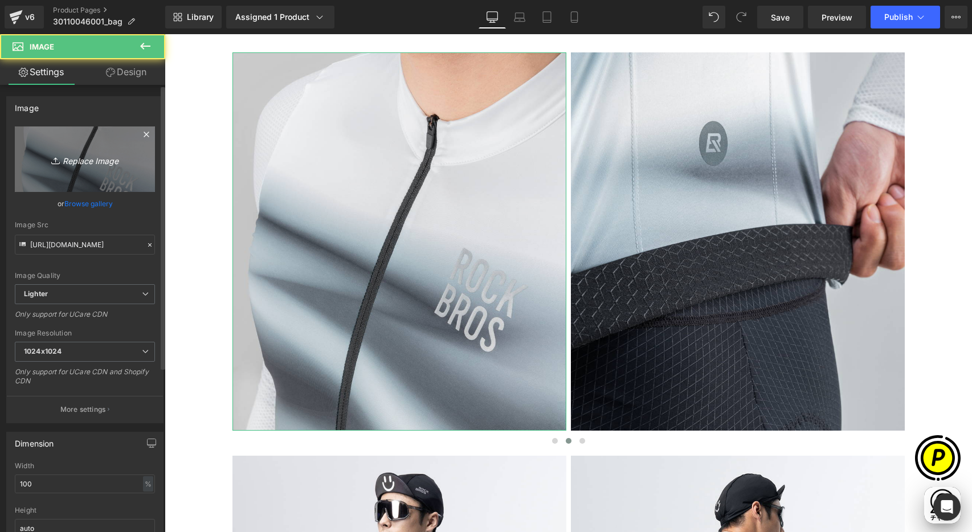
click at [62, 146] on link "Replace Image" at bounding box center [85, 159] width 140 height 66
type input "C:\fakepath\shopify-LP-30110046001_04-3.jpg"
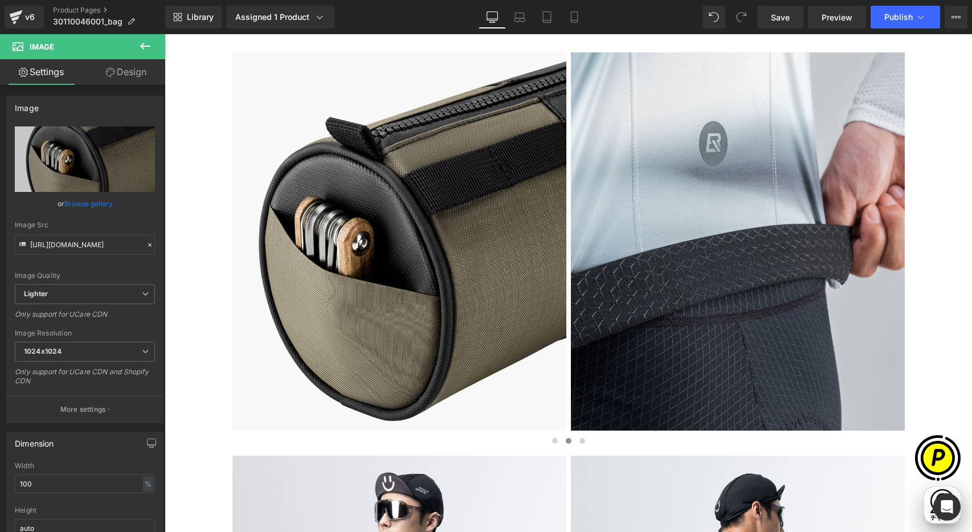
scroll to position [0, 667]
type input "https://ucarecdn.com/6b8aae51-f2c8-4ca4-8de4-df545144c61f/-/format/auto/-/previ…"
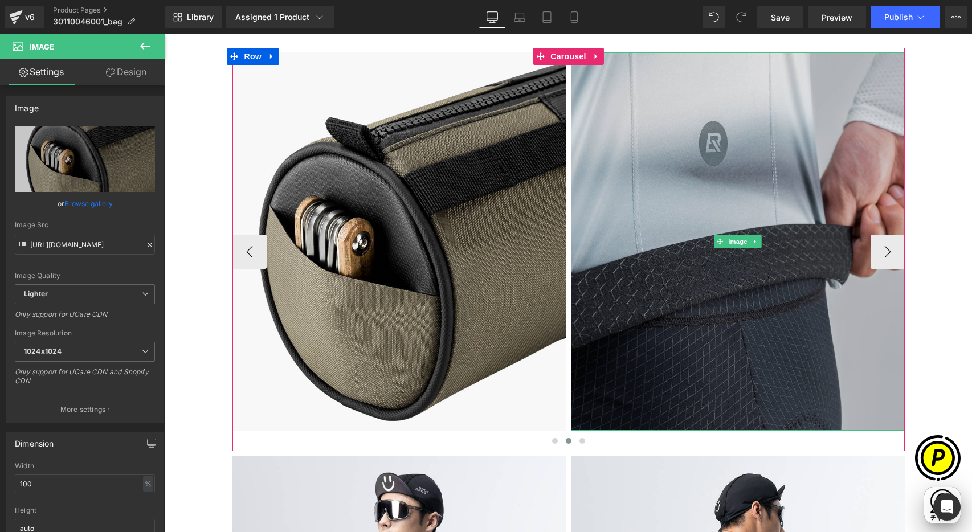
click at [708, 181] on img at bounding box center [738, 241] width 334 height 378
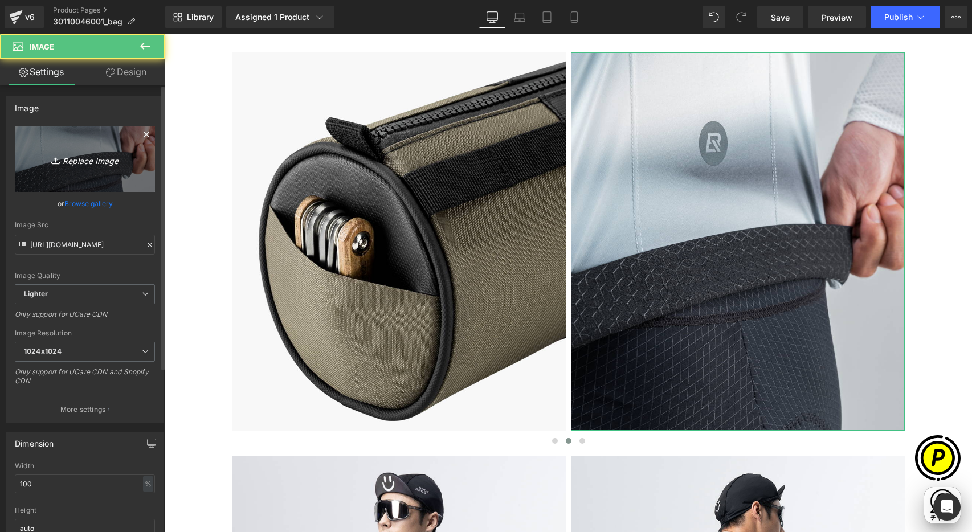
click at [113, 165] on icon "Replace Image" at bounding box center [84, 159] width 91 height 14
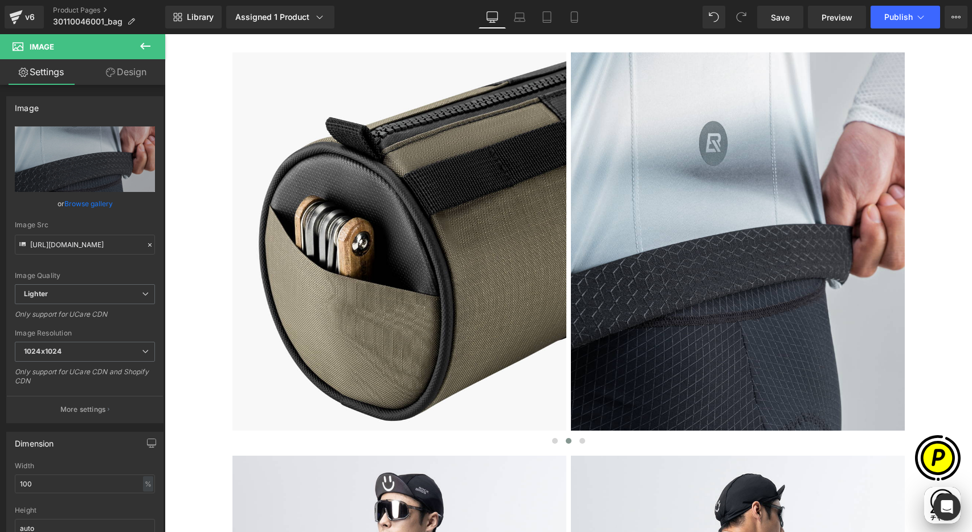
type input "C:\fakepath\shopify-LP-30110046001_04-4.jpg"
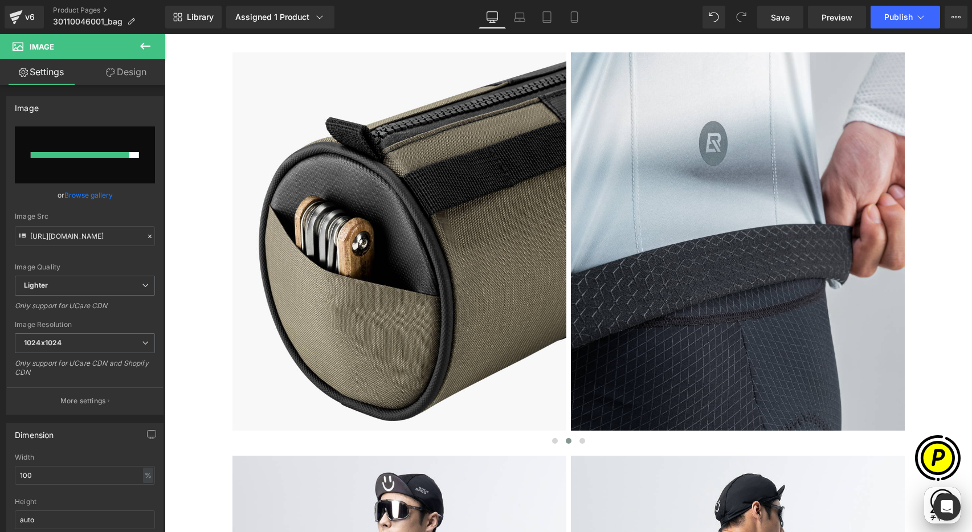
scroll to position [0, 444]
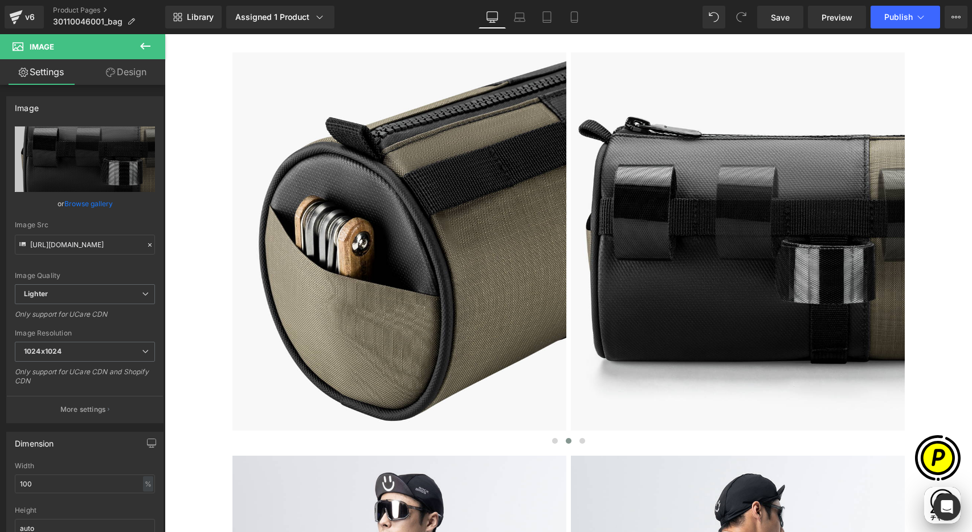
type input "https://ucarecdn.com/ee578221-7fcb-4e5c-9dbb-d1dde0bbc0ac/-/format/auto/-/previ…"
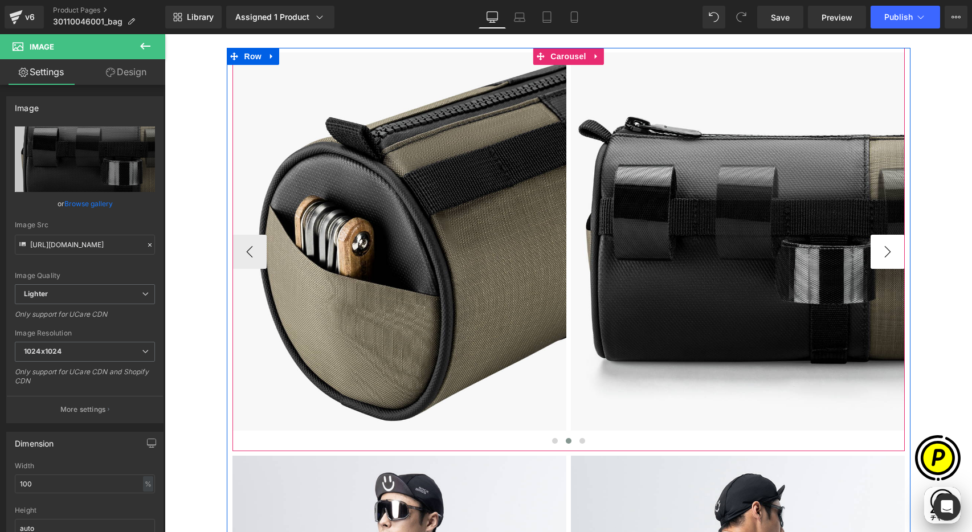
click at [873, 255] on button "›" at bounding box center [888, 252] width 34 height 34
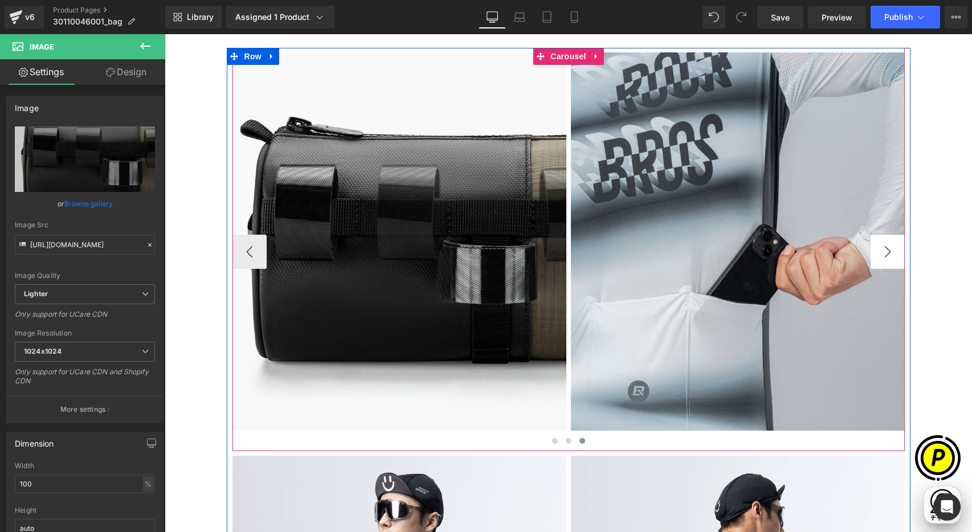
click at [876, 254] on button "›" at bounding box center [888, 252] width 34 height 34
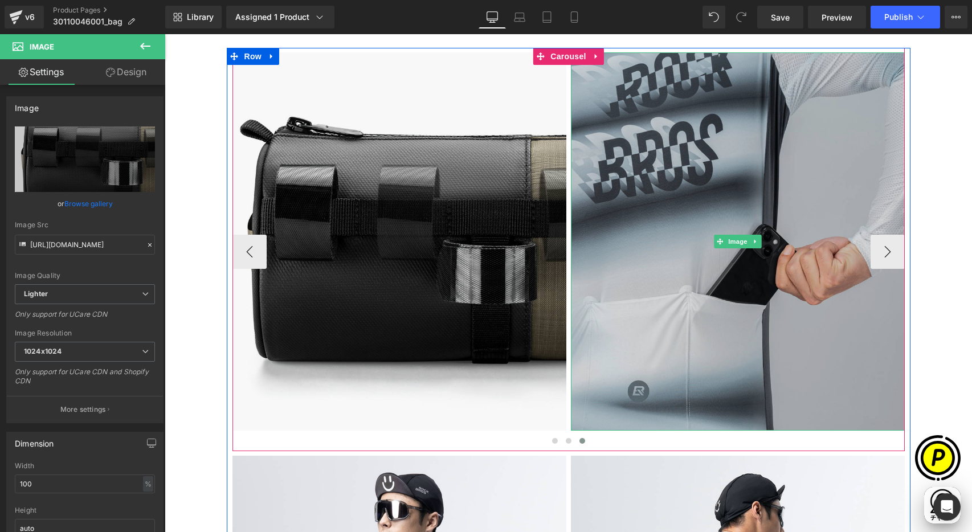
click at [719, 195] on img at bounding box center [738, 241] width 334 height 378
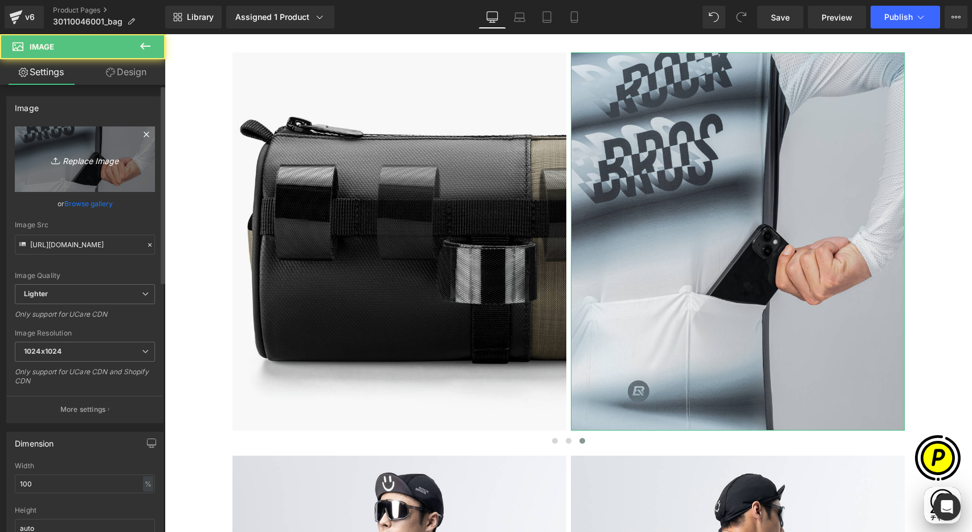
click at [85, 151] on link "Replace Image" at bounding box center [85, 159] width 140 height 66
type input "C:\fakepath\shopify-LP-30110046001_04-5.jpg"
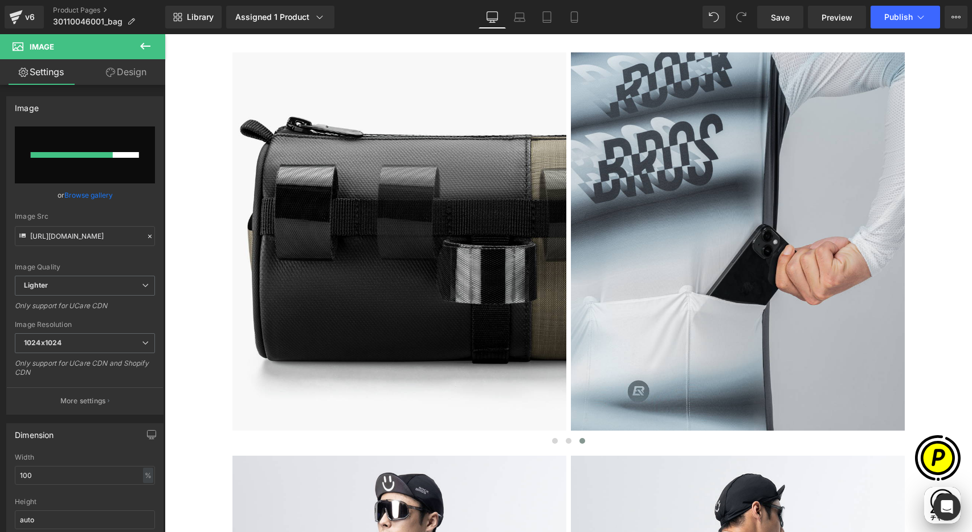
scroll to position [0, 222]
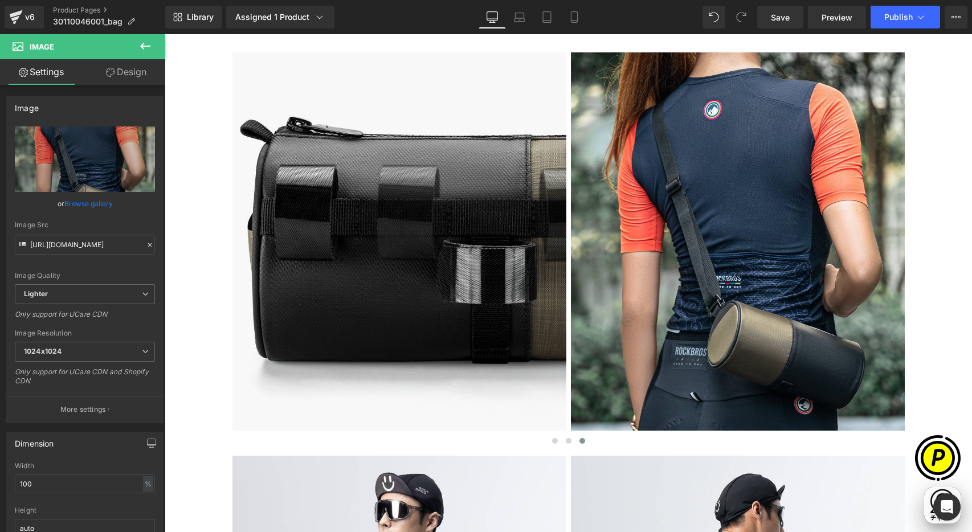
type input "https://ucarecdn.com/bddf6e1d-7feb-4435-8aec-36c3d701a23f/-/format/auto/-/previ…"
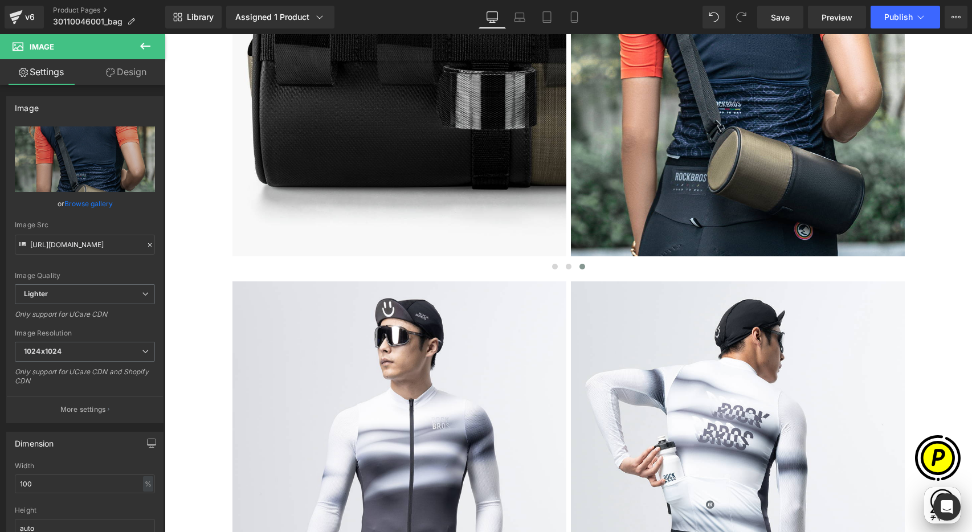
scroll to position [3370, 0]
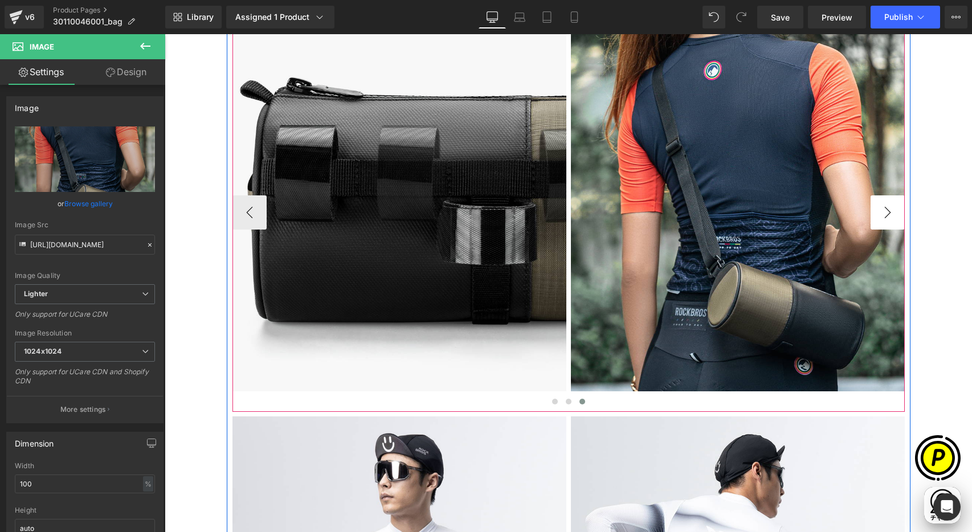
click at [884, 218] on button "›" at bounding box center [888, 212] width 34 height 34
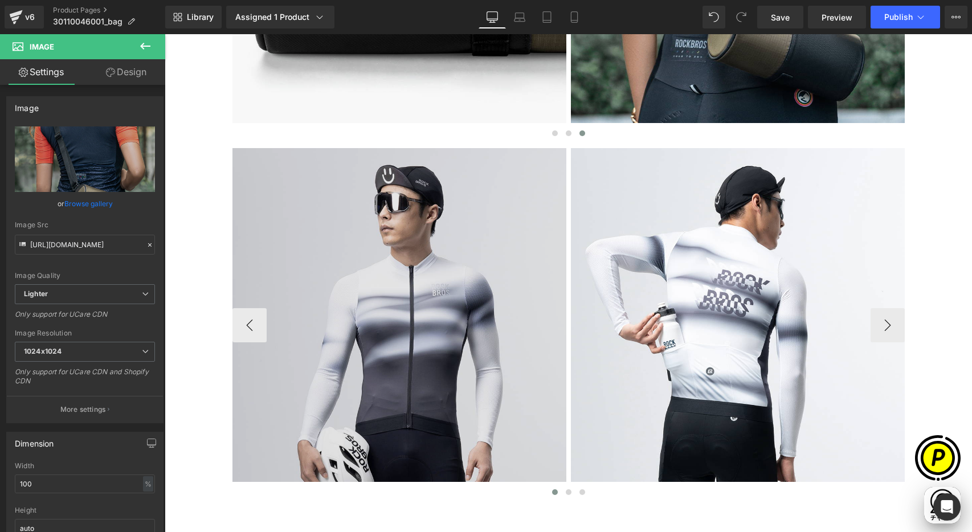
scroll to position [3651, 0]
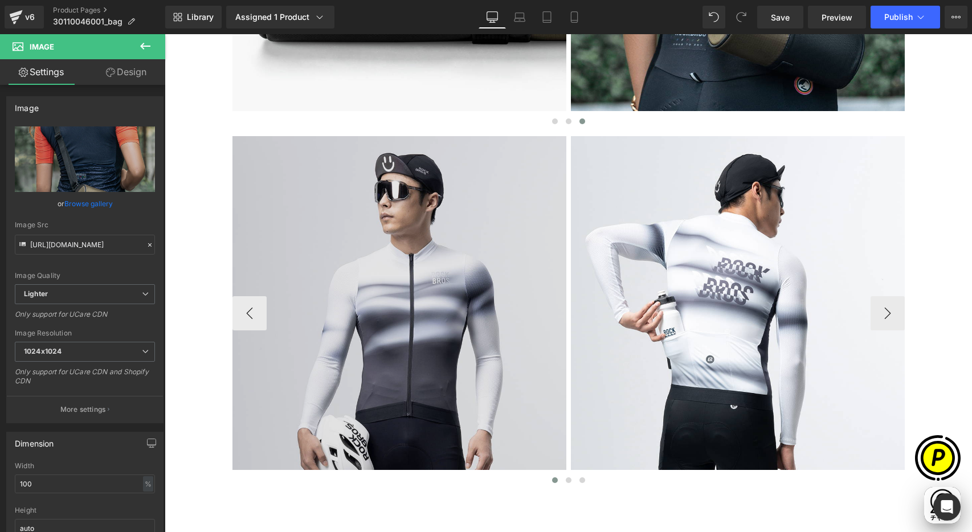
click at [422, 202] on img at bounding box center [399, 313] width 334 height 354
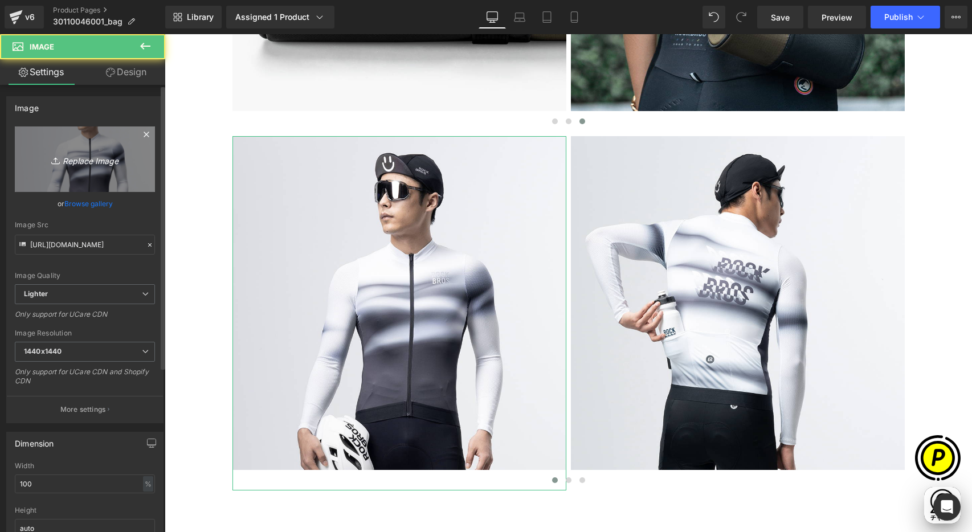
click at [64, 133] on link "Replace Image" at bounding box center [85, 159] width 140 height 66
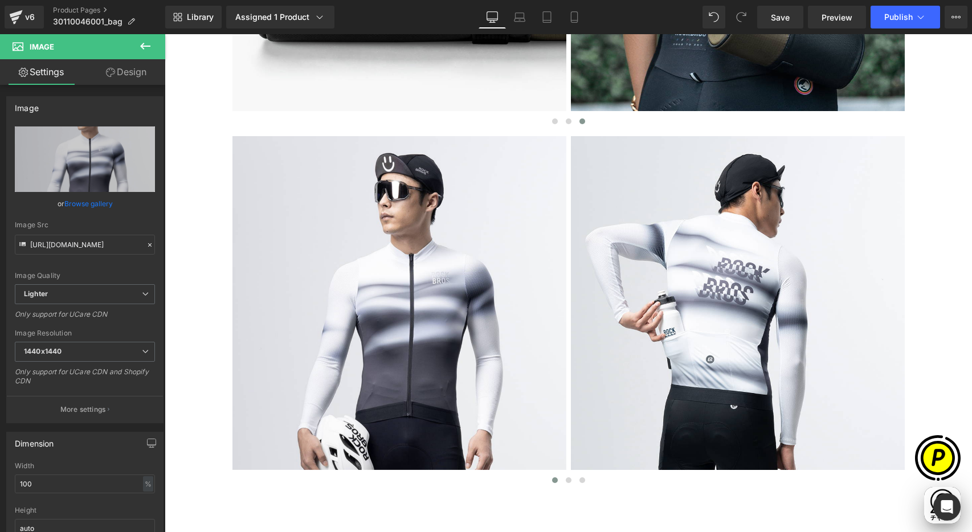
type input "C:\fakepath\shopify-LP-30110046001_05-1.jpg"
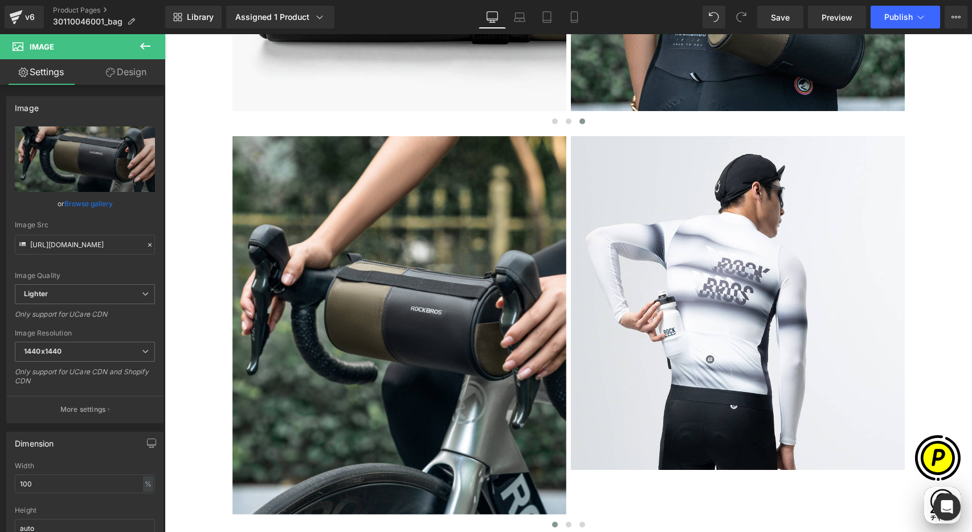
type input "https://ucarecdn.com/d57f894d-1971-4d8e-8a38-b2845c6b1fb3/-/format/auto/-/previ…"
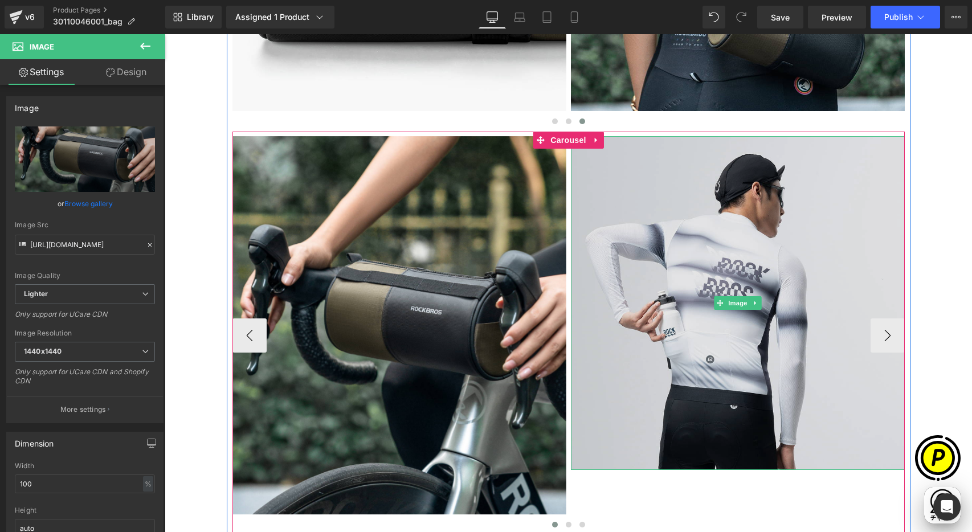
click at [656, 231] on img at bounding box center [738, 303] width 334 height 334
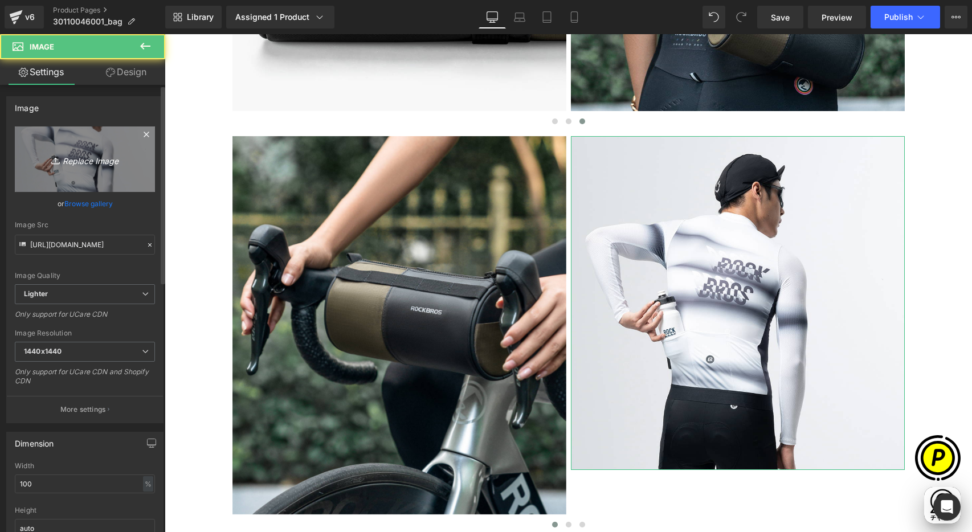
click at [67, 159] on icon "Replace Image" at bounding box center [84, 159] width 91 height 14
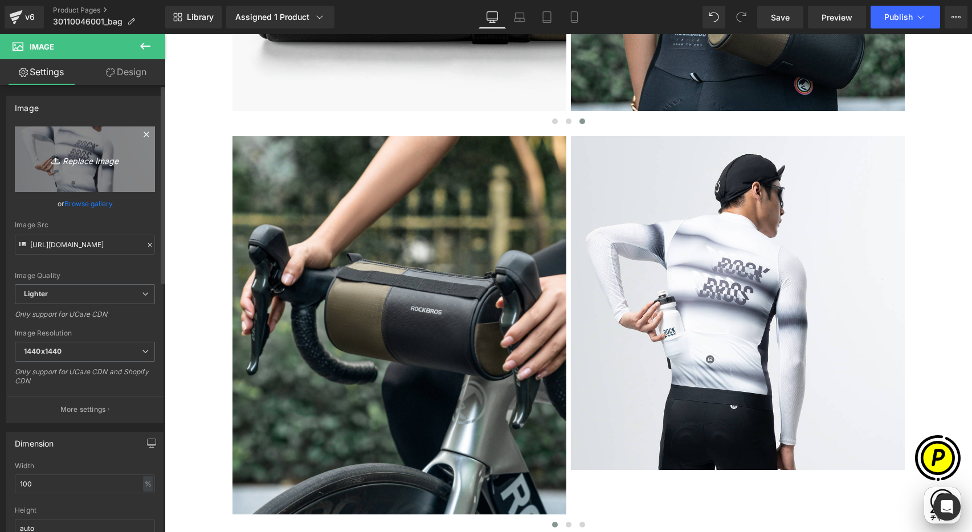
scroll to position [0, 444]
type input "C:\fakepath\shopify-LP-30110046001_05-2.jpg"
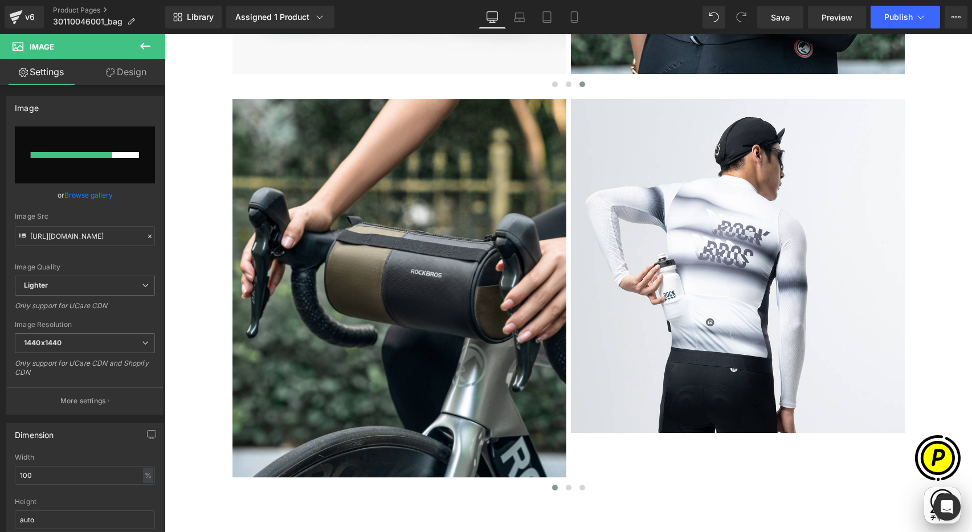
scroll to position [0, 222]
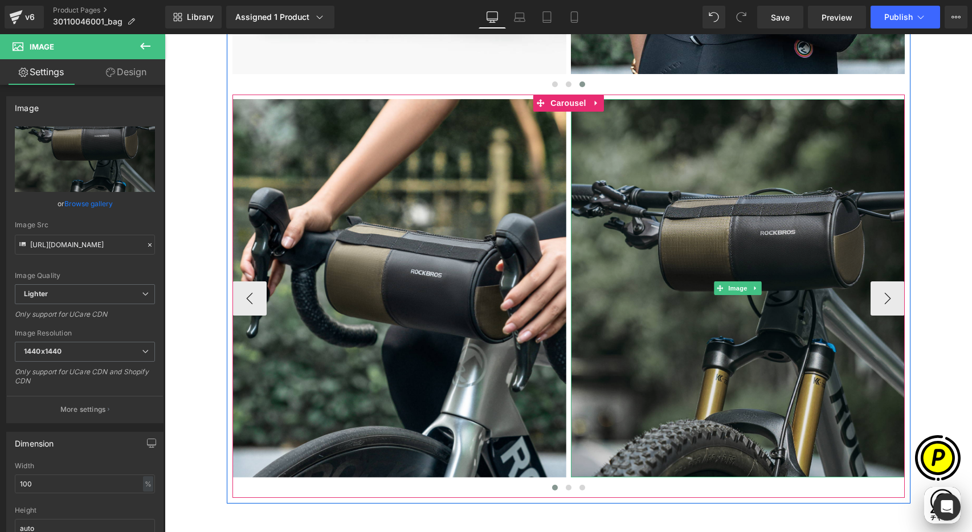
type input "https://ucarecdn.com/f8717f01-ce35-4519-8bbc-f5611266974e/-/format/auto/-/previ…"
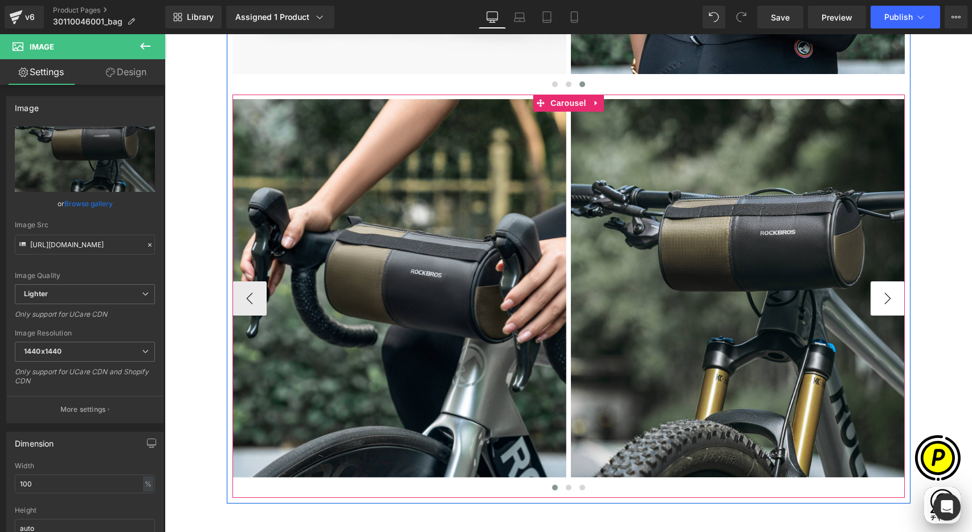
scroll to position [0, 444]
click at [879, 301] on button "›" at bounding box center [888, 298] width 34 height 34
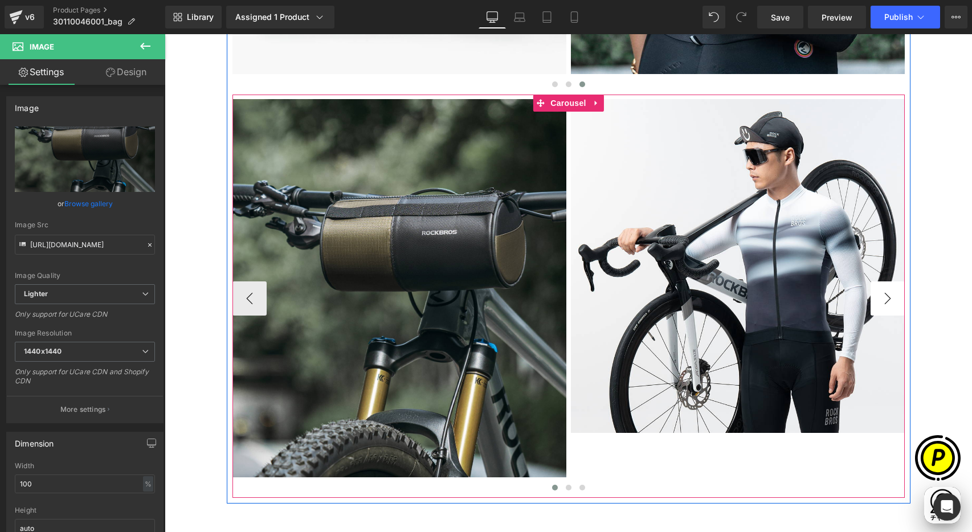
click at [879, 301] on button "›" at bounding box center [888, 298] width 34 height 34
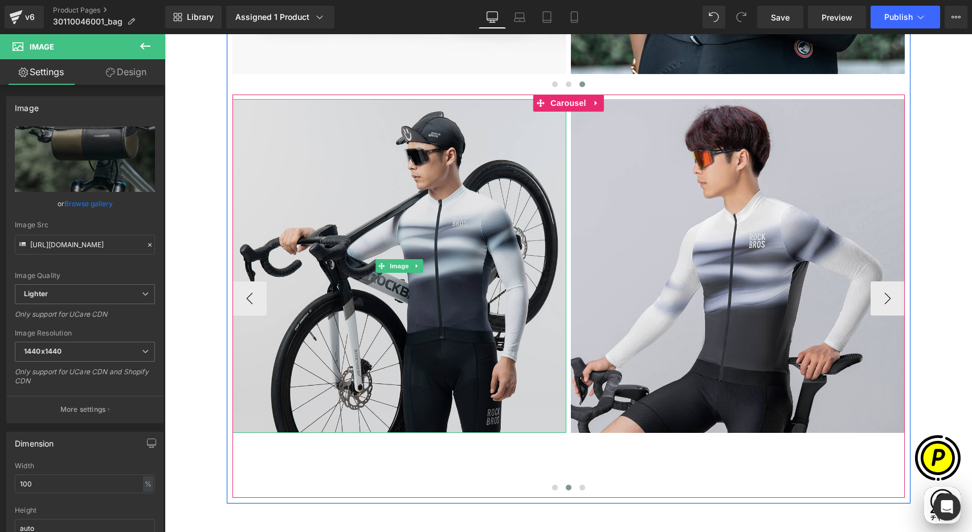
click at [413, 195] on img at bounding box center [399, 266] width 334 height 334
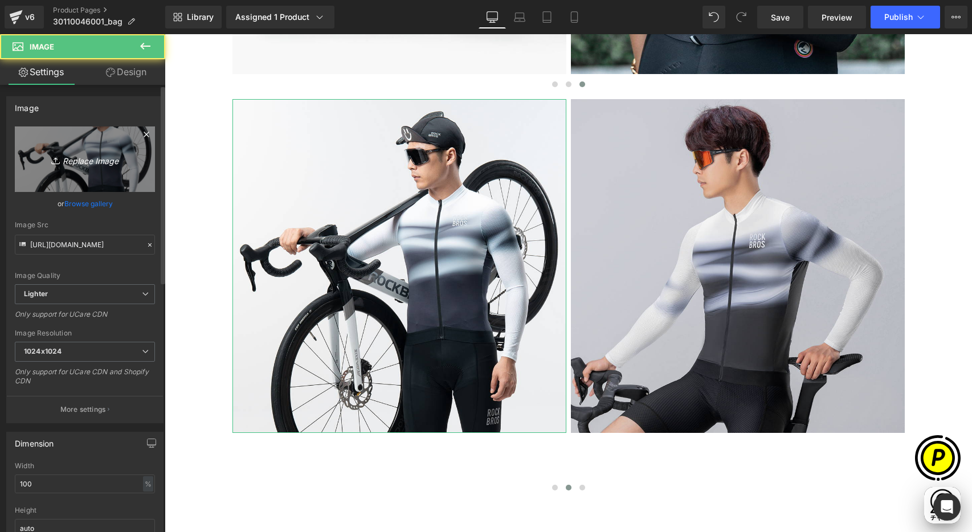
click at [117, 161] on icon "Replace Image" at bounding box center [84, 159] width 91 height 14
type input "C:\fakepath\shopify-LP-30110046001_05-3.jpg"
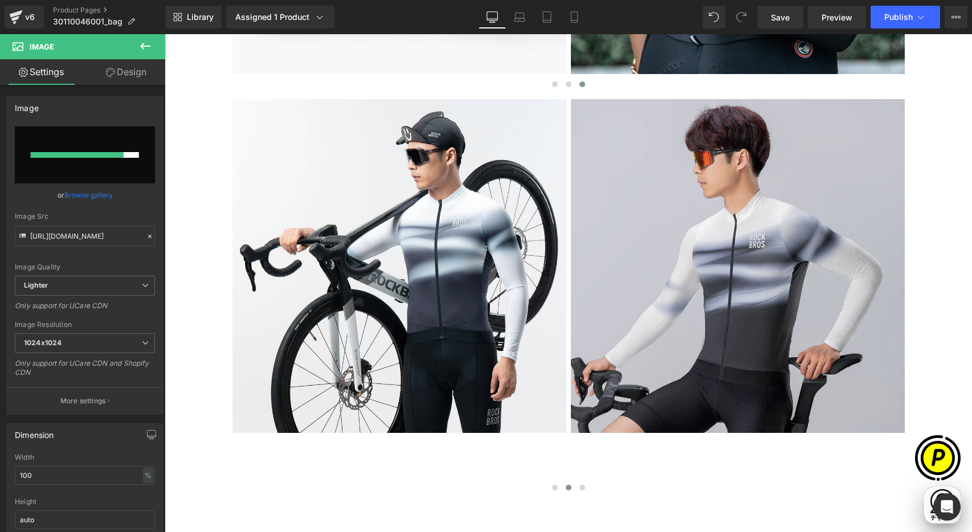
scroll to position [0, 444]
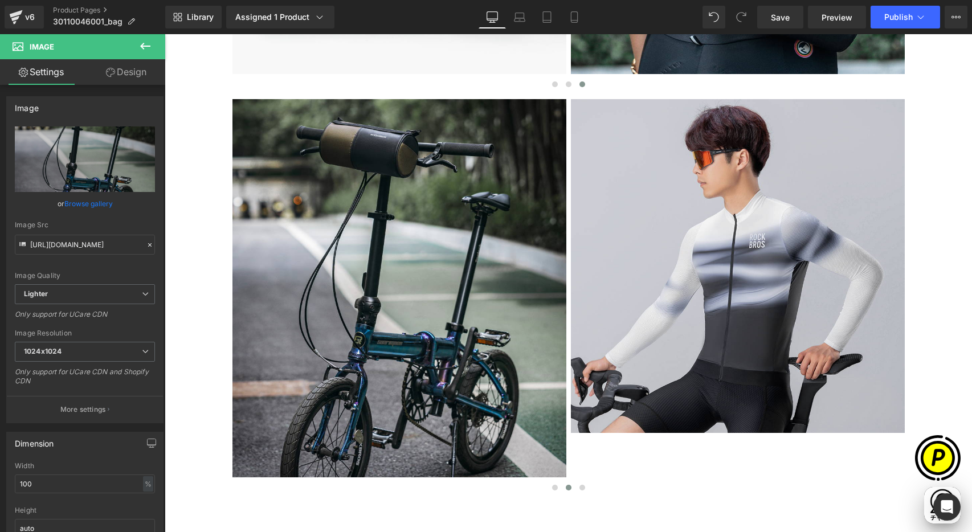
type input "https://ucarecdn.com/97c7cb57-1a6d-4058-863c-1a9b0e425548/-/format/auto/-/previ…"
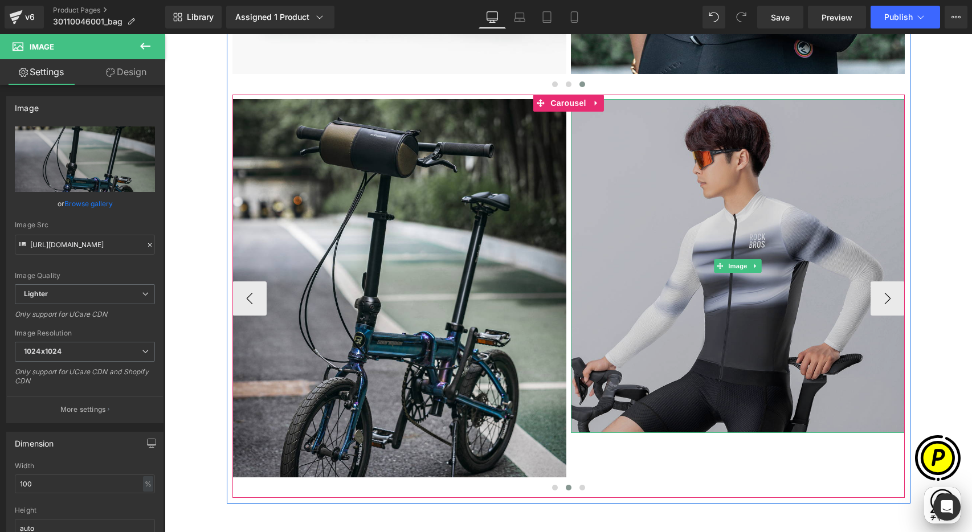
click at [685, 225] on img at bounding box center [738, 266] width 334 height 334
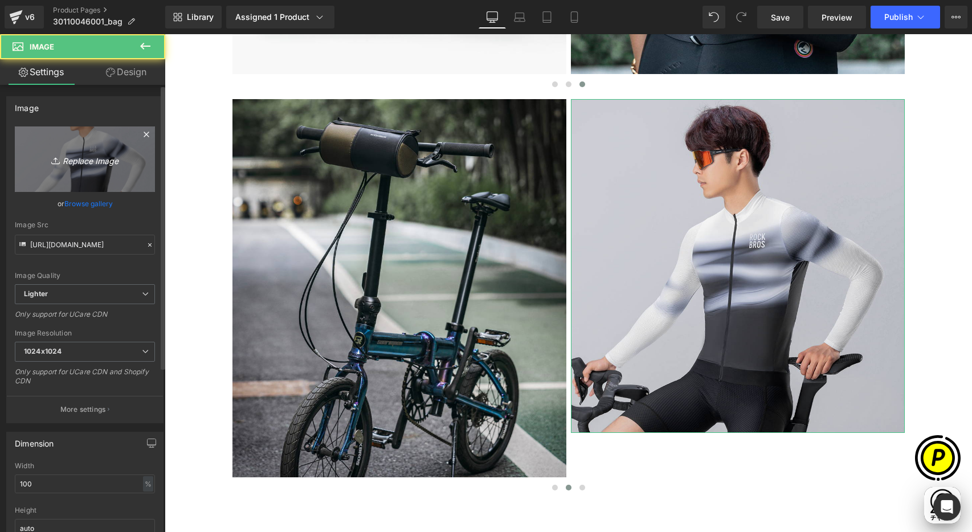
click at [88, 153] on icon "Replace Image" at bounding box center [84, 159] width 91 height 14
type input "C:\fakepath\shopify-LP-30110046001_05-4.jpg"
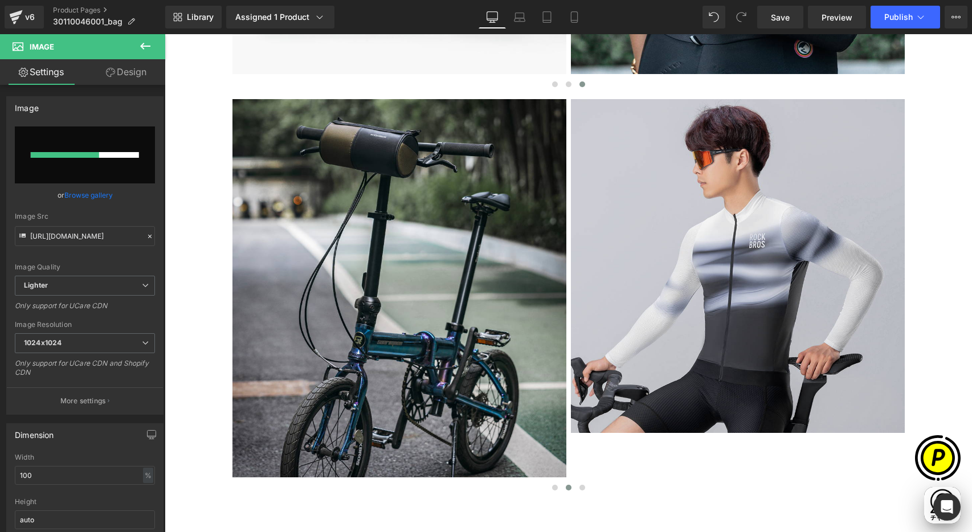
scroll to position [0, 0]
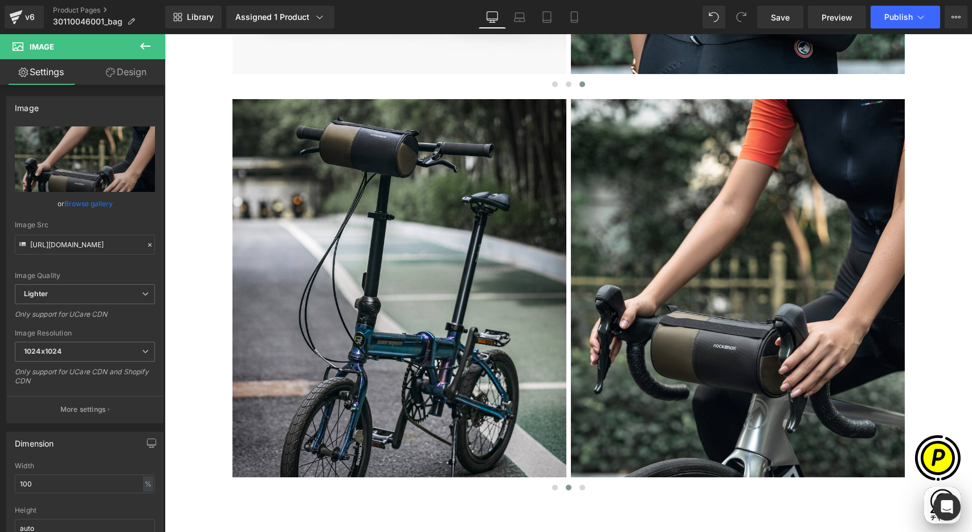
type input "https://ucarecdn.com/7bb7595f-7a1f-4cec-86cb-2b12c2a06113/-/format/auto/-/previ…"
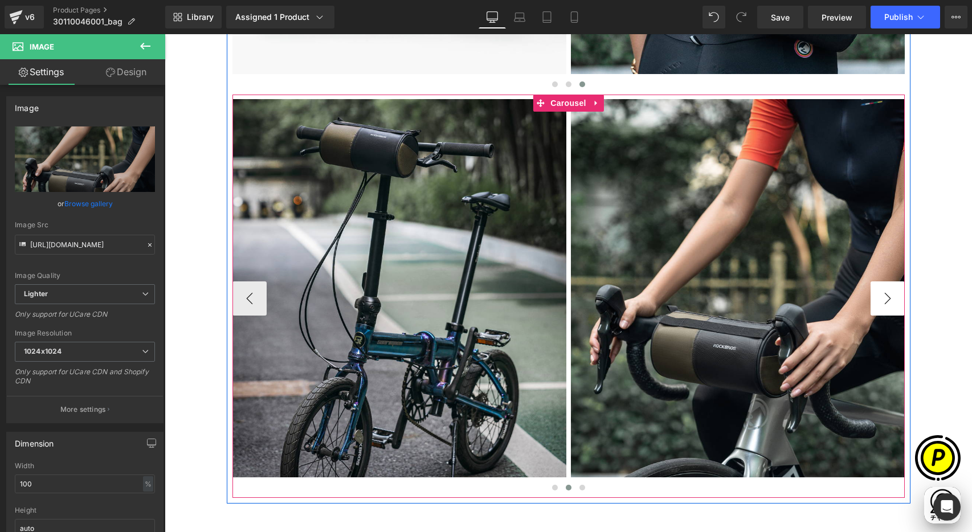
click at [881, 299] on button "›" at bounding box center [888, 298] width 34 height 34
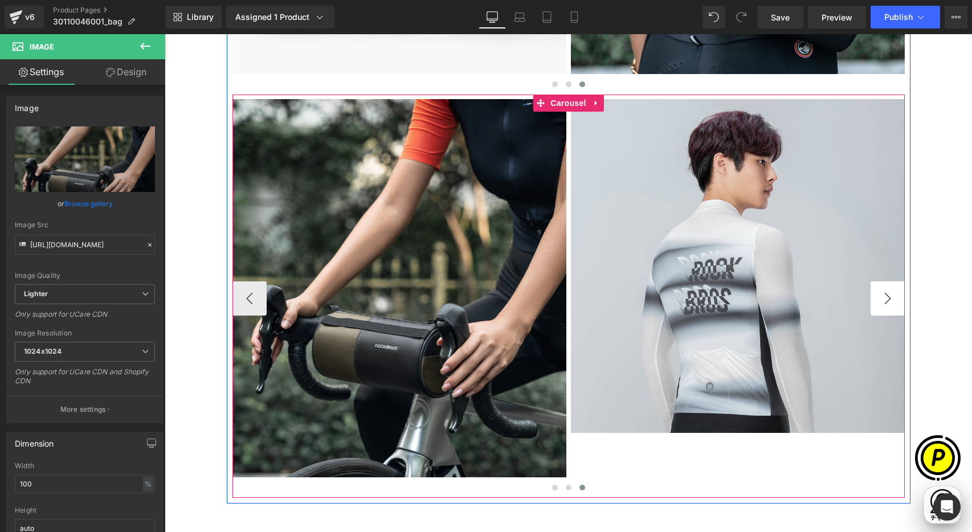
scroll to position [0, 222]
click at [881, 299] on button "›" at bounding box center [888, 298] width 34 height 34
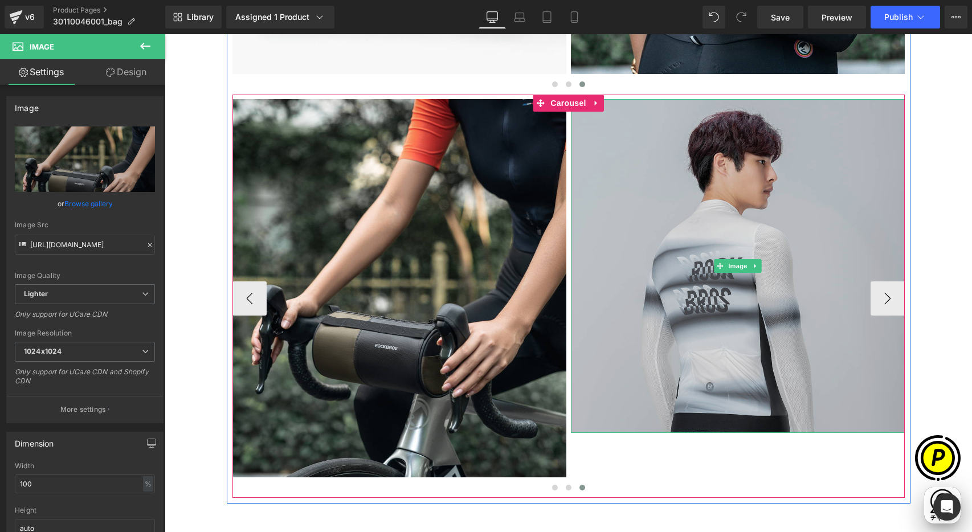
click at [685, 235] on img at bounding box center [738, 266] width 334 height 334
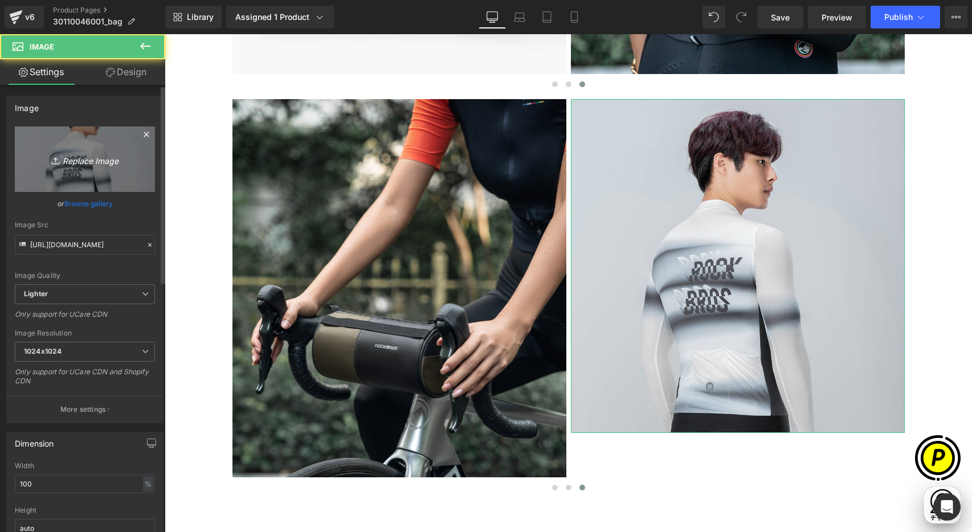
click at [89, 171] on link "Replace Image" at bounding box center [85, 159] width 140 height 66
type input "C:\fakepath\shopify-LP-30110046001_05-5.jpg"
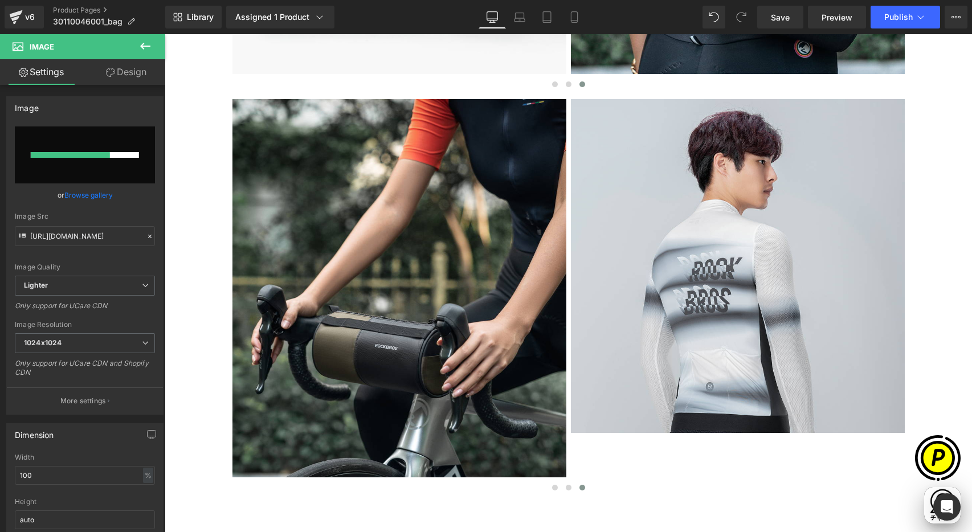
scroll to position [0, 667]
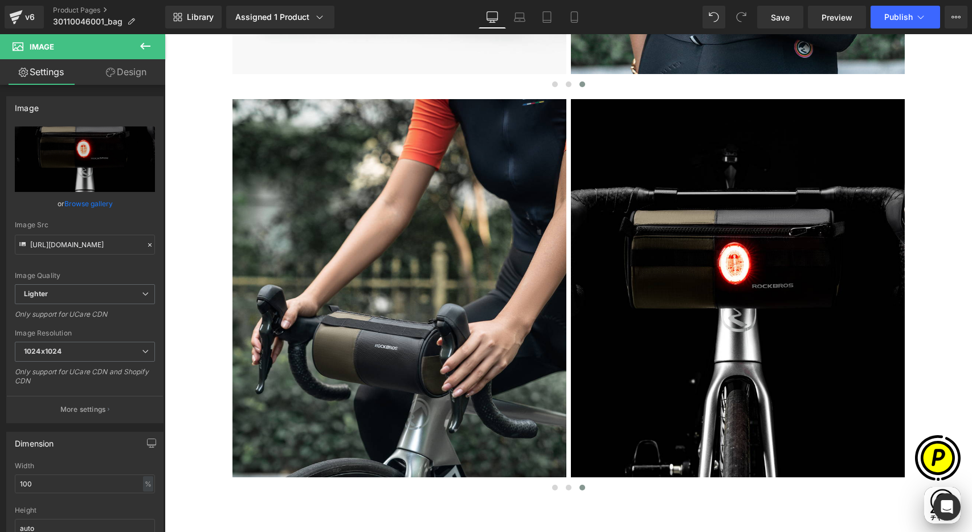
type input "https://ucarecdn.com/cb7c90fc-225a-45dc-9b7e-b8c7155cac9f/-/format/auto/-/previ…"
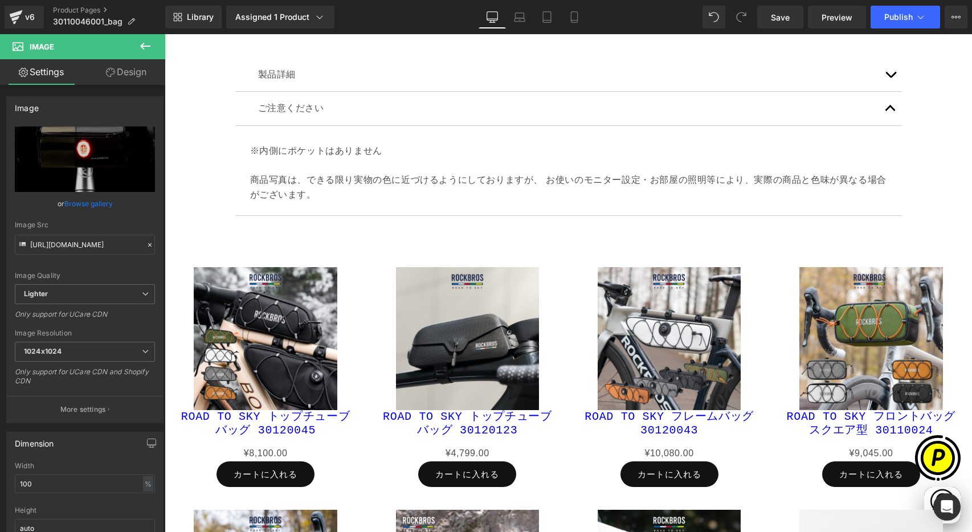
scroll to position [0, 0]
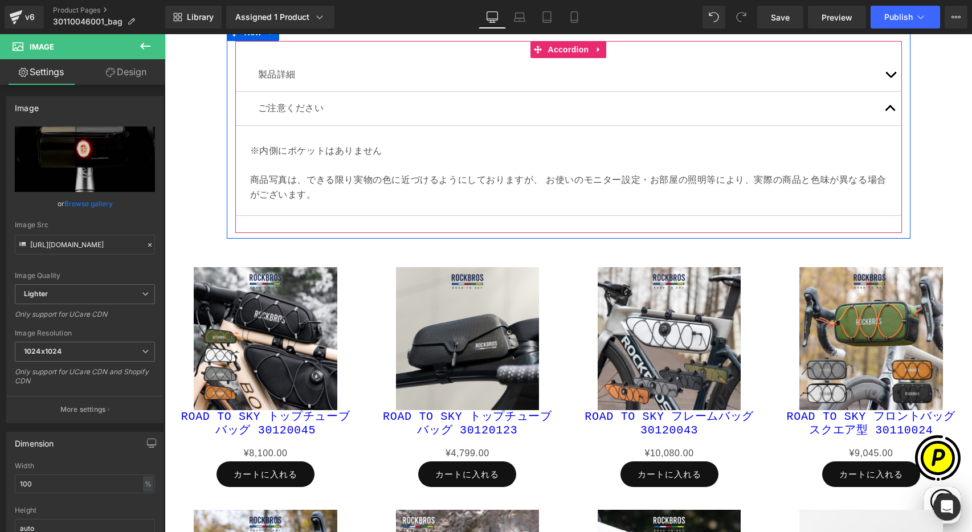
click at [887, 79] on button "button" at bounding box center [890, 75] width 23 height 34
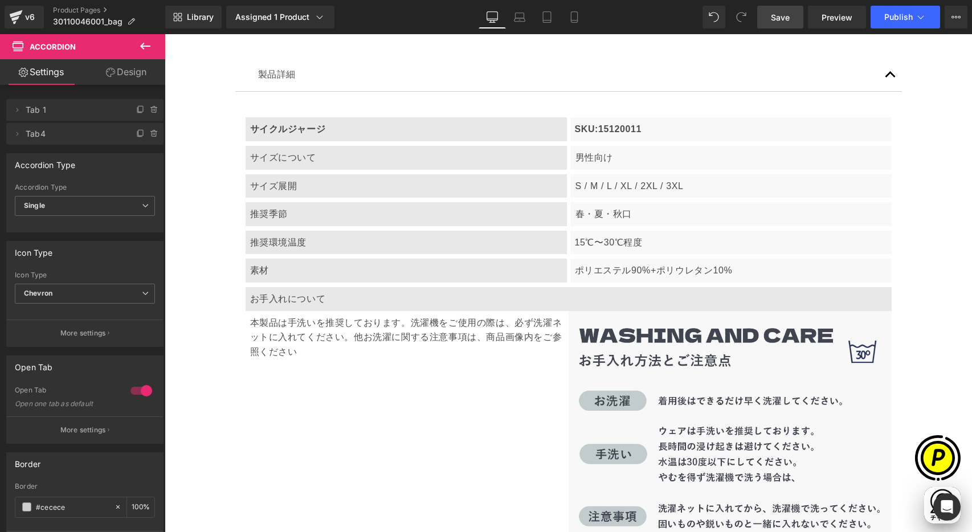
click at [775, 17] on span "Save" at bounding box center [780, 17] width 19 height 12
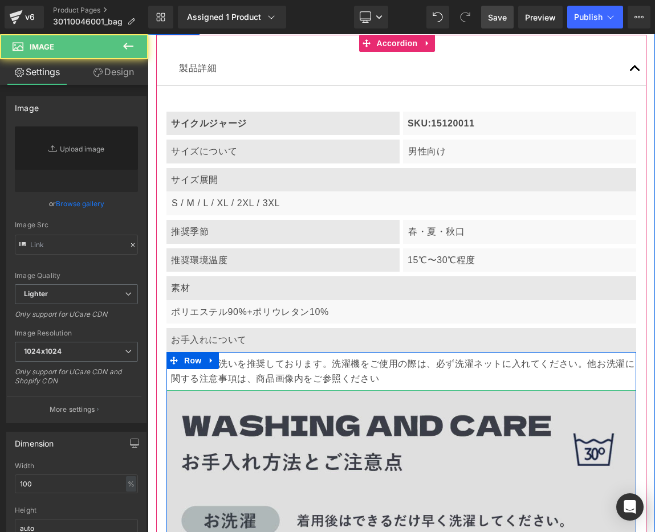
type input "https://ucarecdn.com/b21066ec-1861-4f2d-a6f4-3ef8df6e85c1/-/format/auto/-/previ…"
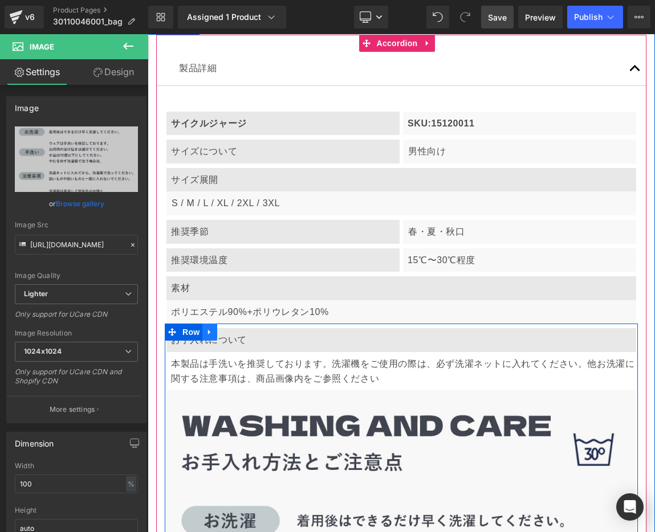
click at [210, 330] on icon at bounding box center [209, 332] width 2 height 5
click at [236, 328] on icon at bounding box center [239, 332] width 8 height 8
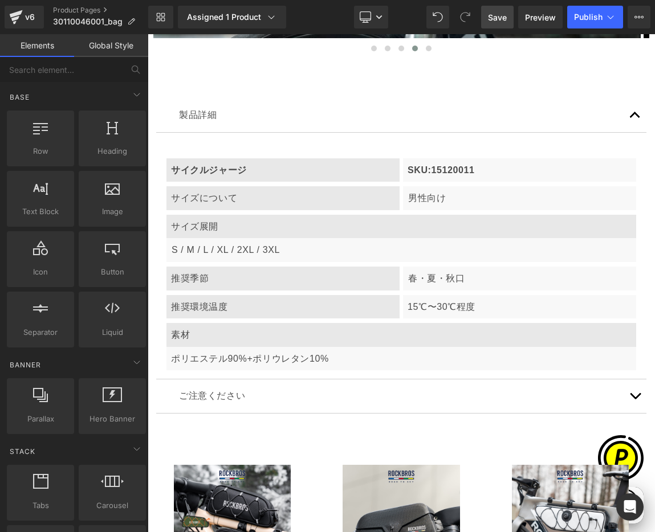
click at [260, 163] on span "Text Block" at bounding box center [277, 170] width 38 height 14
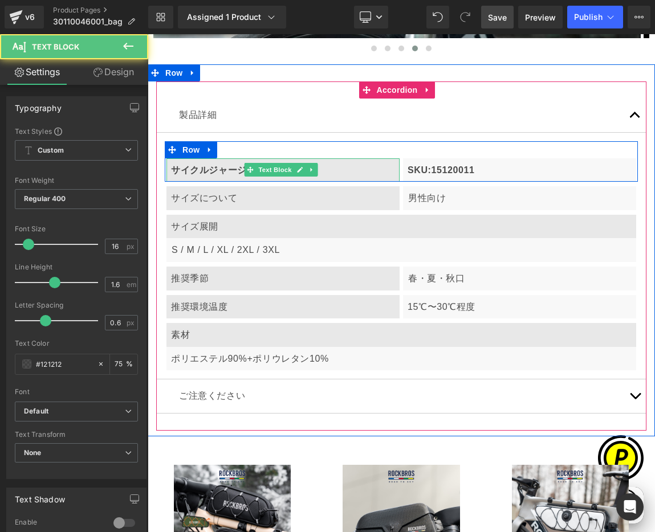
click at [185, 165] on b "サイクルジャージ" at bounding box center [209, 170] width 76 height 10
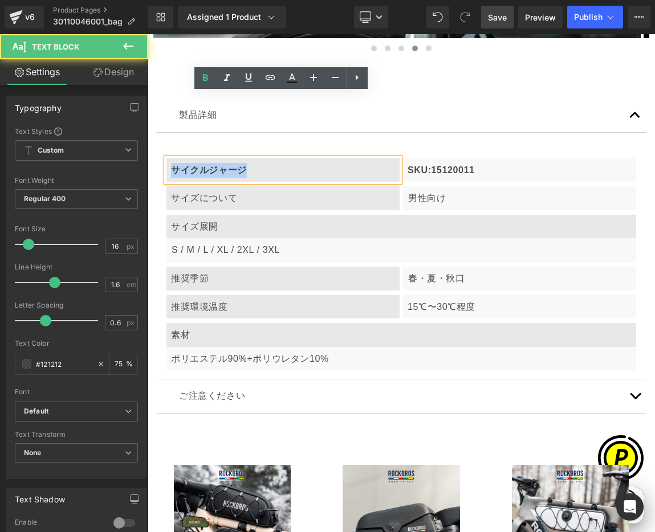
drag, startPoint x: 179, startPoint y: 104, endPoint x: 268, endPoint y: 111, distance: 89.7
click at [274, 163] on p "サイクルジャージ" at bounding box center [284, 170] width 227 height 15
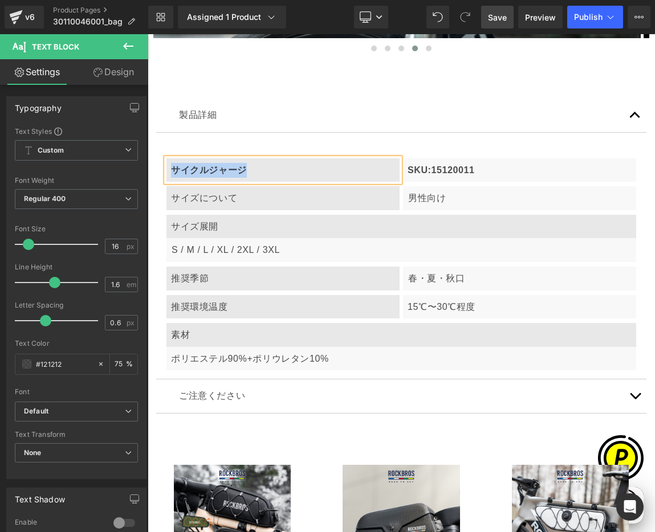
paste div
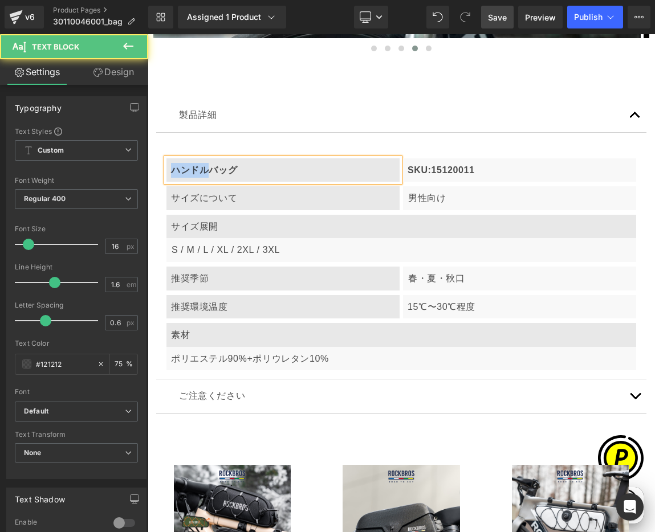
drag, startPoint x: 206, startPoint y: 104, endPoint x: 166, endPoint y: 101, distance: 39.4
click at [166, 158] on div "ハンドルバッグ" at bounding box center [282, 170] width 233 height 24
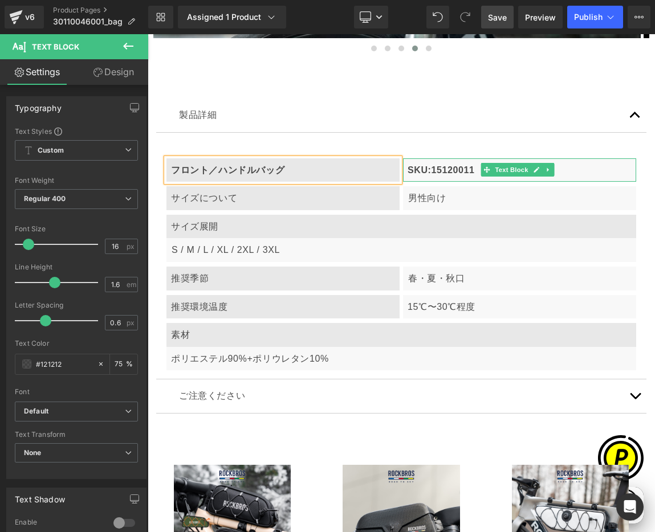
click at [446, 163] on p "SKU:15120011" at bounding box center [520, 170] width 227 height 15
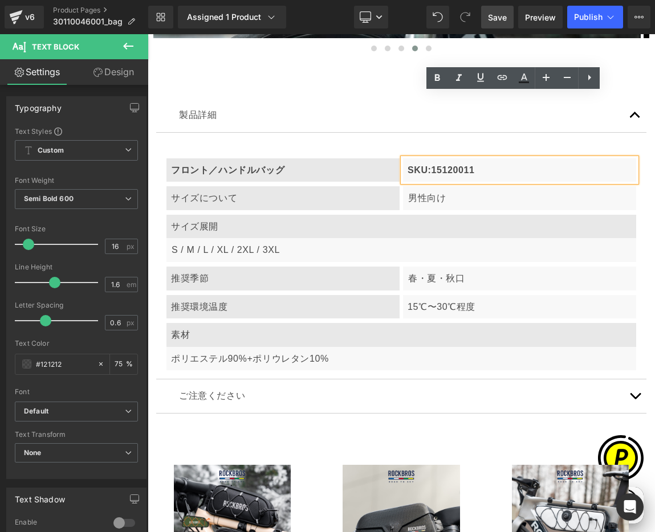
click at [456, 163] on p "SKU:15120011" at bounding box center [520, 170] width 227 height 15
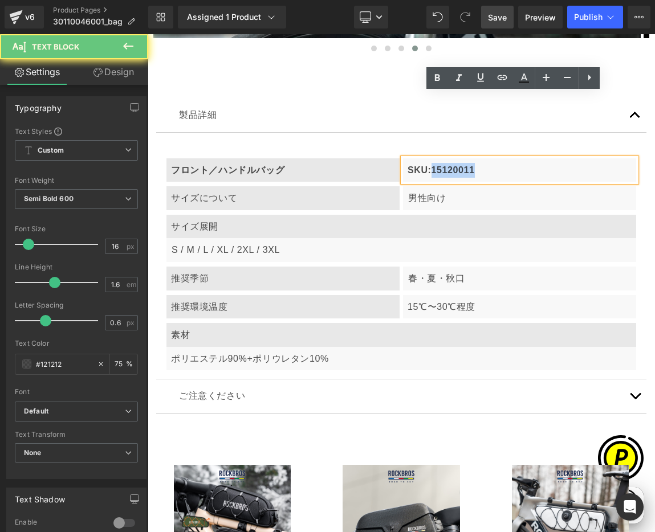
drag, startPoint x: 427, startPoint y: 103, endPoint x: 485, endPoint y: 109, distance: 58.5
click at [496, 163] on p "SKU:15120011" at bounding box center [520, 170] width 227 height 15
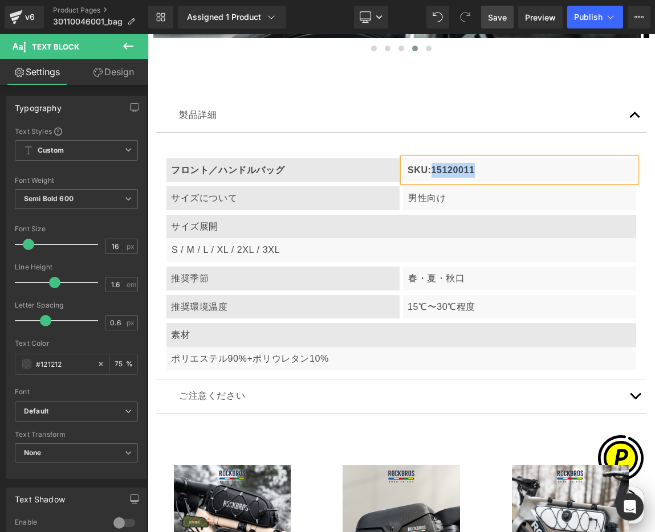
paste div
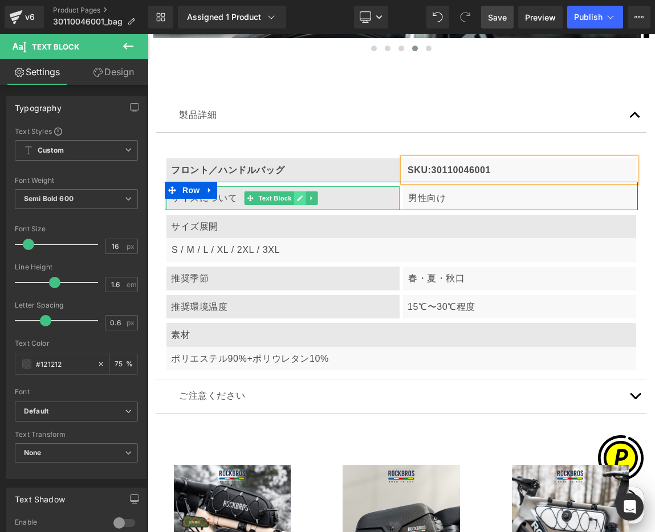
click at [304, 191] on link at bounding box center [299, 198] width 12 height 14
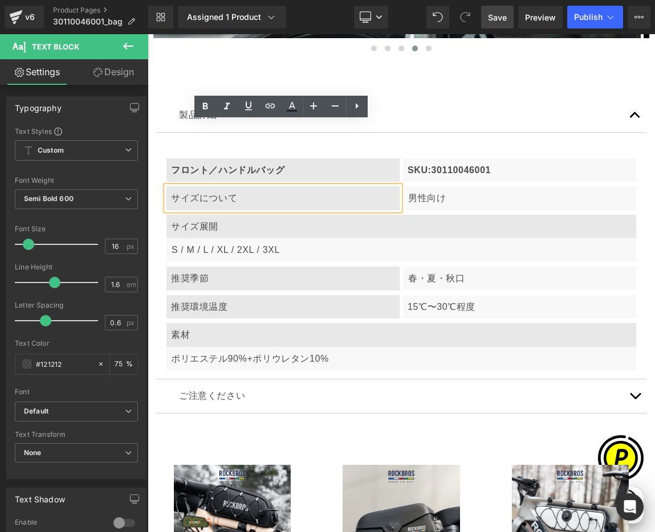
click at [244, 186] on div "サイズについて" at bounding box center [282, 198] width 233 height 24
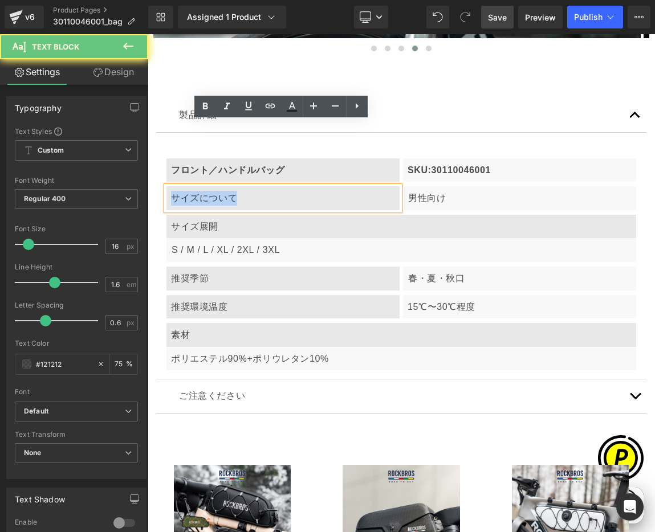
drag, startPoint x: 171, startPoint y: 130, endPoint x: 265, endPoint y: 137, distance: 94.3
click at [265, 186] on div "サイズについて" at bounding box center [282, 198] width 233 height 24
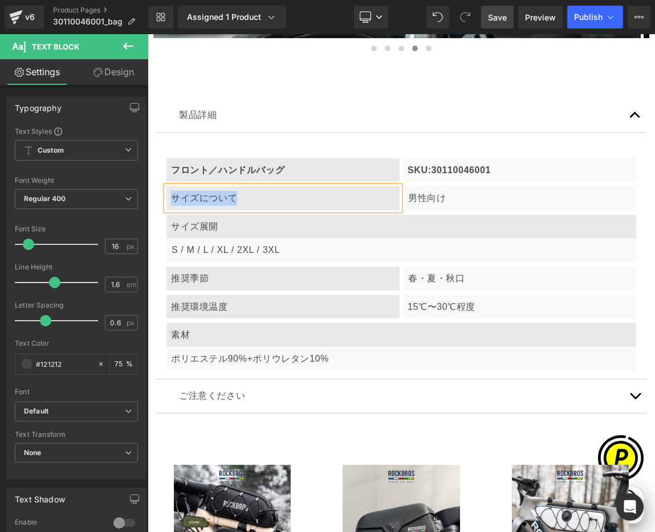
paste div
click at [422, 191] on p "男性向け" at bounding box center [521, 198] width 227 height 15
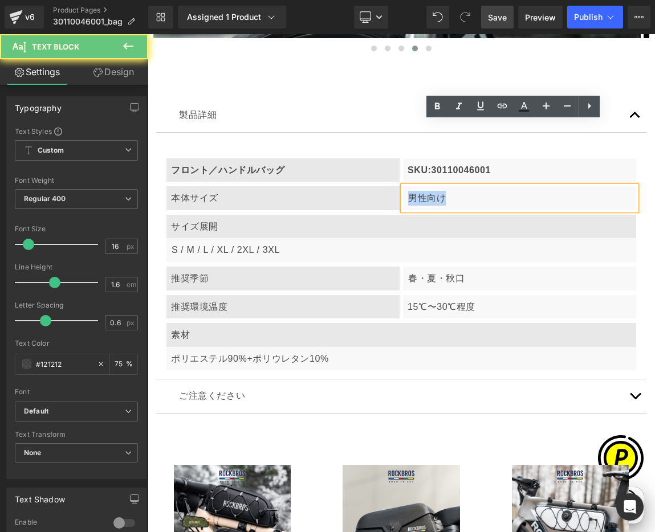
drag, startPoint x: 406, startPoint y: 133, endPoint x: 465, endPoint y: 137, distance: 59.4
click at [465, 191] on p "男性向け" at bounding box center [521, 198] width 227 height 15
paste div
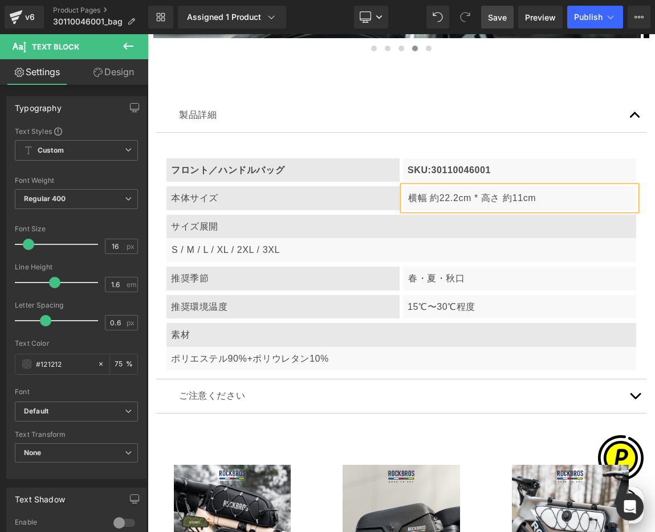
click at [637, 185] on article "フロント／ハンドルバッグ Text Block SKU:30110046001 Text Block Row 本体サイズ Text Block 横幅 約22.…" at bounding box center [401, 256] width 490 height 247
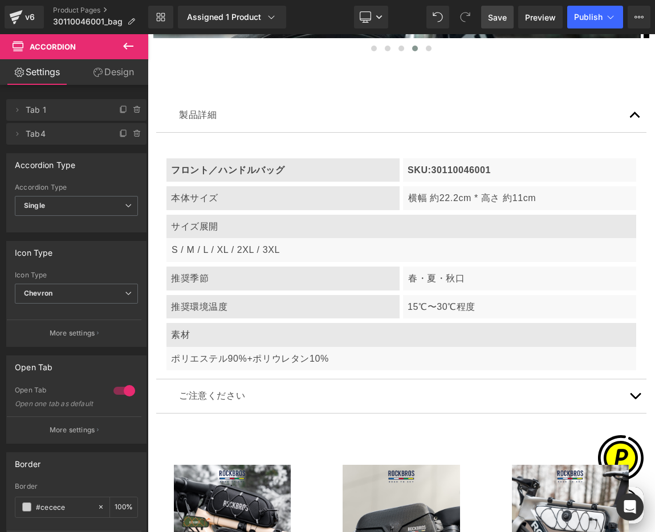
scroll to position [0, 1301]
click at [219, 215] on div "サイズ展開" at bounding box center [401, 227] width 470 height 24
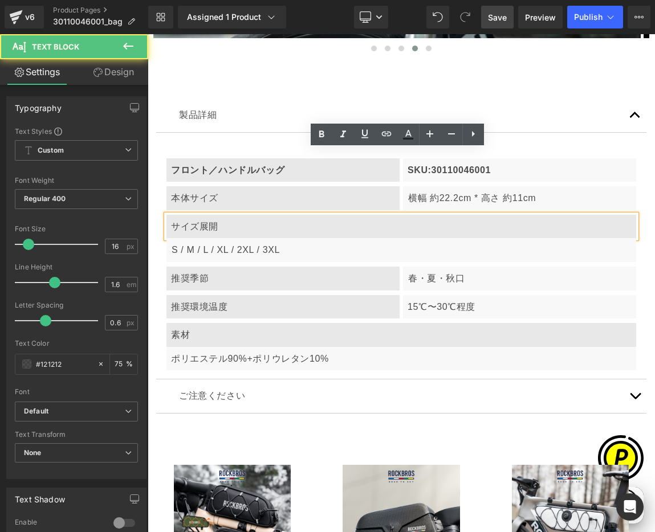
click at [182, 215] on div "サイズ展開" at bounding box center [401, 227] width 470 height 24
drag, startPoint x: 172, startPoint y: 160, endPoint x: 226, endPoint y: 162, distance: 53.6
click at [226, 215] on div "サイズ展開" at bounding box center [401, 227] width 470 height 24
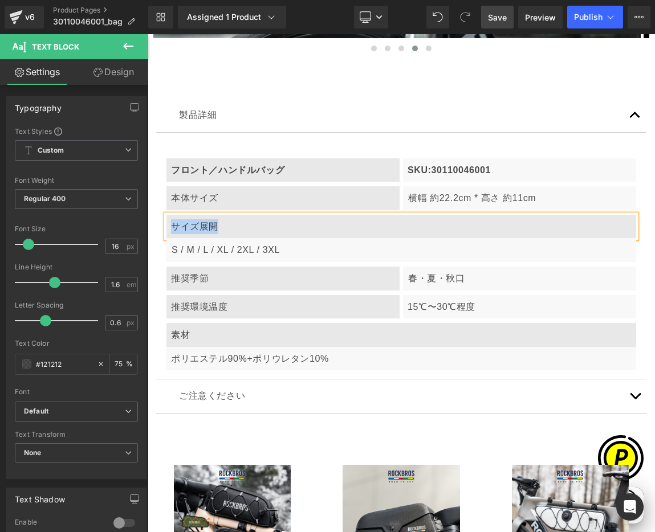
paste div
click at [207, 243] on p "S / M / L / XL / 2XL / 3XL" at bounding box center [403, 250] width 463 height 15
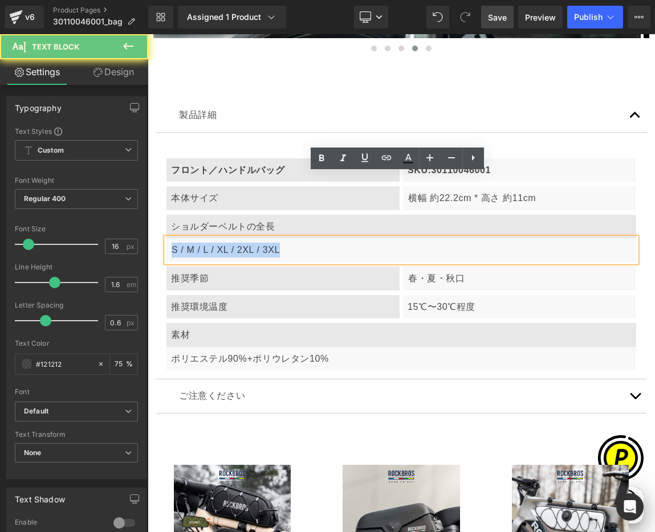
drag, startPoint x: 171, startPoint y: 189, endPoint x: 309, endPoint y: 189, distance: 138.5
click at [309, 243] on p "S / M / L / XL / 2XL / 3XL" at bounding box center [403, 250] width 463 height 15
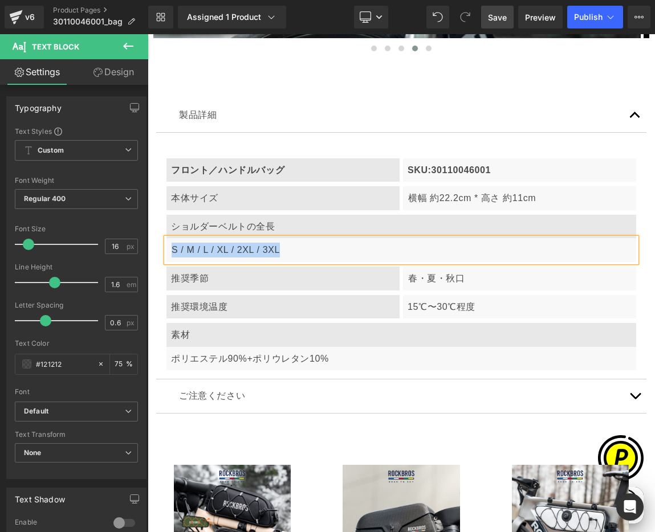
paste div
click at [207, 264] on link at bounding box center [206, 271] width 12 height 14
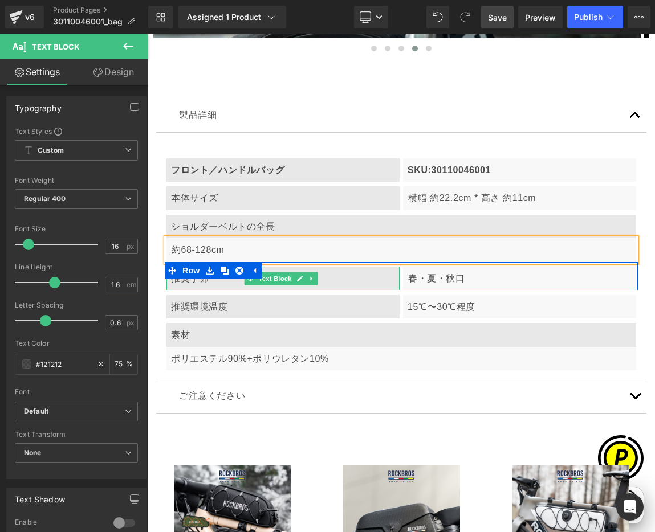
click at [173, 267] on div "推奨季節" at bounding box center [282, 279] width 233 height 24
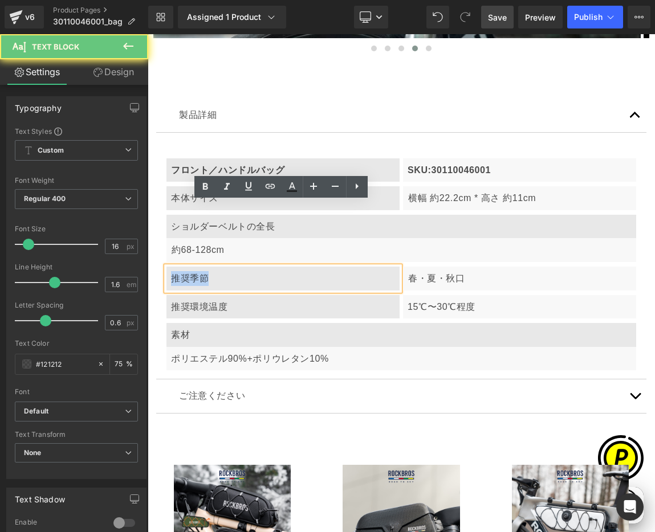
drag, startPoint x: 172, startPoint y: 214, endPoint x: 222, endPoint y: 214, distance: 50.7
click at [222, 267] on div "推奨季節" at bounding box center [282, 279] width 233 height 24
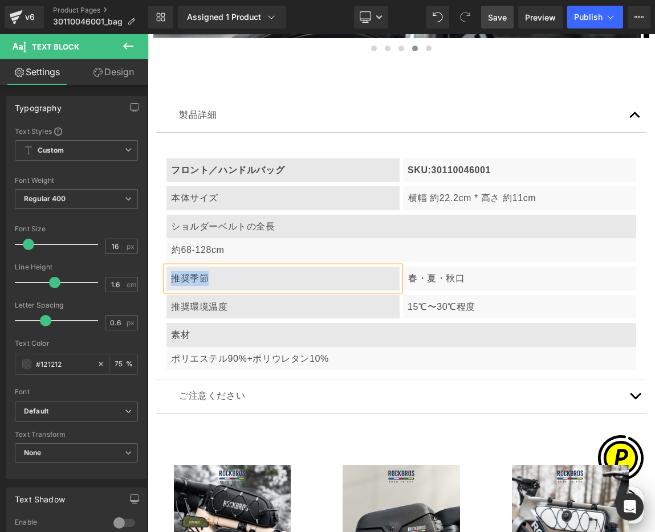
paste div
drag, startPoint x: 424, startPoint y: 214, endPoint x: 397, endPoint y: 214, distance: 26.8
click at [424, 271] on p "春・夏・秋口" at bounding box center [521, 278] width 227 height 15
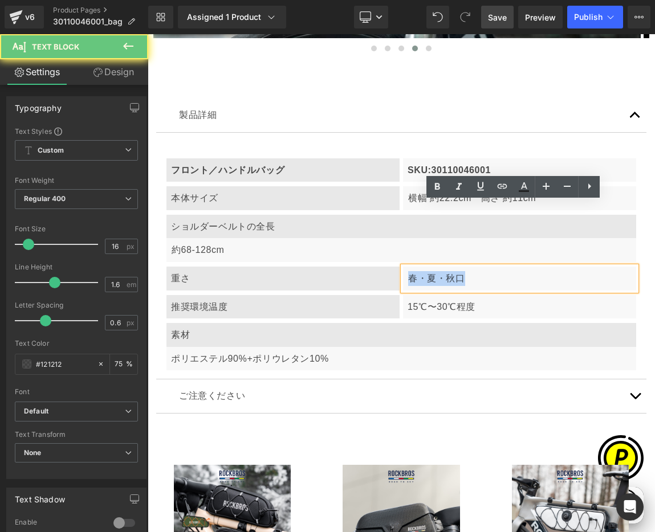
drag, startPoint x: 405, startPoint y: 214, endPoint x: 507, endPoint y: 222, distance: 102.9
click at [507, 271] on p "春・夏・秋口" at bounding box center [521, 278] width 227 height 15
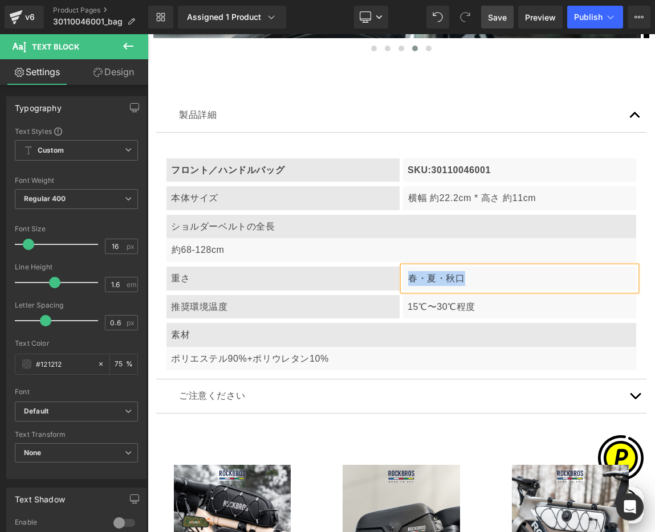
paste div
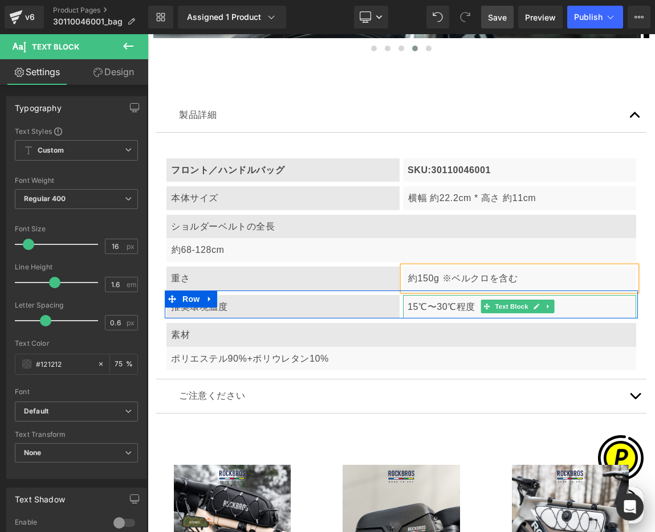
click at [449, 300] on p "15℃〜30℃程度" at bounding box center [520, 307] width 227 height 15
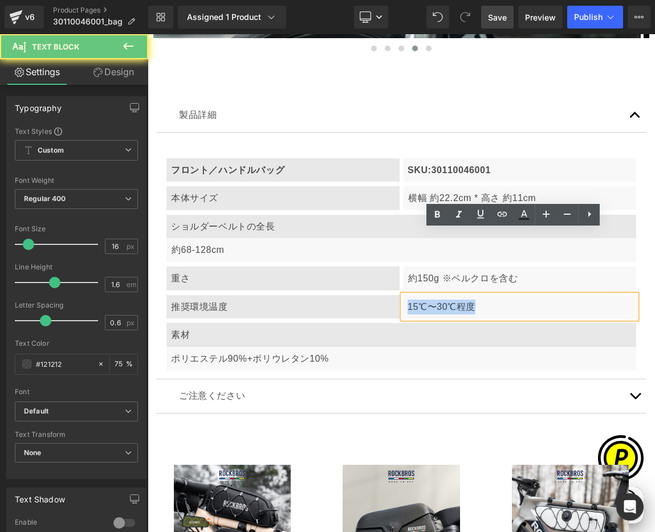
drag, startPoint x: 403, startPoint y: 241, endPoint x: 503, endPoint y: 248, distance: 100.0
click at [503, 300] on p "15℃〜30℃程度" at bounding box center [520, 307] width 227 height 15
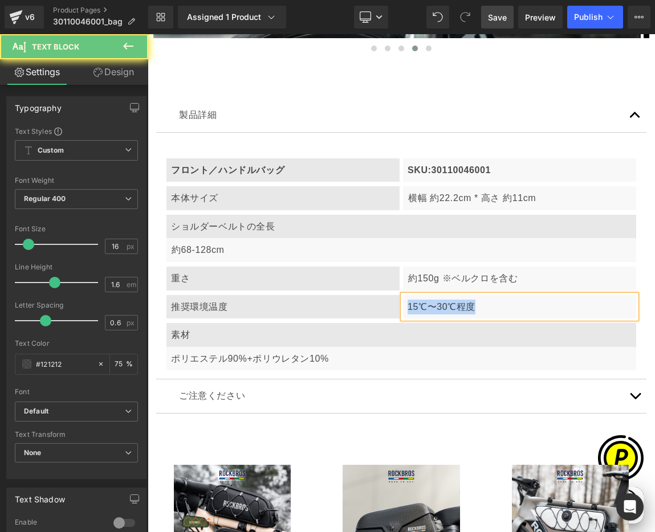
paste div
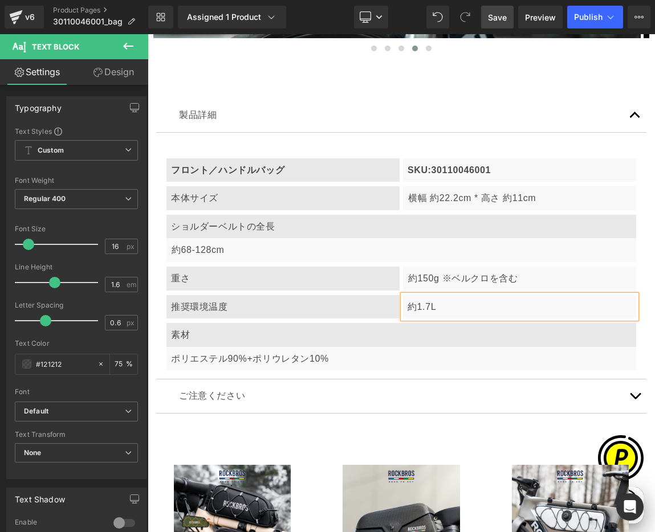
scroll to position [0, 0]
click at [229, 300] on p "推奨環境温度" at bounding box center [284, 307] width 227 height 15
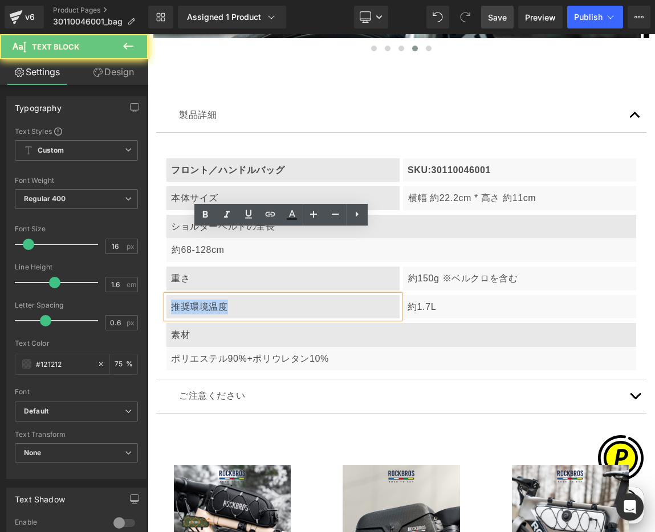
drag, startPoint x: 170, startPoint y: 240, endPoint x: 291, endPoint y: 242, distance: 120.8
click at [259, 300] on p "推奨環境温度" at bounding box center [284, 307] width 227 height 15
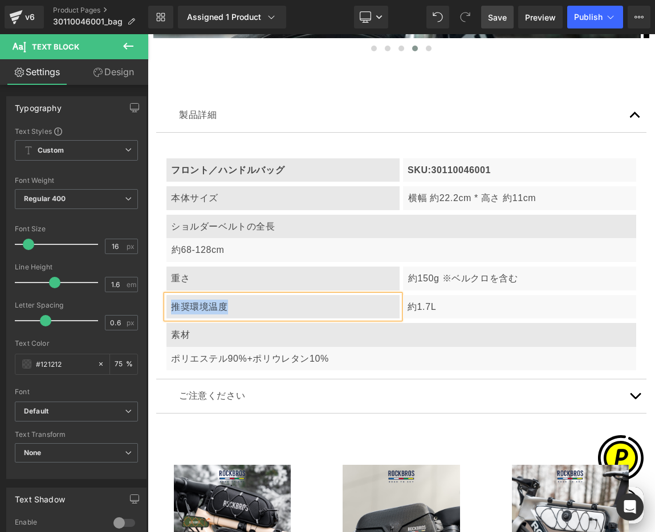
paste div
click at [205, 328] on p "素材" at bounding box center [403, 335] width 464 height 15
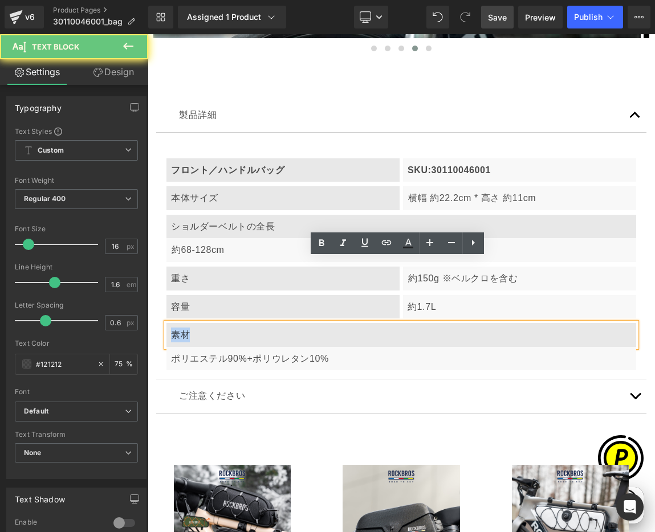
drag, startPoint x: 173, startPoint y: 270, endPoint x: 221, endPoint y: 270, distance: 47.3
click at [221, 328] on p "素材" at bounding box center [403, 335] width 464 height 15
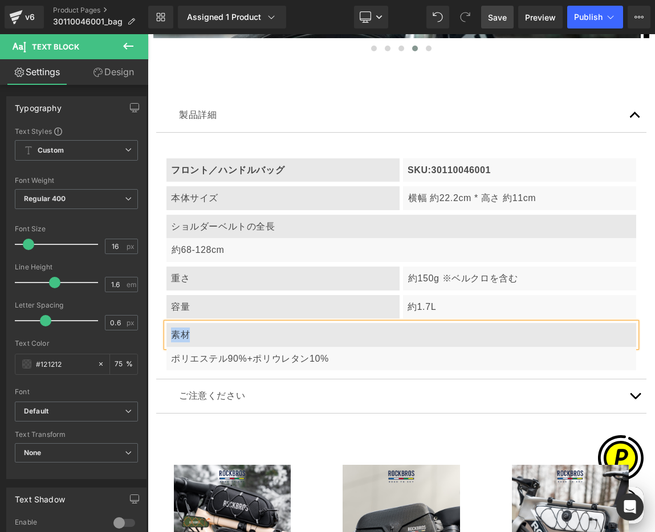
paste div
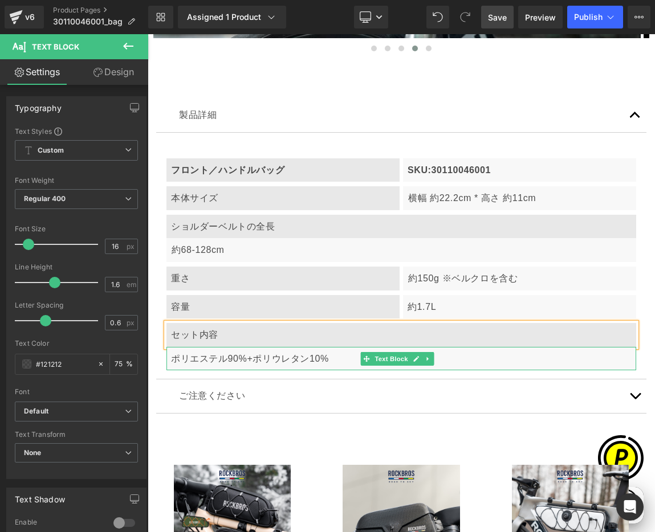
click at [215, 352] on p "ポリエステル90%+ポリウレタン10%" at bounding box center [403, 359] width 464 height 15
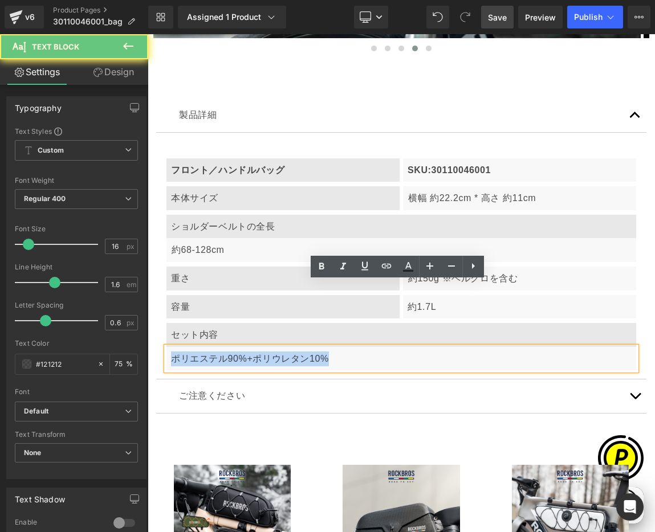
drag, startPoint x: 170, startPoint y: 293, endPoint x: 379, endPoint y: 293, distance: 209.1
click at [379, 347] on div "ポリエステル90%+ポリウレタン10%" at bounding box center [401, 359] width 470 height 24
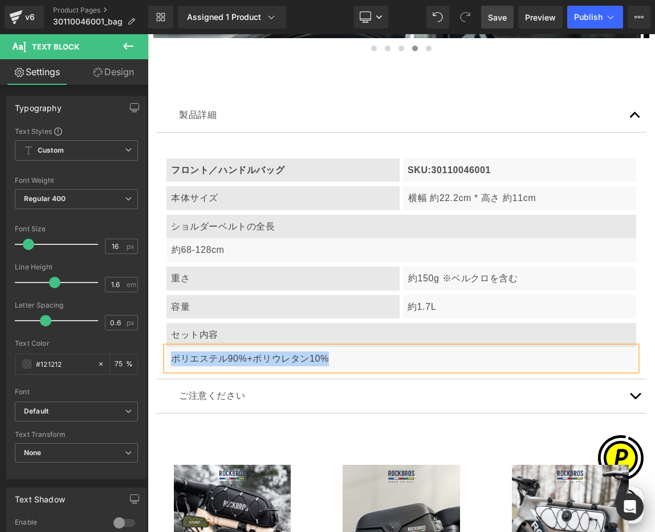
paste div
click at [159, 203] on article "フロント／ハンドルバッグ Text Block SKU:30110046001 Text Block Row 本体サイズ Text Block 横幅 約22.…" at bounding box center [401, 256] width 490 height 247
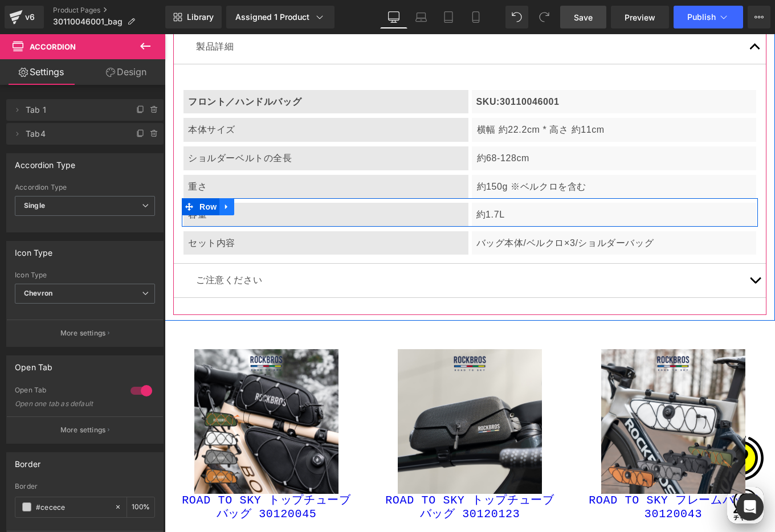
scroll to position [0, 568]
click at [226, 210] on icon at bounding box center [226, 207] width 2 height 5
click at [243, 211] on icon at bounding box center [242, 207] width 8 height 9
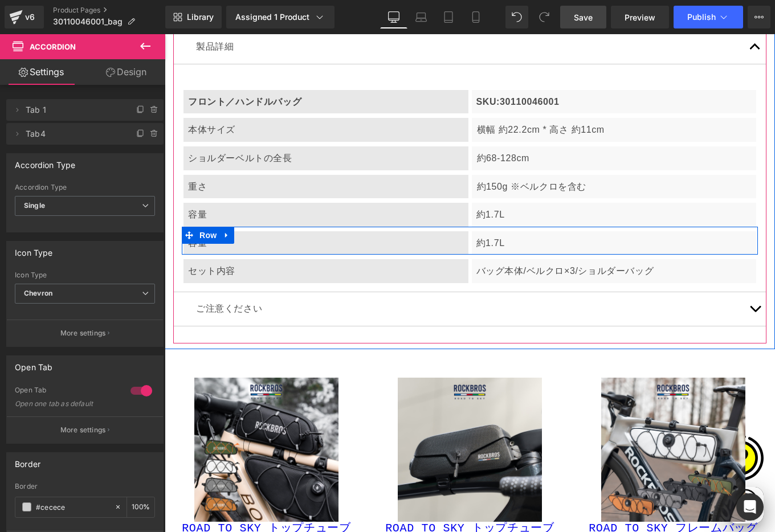
click at [250, 251] on p "容量" at bounding box center [326, 243] width 276 height 15
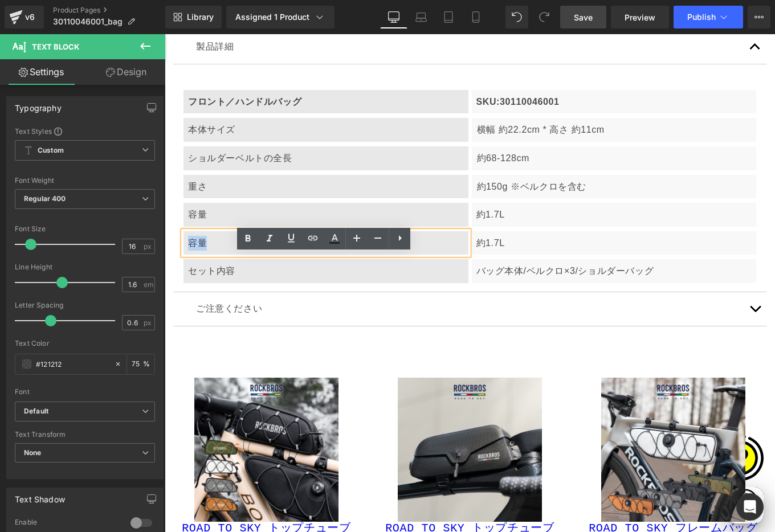
drag, startPoint x: 190, startPoint y: 263, endPoint x: 223, endPoint y: 262, distance: 33.1
click at [223, 255] on div "容量" at bounding box center [325, 243] width 285 height 24
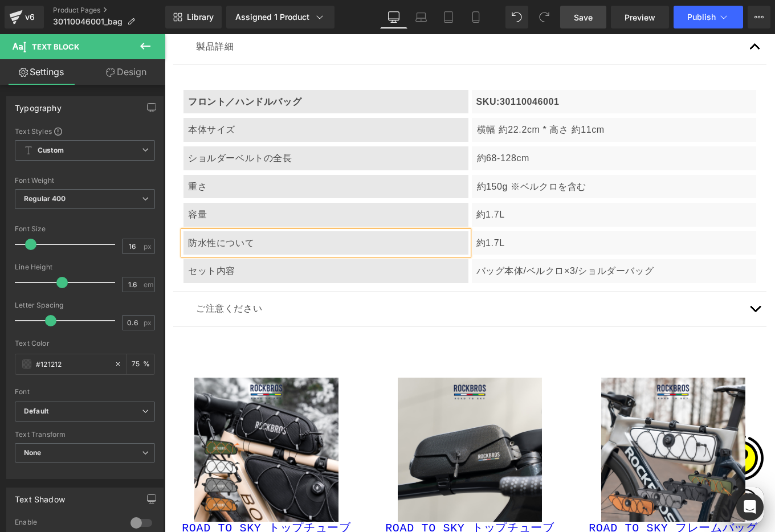
scroll to position [0, 189]
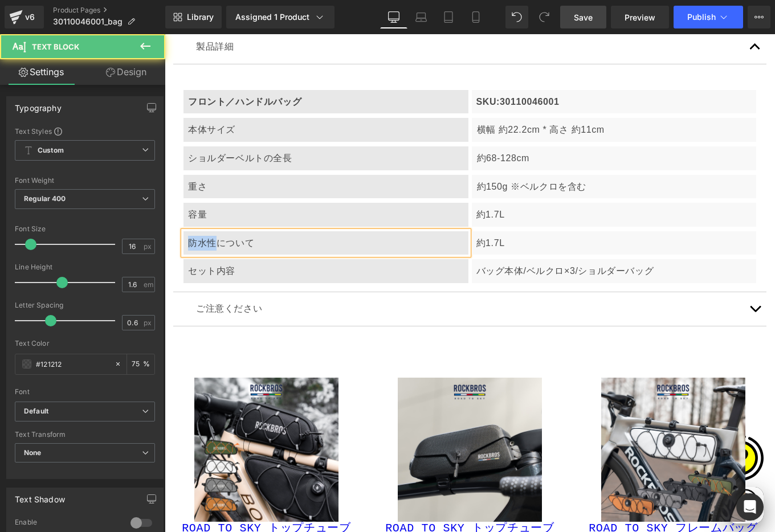
drag, startPoint x: 188, startPoint y: 266, endPoint x: 218, endPoint y: 267, distance: 30.2
click at [218, 251] on p "防水性について" at bounding box center [326, 243] width 276 height 15
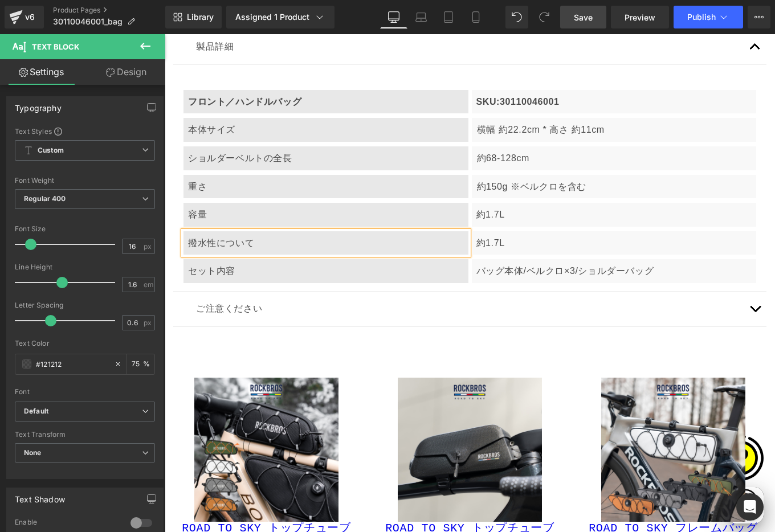
scroll to position [0, 0]
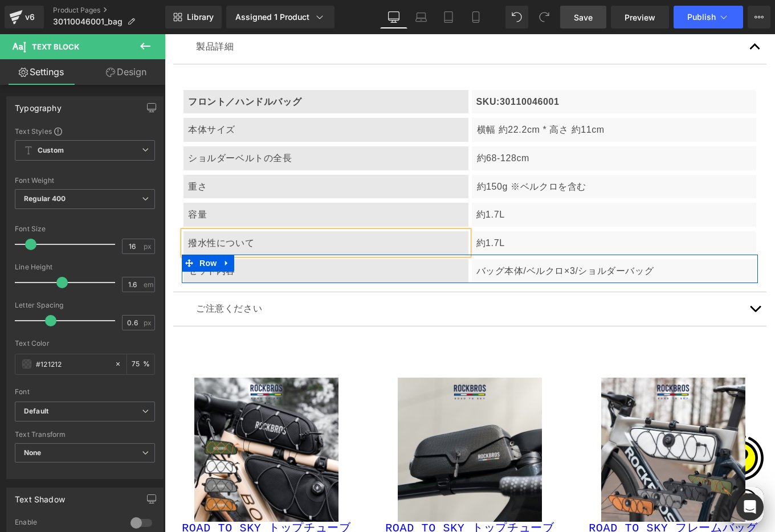
click at [506, 251] on p "約1.7L" at bounding box center [614, 243] width 276 height 15
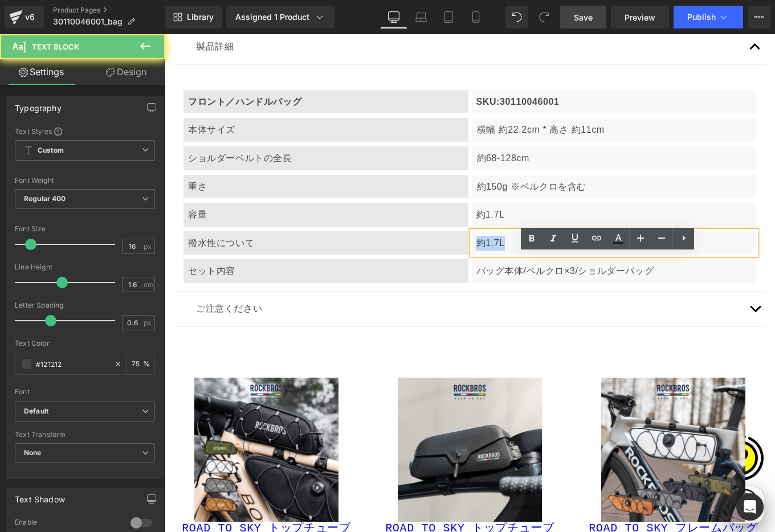
drag, startPoint x: 474, startPoint y: 263, endPoint x: 519, endPoint y: 269, distance: 45.4
click at [519, 251] on p "約1.7L" at bounding box center [614, 243] width 276 height 15
paste div
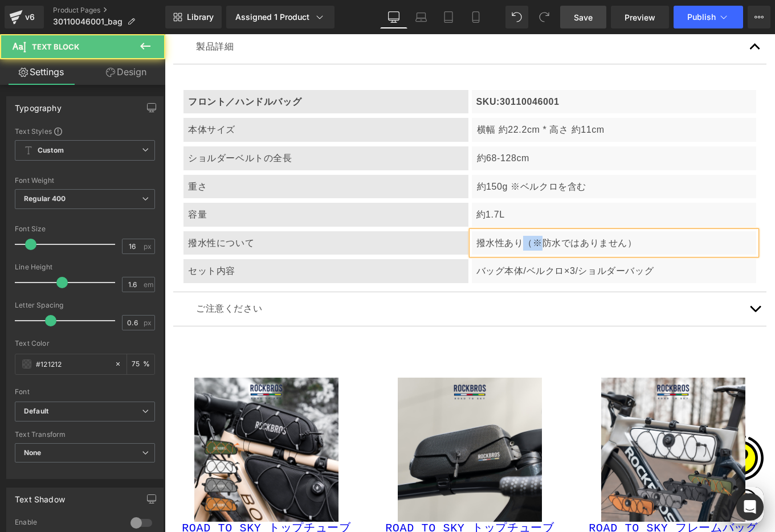
scroll to position [0, 189]
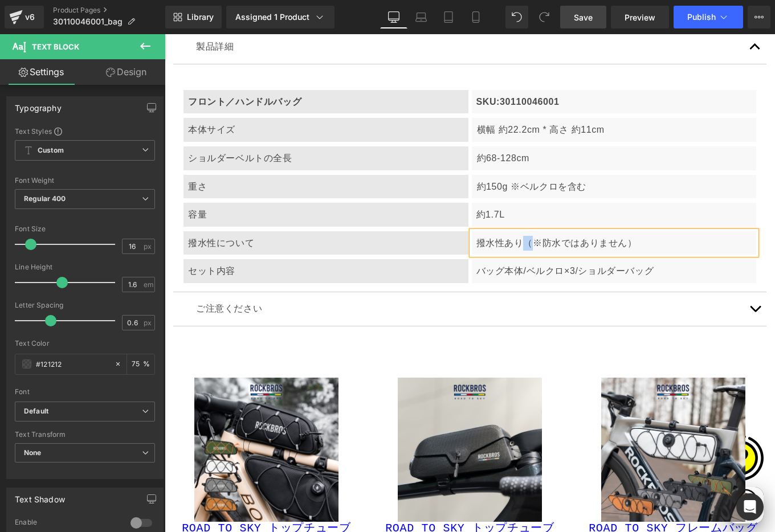
drag, startPoint x: 516, startPoint y: 265, endPoint x: 525, endPoint y: 265, distance: 9.1
click at [525, 251] on p "撥水性あり（※防水ではありません）" at bounding box center [614, 243] width 276 height 15
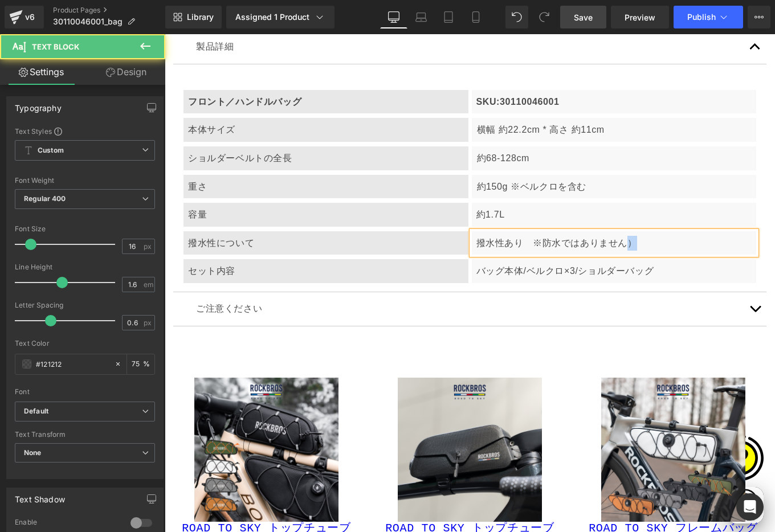
drag, startPoint x: 615, startPoint y: 263, endPoint x: 631, endPoint y: 264, distance: 15.4
click at [631, 251] on p "撥水性あり　※防水ではありません）" at bounding box center [614, 243] width 276 height 15
drag, startPoint x: 517, startPoint y: 266, endPoint x: 529, endPoint y: 266, distance: 12.0
click at [529, 251] on p "撥水性あり　※防水ではありません" at bounding box center [614, 243] width 276 height 15
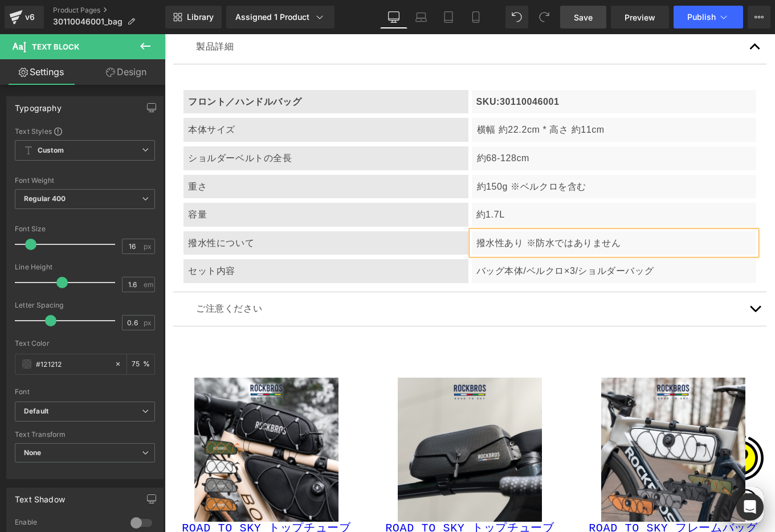
click at [546, 251] on p "撥水性あり ※防水ではありません" at bounding box center [614, 243] width 276 height 15
click at [165, 34] on div at bounding box center [165, 34] width 0 height 0
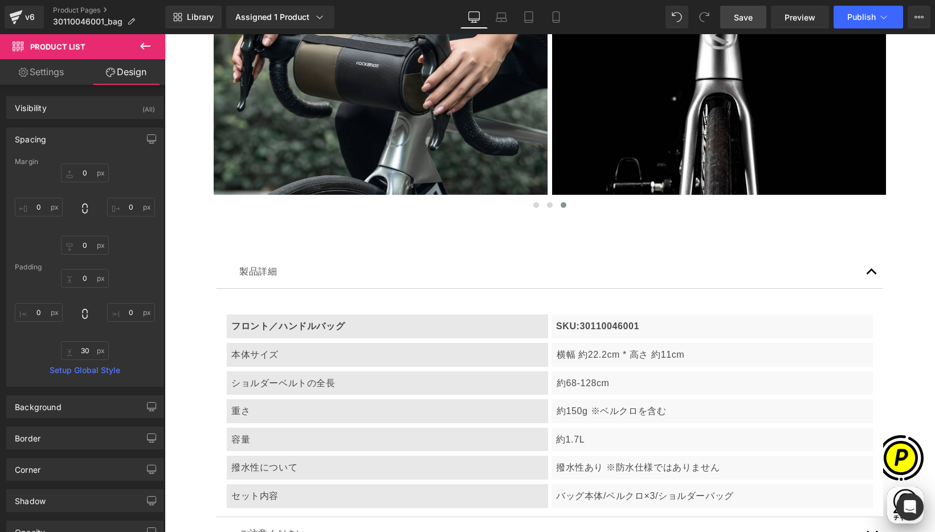
scroll to position [4172, 0]
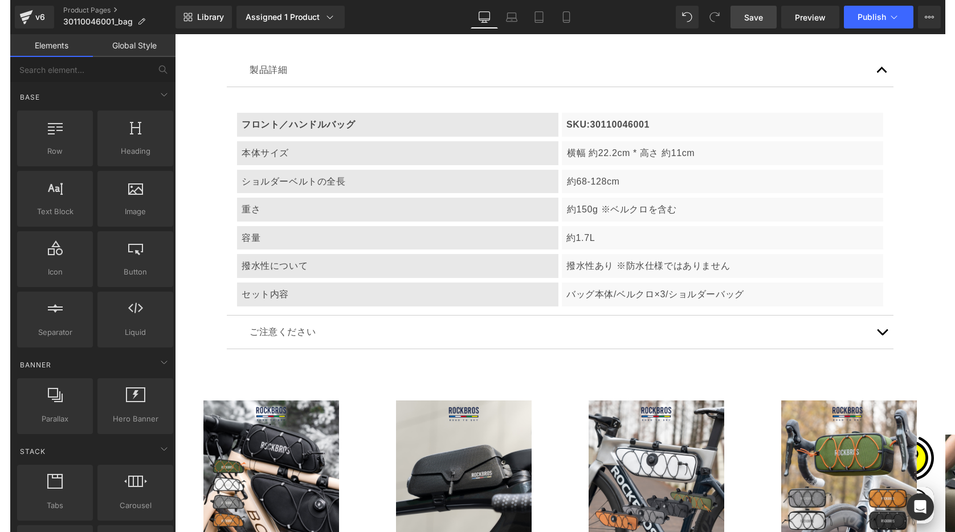
scroll to position [0, 222]
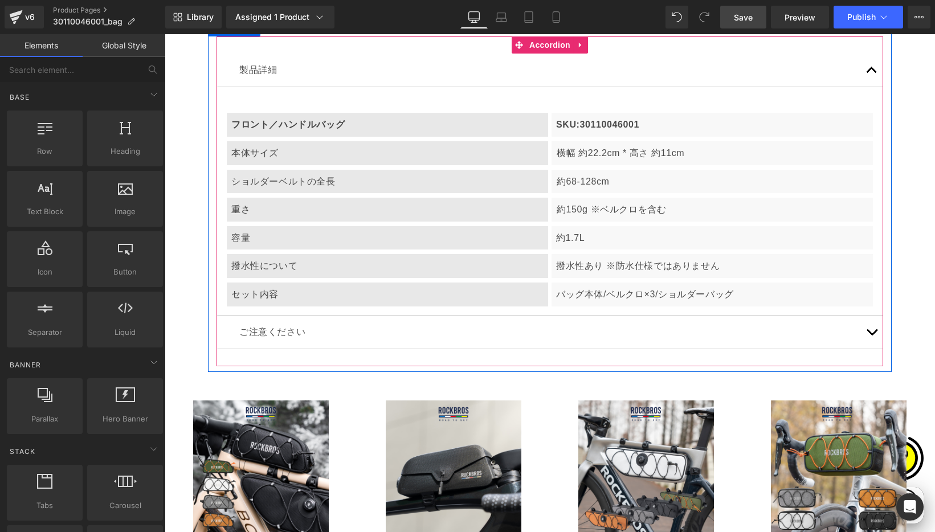
click at [872, 328] on button "button" at bounding box center [871, 333] width 23 height 34
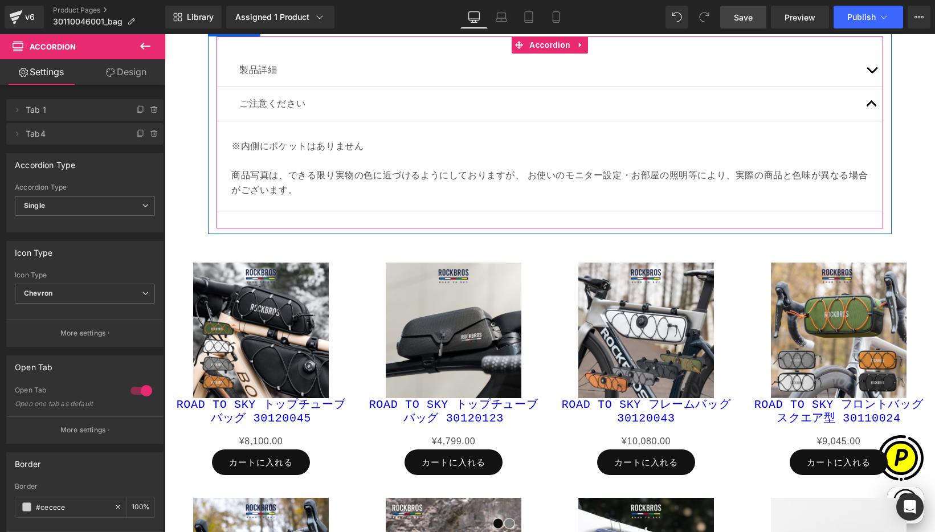
click at [866, 74] on button "button" at bounding box center [871, 71] width 23 height 34
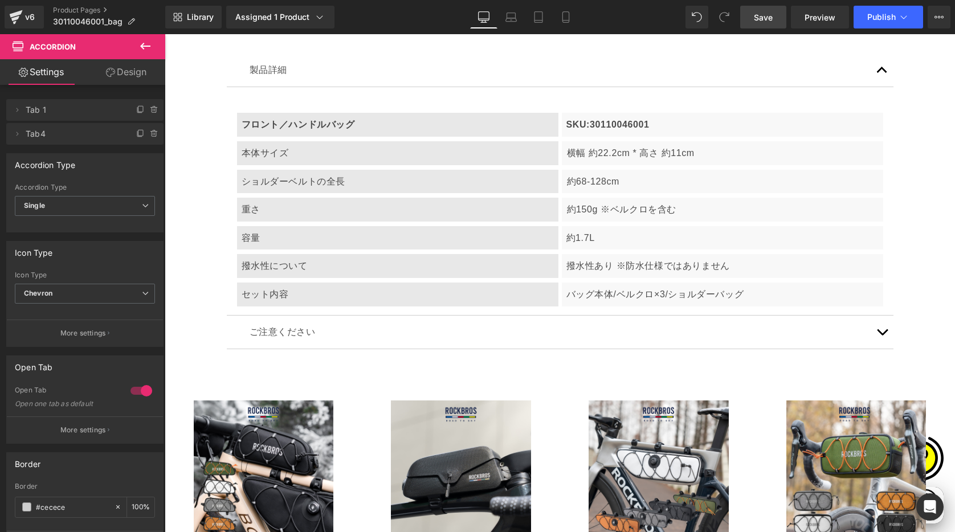
click at [766, 18] on span "Save" at bounding box center [763, 17] width 19 height 12
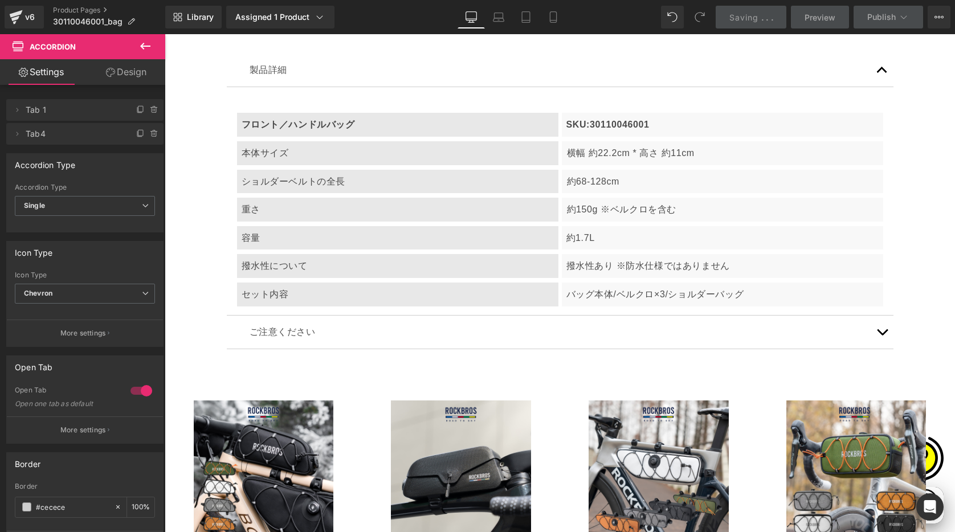
scroll to position [0, 444]
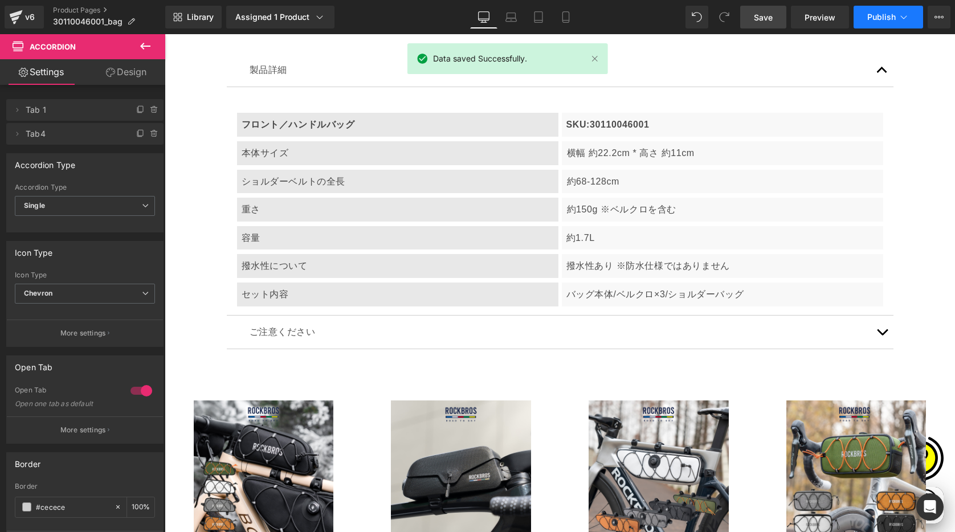
click at [895, 23] on button "Publish" at bounding box center [889, 17] width 70 height 23
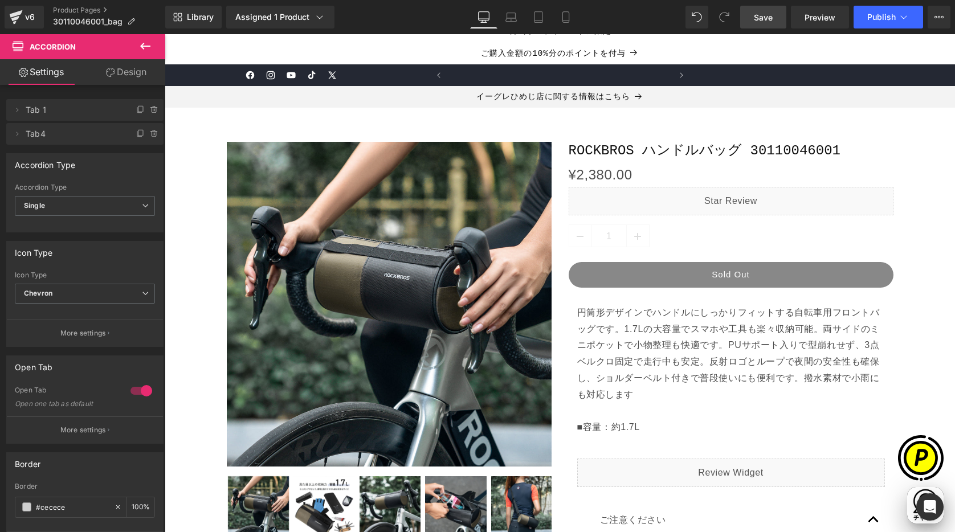
scroll to position [0, 0]
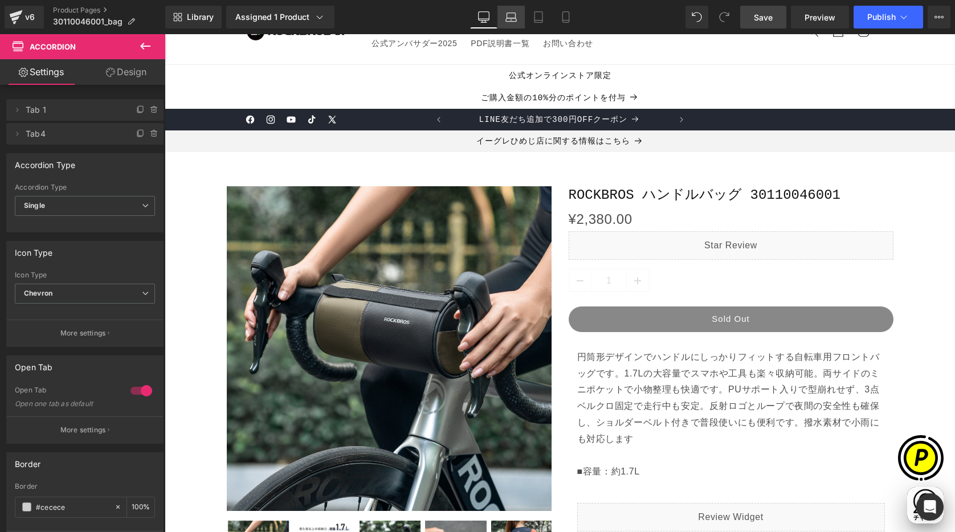
click at [507, 19] on icon at bounding box center [510, 16] width 11 height 11
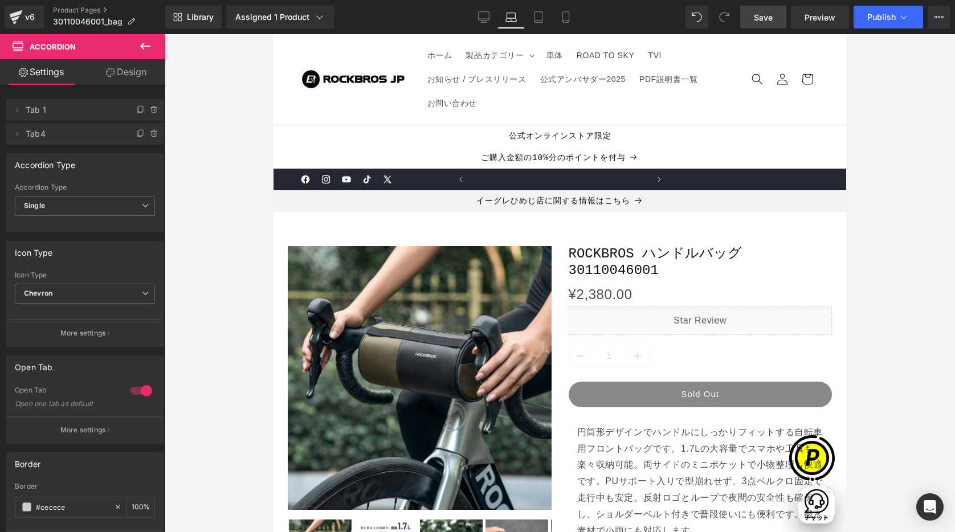
scroll to position [0, 174]
click at [541, 19] on icon at bounding box center [538, 16] width 11 height 11
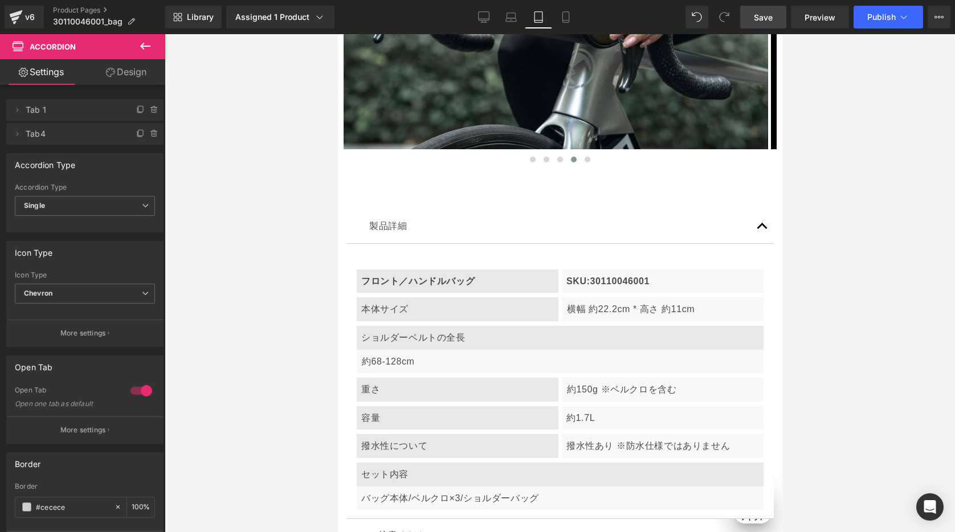
scroll to position [6312, 0]
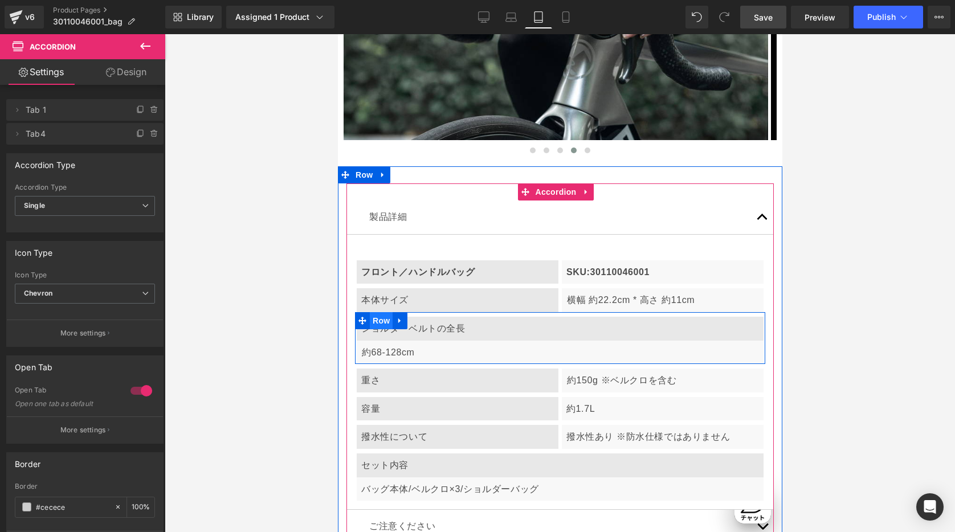
click at [381, 312] on span "Row" at bounding box center [380, 320] width 23 height 17
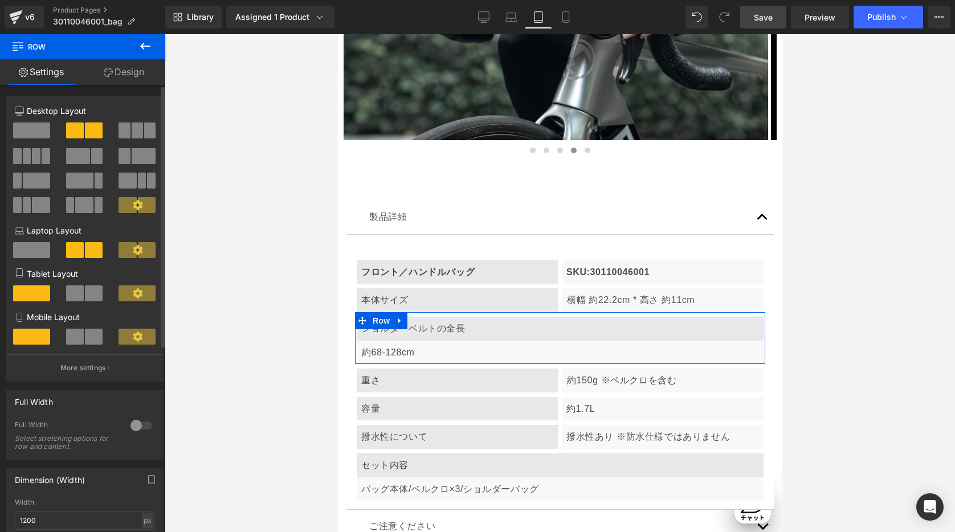
click at [76, 295] on span at bounding box center [75, 293] width 18 height 16
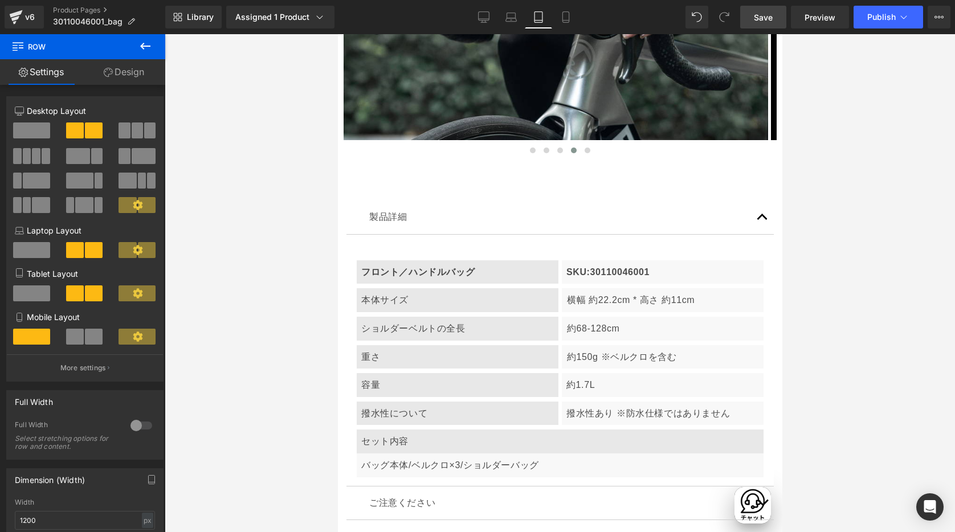
scroll to position [0, 371]
click at [568, 14] on icon at bounding box center [565, 16] width 11 height 11
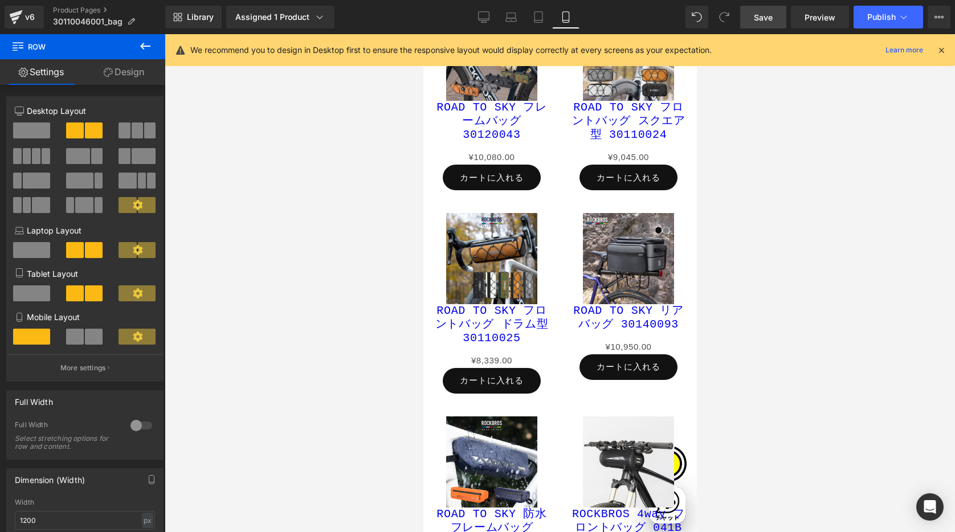
scroll to position [4423, 0]
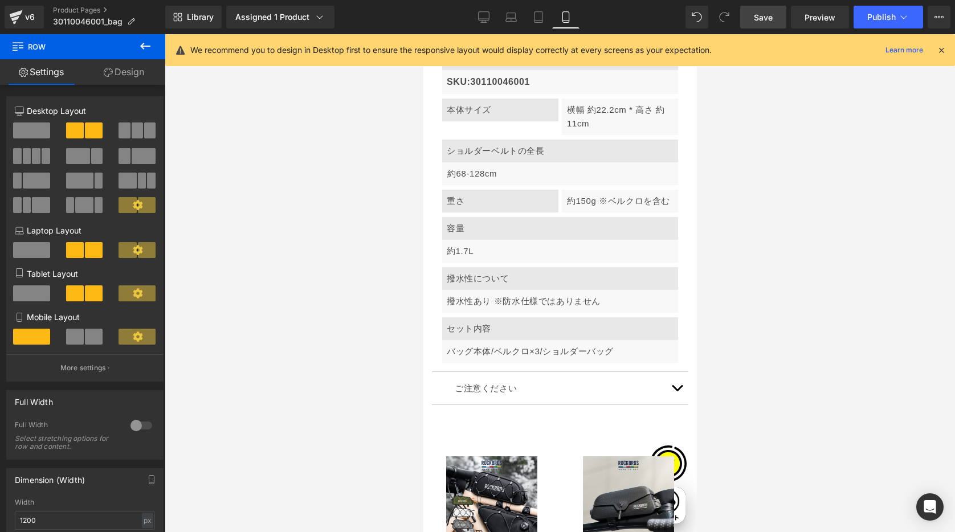
drag, startPoint x: 937, startPoint y: 52, endPoint x: 933, endPoint y: 58, distance: 7.4
click at [937, 52] on icon at bounding box center [941, 50] width 10 height 10
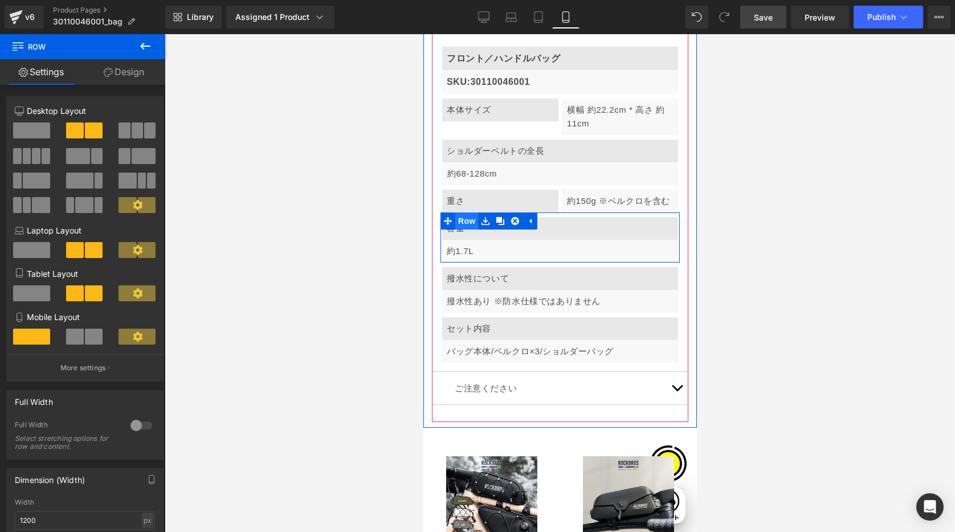
scroll to position [0, 400]
click at [463, 213] on span "Row" at bounding box center [466, 221] width 23 height 17
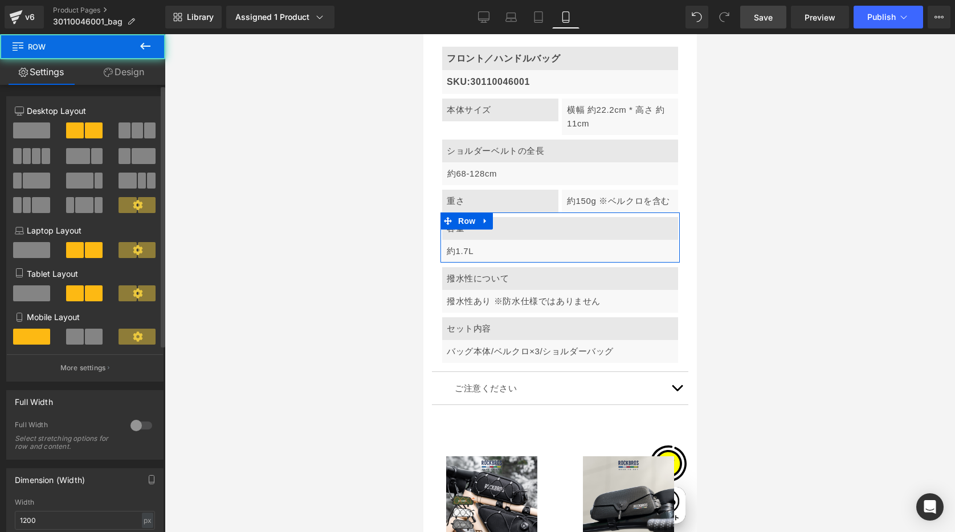
click at [75, 337] on span at bounding box center [75, 337] width 18 height 16
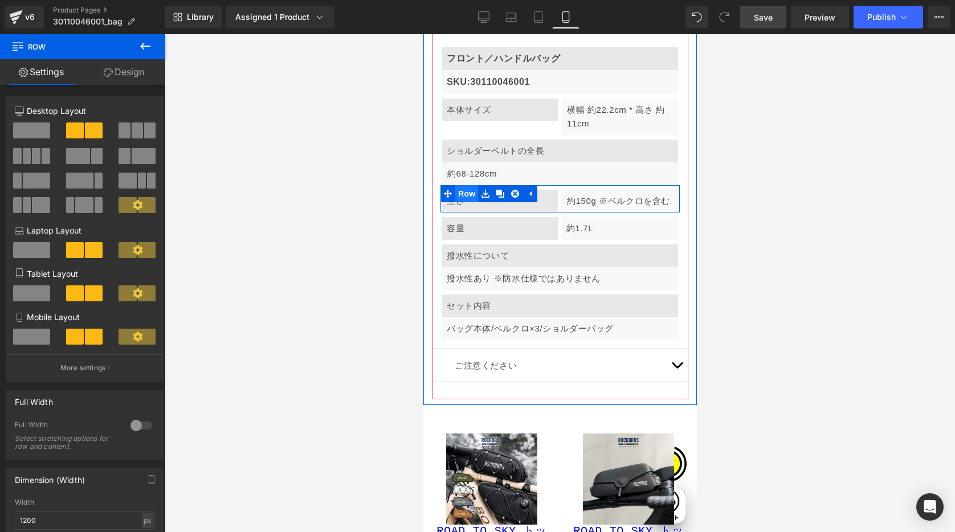
click at [466, 185] on span "Row" at bounding box center [466, 193] width 23 height 17
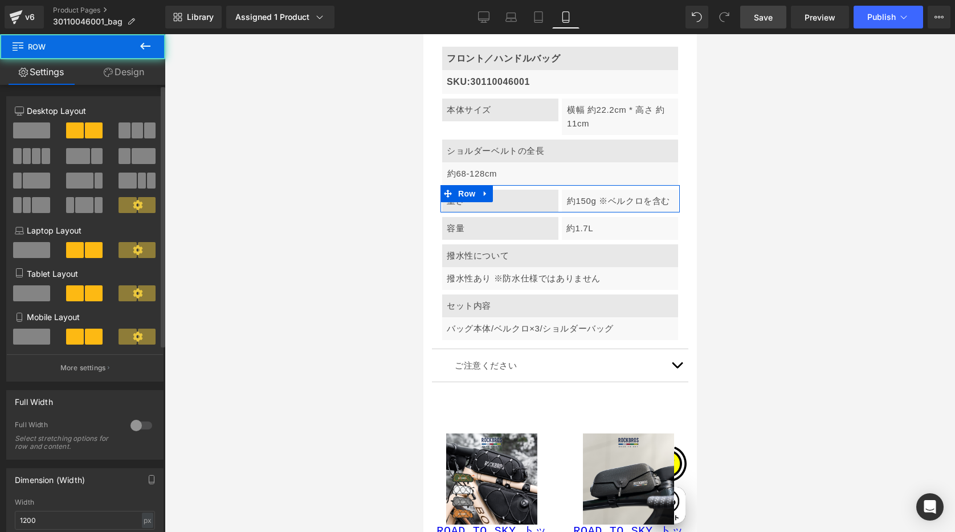
click at [36, 331] on span at bounding box center [31, 337] width 37 height 16
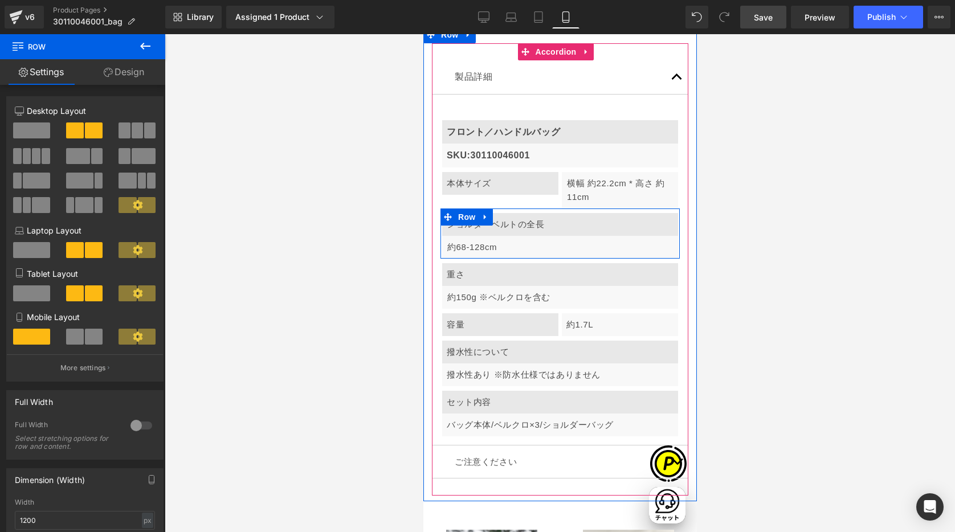
scroll to position [4316, 0]
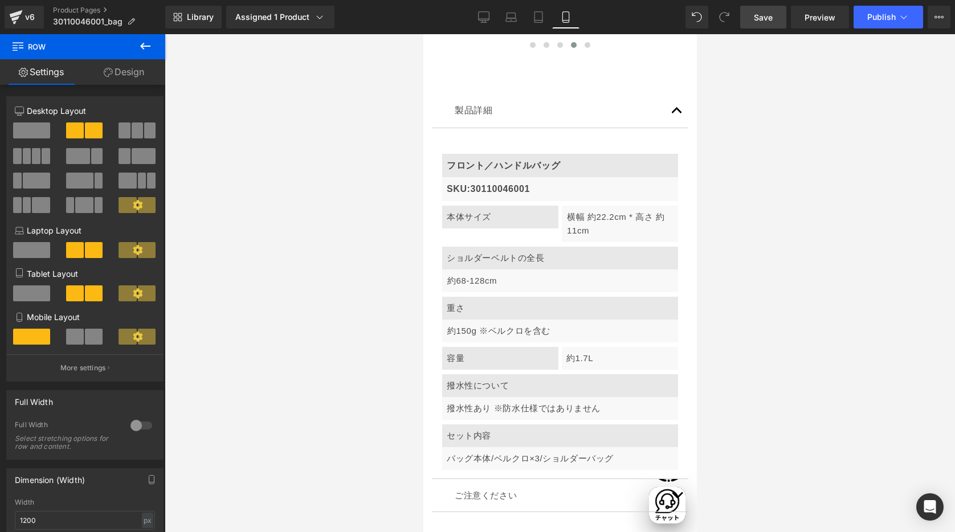
click at [406, 152] on div at bounding box center [560, 283] width 790 height 498
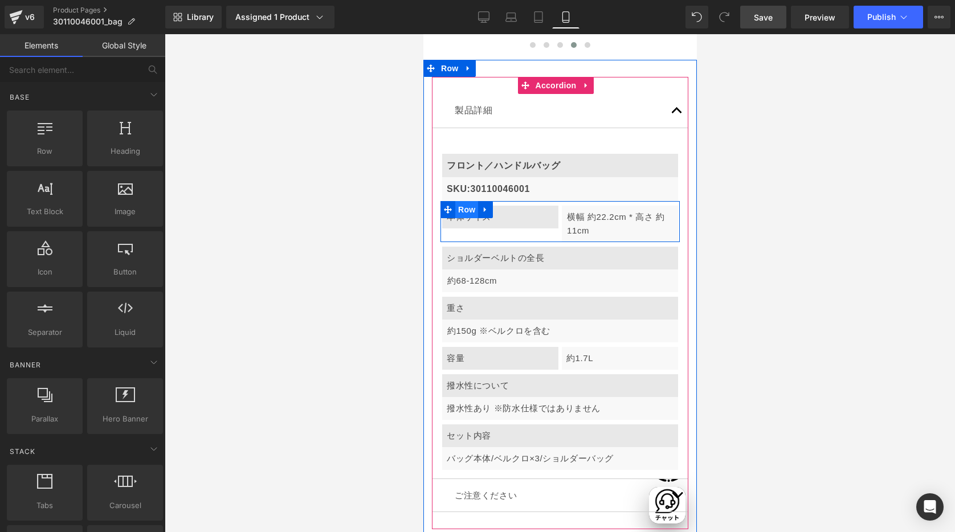
click at [469, 201] on span "Row" at bounding box center [466, 209] width 23 height 17
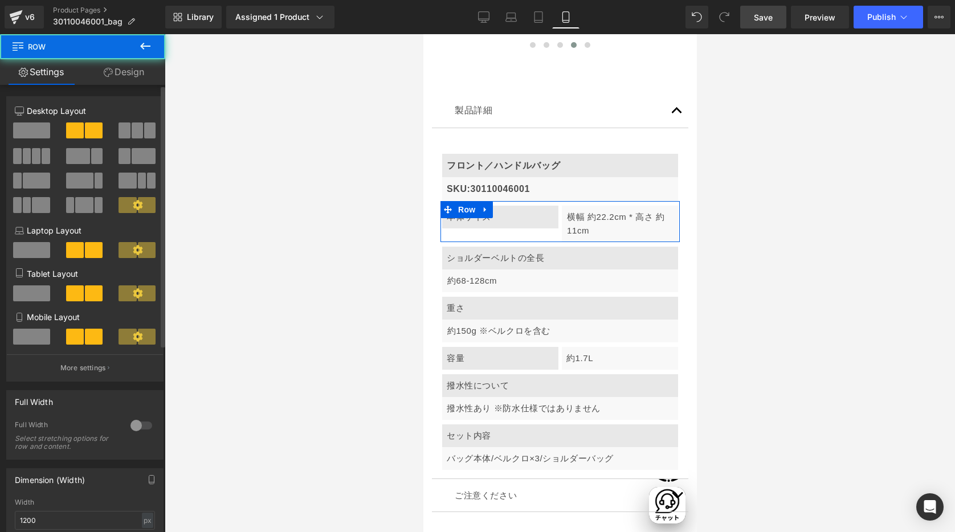
scroll to position [0, 0]
drag, startPoint x: 42, startPoint y: 334, endPoint x: 177, endPoint y: 299, distance: 139.4
click at [42, 334] on span at bounding box center [31, 337] width 37 height 16
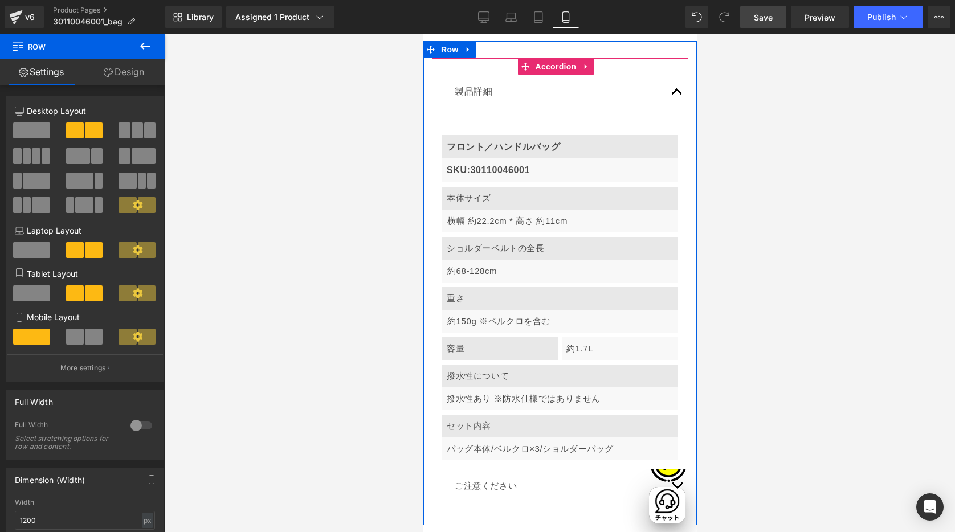
scroll to position [4316, 0]
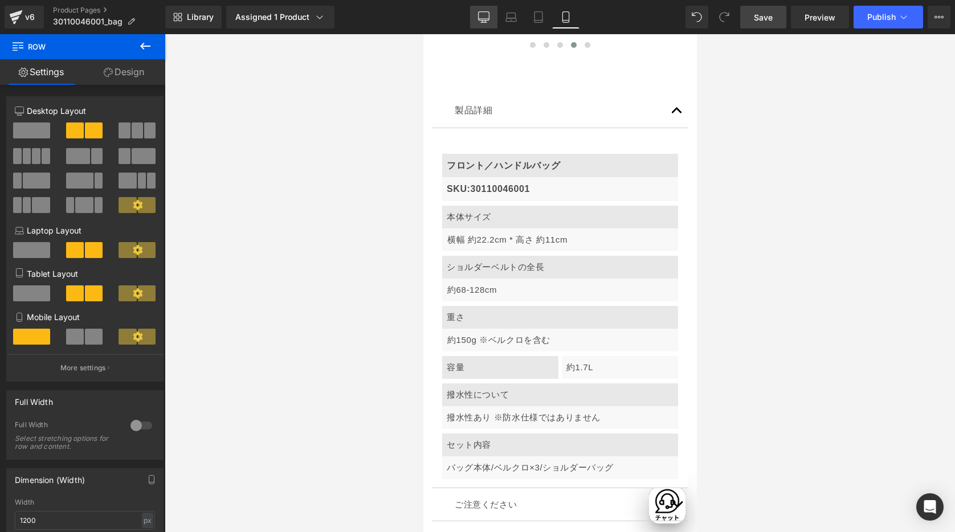
click at [487, 20] on icon at bounding box center [484, 16] width 11 height 9
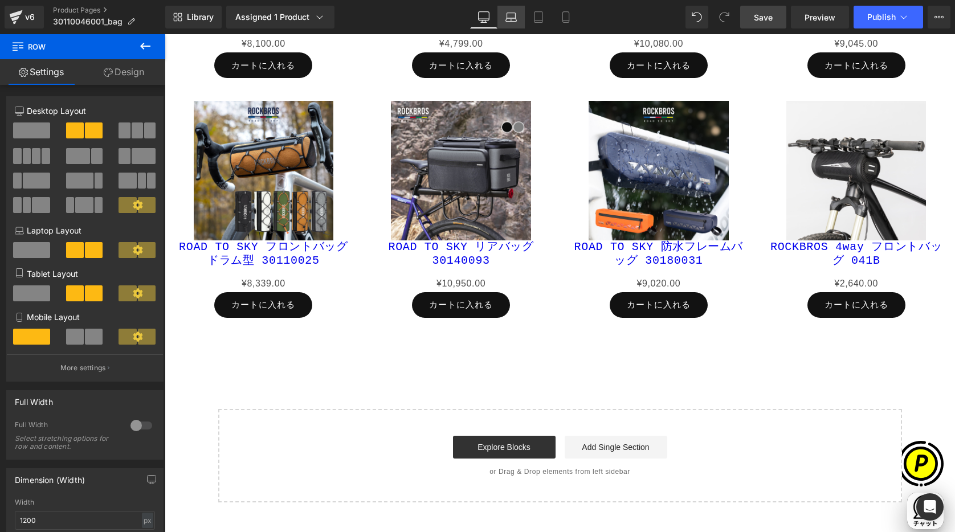
scroll to position [3777, 0]
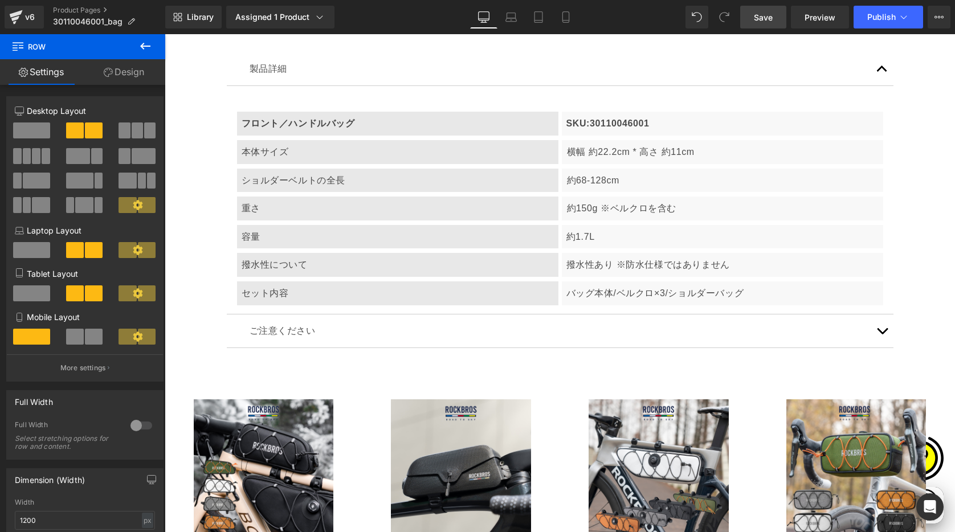
click at [765, 23] on link "Save" at bounding box center [763, 17] width 46 height 23
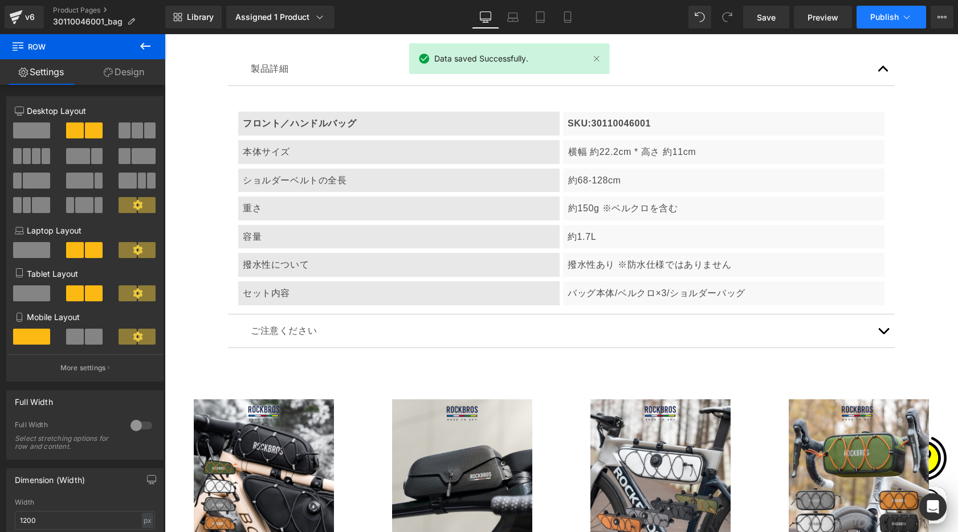
click at [896, 21] on span "Publish" at bounding box center [884, 17] width 28 height 9
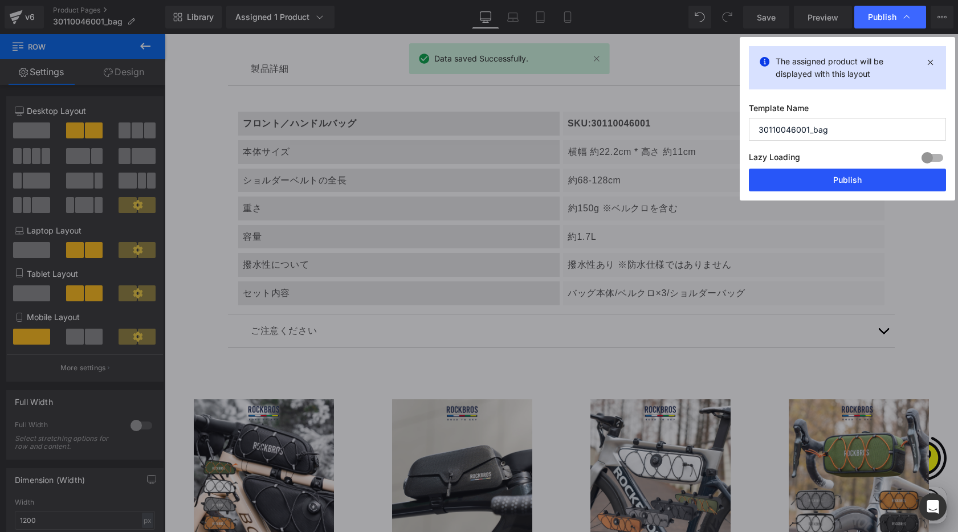
click at [842, 182] on button "Publish" at bounding box center [847, 180] width 197 height 23
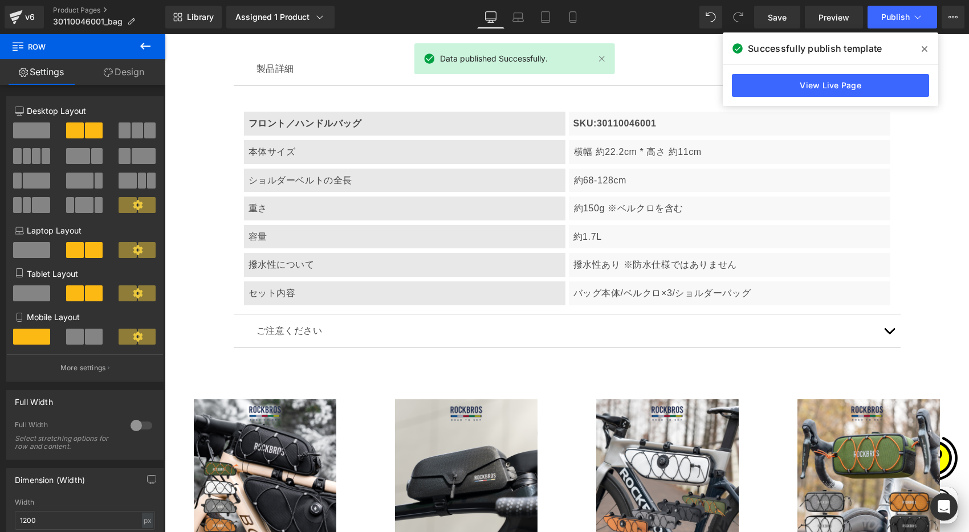
click at [923, 46] on icon at bounding box center [924, 48] width 6 height 9
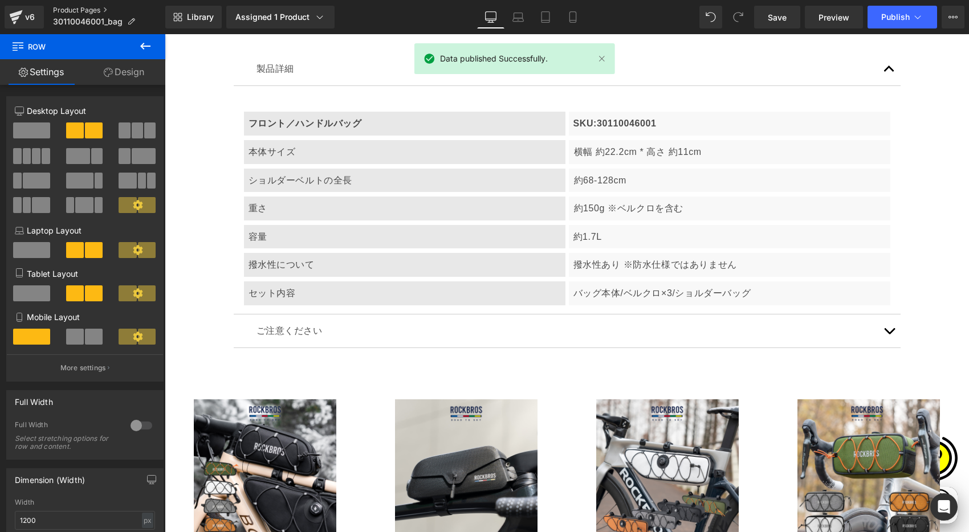
click at [96, 8] on link "Product Pages" at bounding box center [109, 10] width 112 height 9
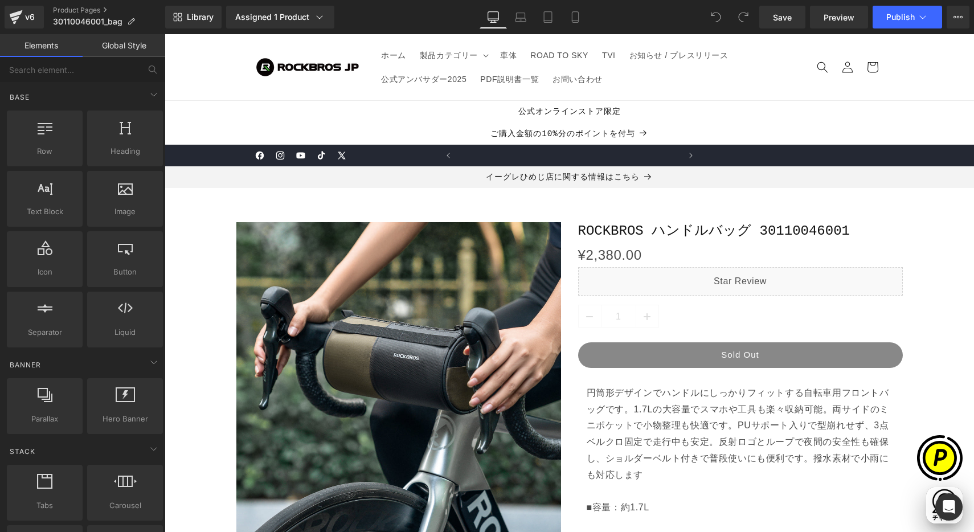
scroll to position [0, 444]
click at [68, 12] on link "Product Pages" at bounding box center [109, 10] width 112 height 9
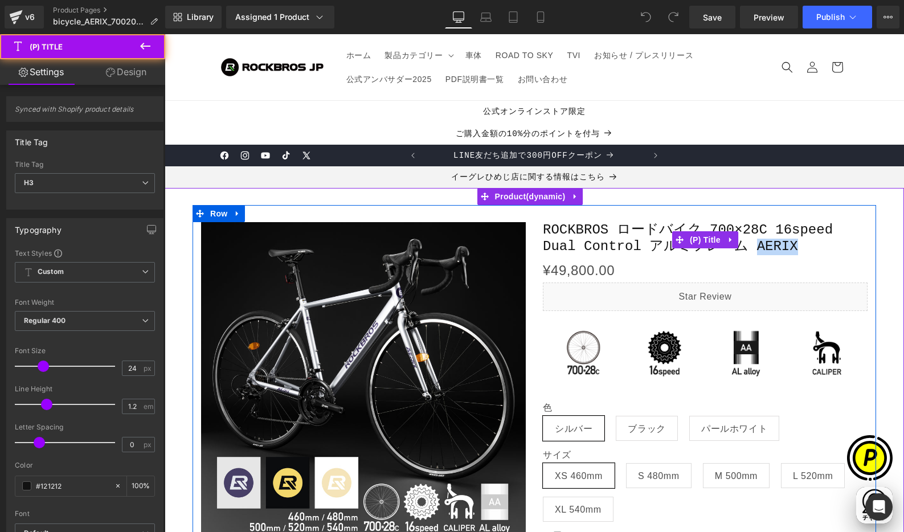
drag, startPoint x: 750, startPoint y: 246, endPoint x: 794, endPoint y: 246, distance: 43.9
click at [794, 246] on span "ROCKBROS ロードバイク 700×28C 16speed Dual Control アルミフレーム AERIX" at bounding box center [705, 238] width 325 height 33
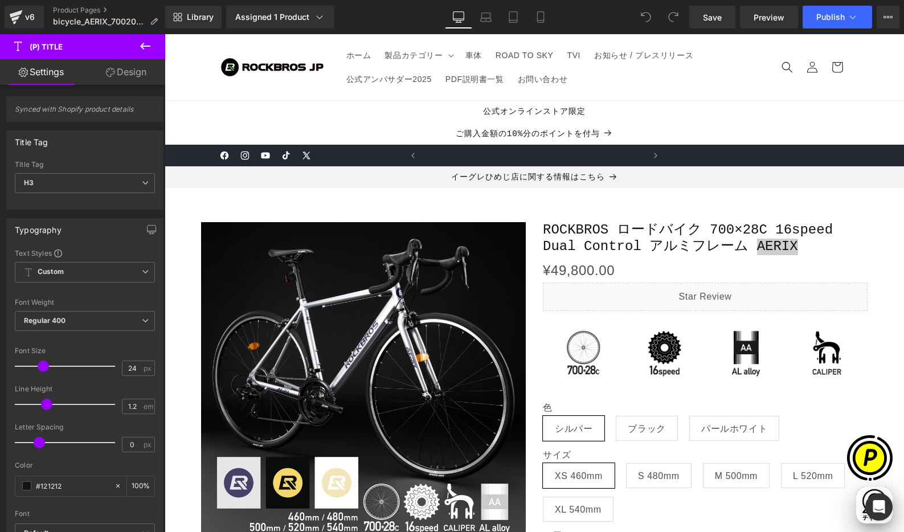
scroll to position [0, 222]
click at [80, 10] on link "Product Pages" at bounding box center [110, 10] width 114 height 9
